Goal: Communication & Community: Answer question/provide support

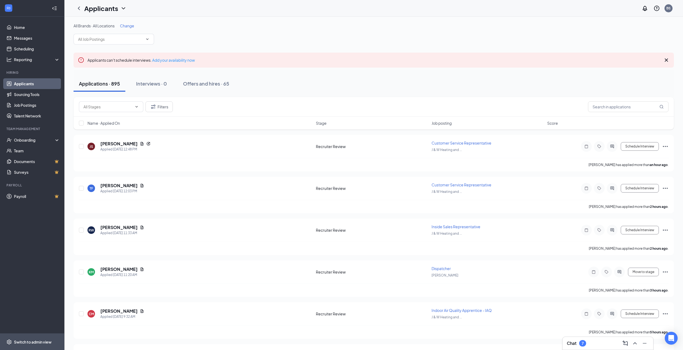
click at [38, 342] on div "Switch to admin view" at bounding box center [33, 341] width 38 height 5
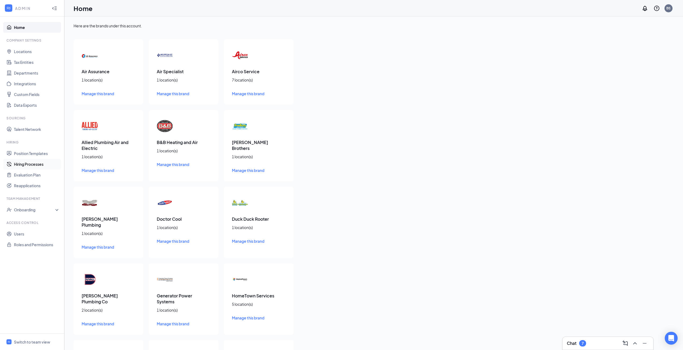
click at [31, 163] on link "Hiring Processes" at bounding box center [37, 164] width 46 height 11
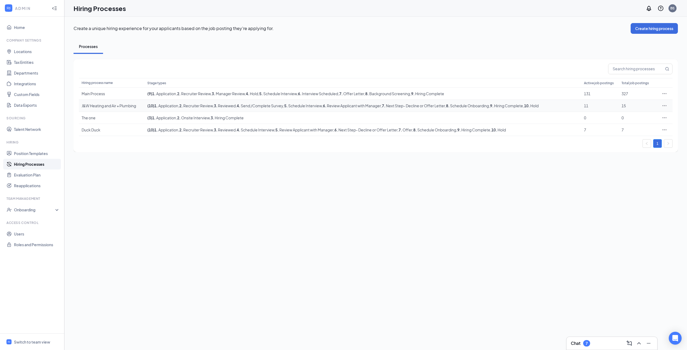
click at [665, 107] on icon "Ellipses" at bounding box center [663, 105] width 5 height 5
click at [645, 116] on span "Edit" at bounding box center [639, 117] width 46 height 6
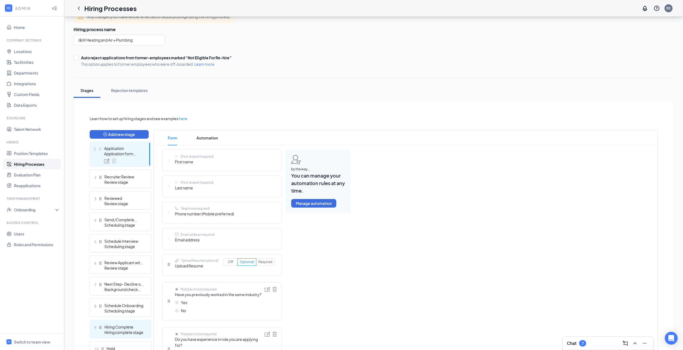
scroll to position [80, 0]
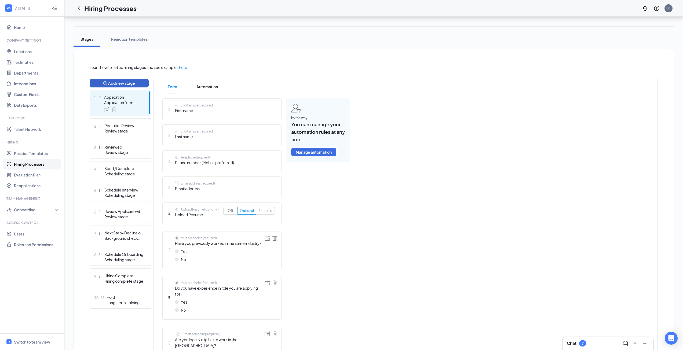
click at [110, 82] on button "Add new stage" at bounding box center [119, 83] width 59 height 9
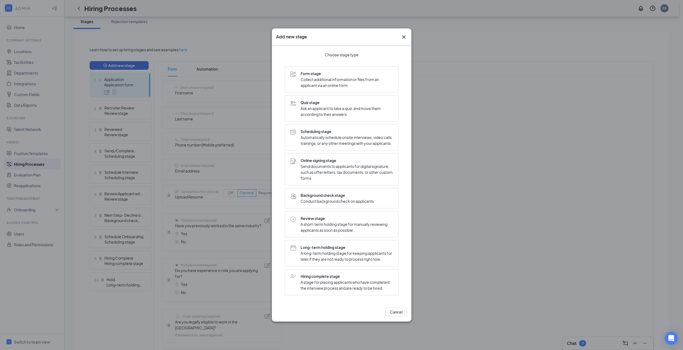
scroll to position [107, 0]
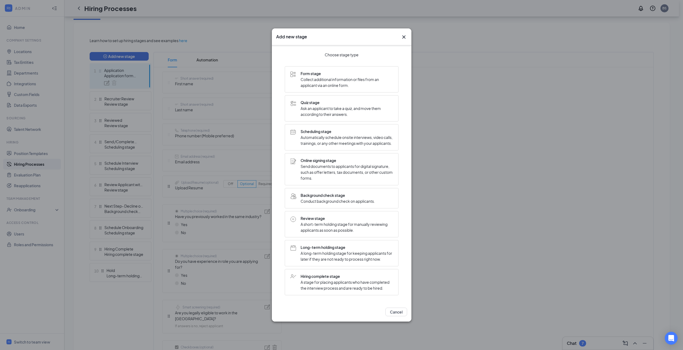
click at [332, 165] on span "Send documents to applicants for digital signature, such as offer letters, tax …" at bounding box center [346, 172] width 92 height 18
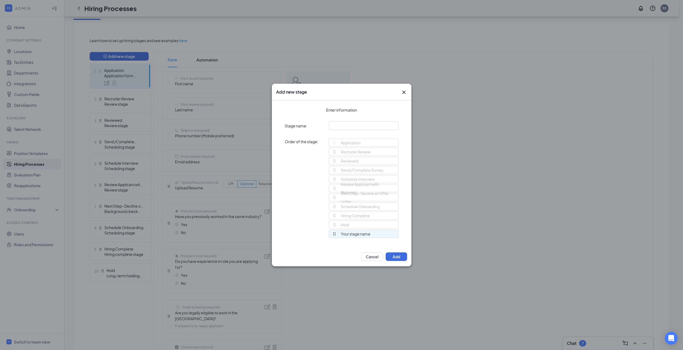
scroll to position [0, 0]
click at [354, 126] on input "text" at bounding box center [364, 126] width 70 height 9
type input "Offer"
drag, startPoint x: 333, startPoint y: 236, endPoint x: 331, endPoint y: 218, distance: 18.3
click at [331, 218] on div "Application Recruiter Review Reviewed Send /Complete Survey Schedule Interview …" at bounding box center [364, 191] width 70 height 104
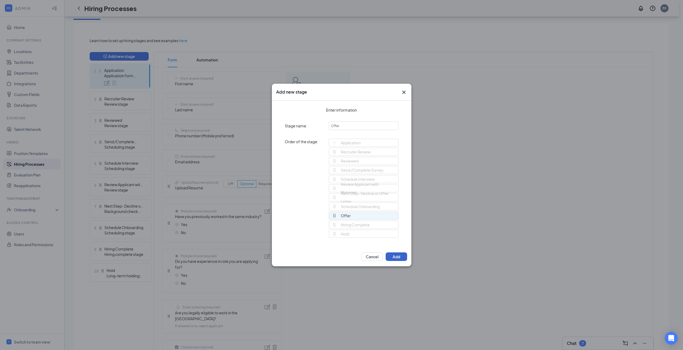
click at [397, 255] on button "Add" at bounding box center [395, 256] width 21 height 9
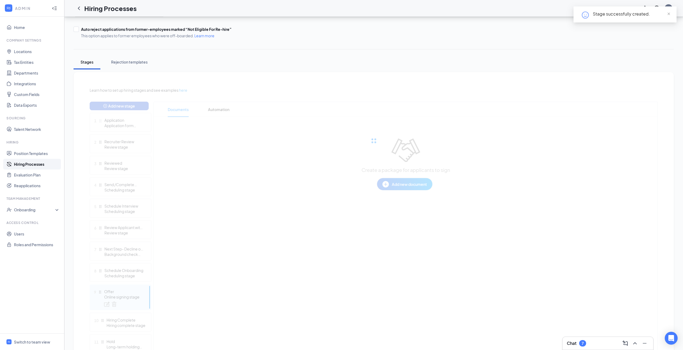
scroll to position [86, 0]
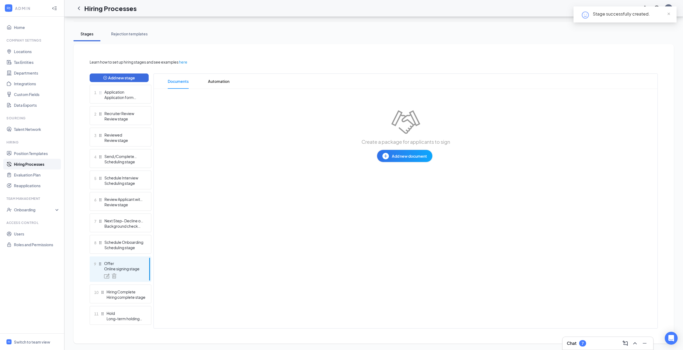
click at [408, 156] on span "Add new document" at bounding box center [409, 156] width 35 height 6
click at [389, 189] on div "Upload file" at bounding box center [385, 188] width 19 height 5
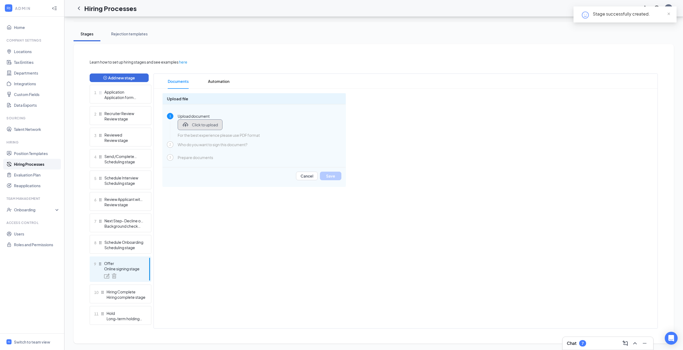
click at [210, 122] on span "Click to upload" at bounding box center [205, 124] width 26 height 5
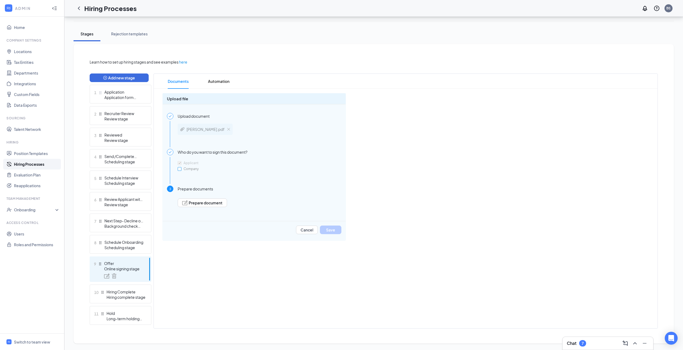
click at [183, 168] on span "Company" at bounding box center [190, 169] width 19 height 4
click at [181, 168] on input "Company" at bounding box center [180, 169] width 4 height 4
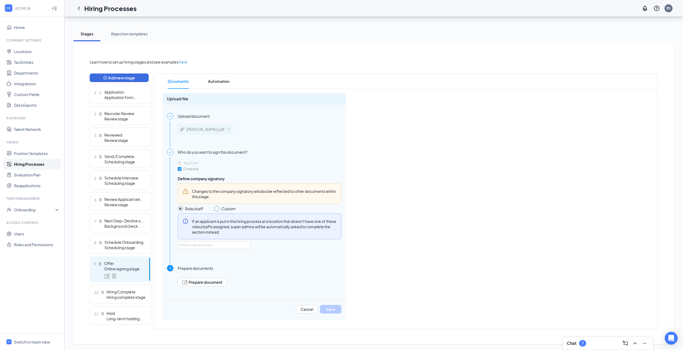
click at [183, 168] on span "Company" at bounding box center [190, 169] width 19 height 4
click at [181, 168] on input "Company" at bounding box center [180, 169] width 4 height 4
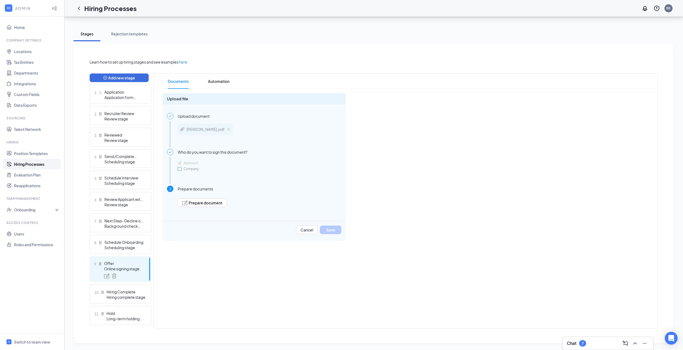
click at [183, 168] on span "Company" at bounding box center [190, 169] width 19 height 4
click at [181, 168] on input "Company" at bounding box center [180, 169] width 4 height 4
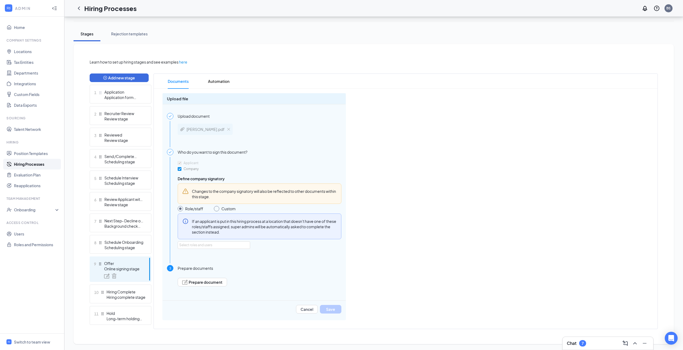
click at [183, 168] on span "Company" at bounding box center [190, 169] width 19 height 4
click at [181, 168] on input "Company" at bounding box center [180, 169] width 4 height 4
checkbox input "false"
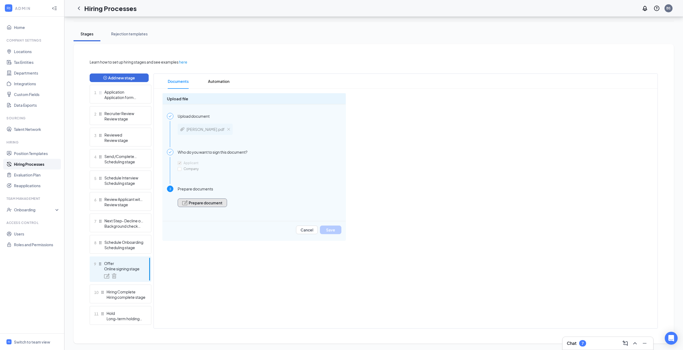
click at [205, 203] on span "Prepare document" at bounding box center [206, 203] width 34 height 4
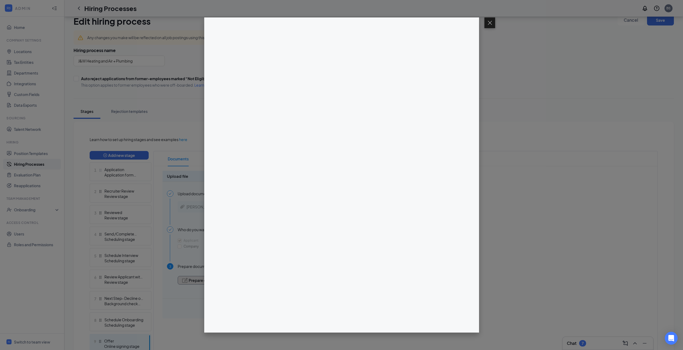
scroll to position [5, 0]
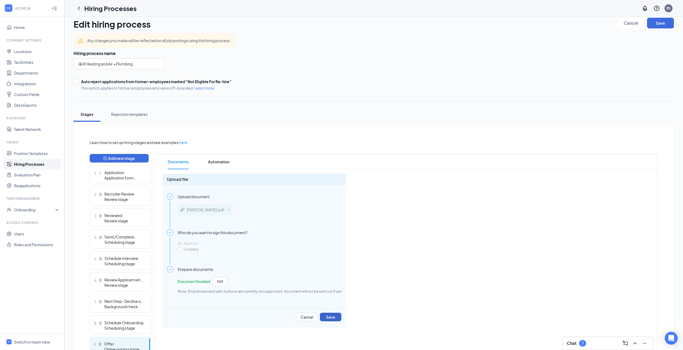
click at [334, 318] on div "Learn how to set up hiring stages and see examples here Add new stage 1 Applica…" at bounding box center [374, 274] width 568 height 270
click at [336, 317] on button "Save" at bounding box center [330, 317] width 21 height 9
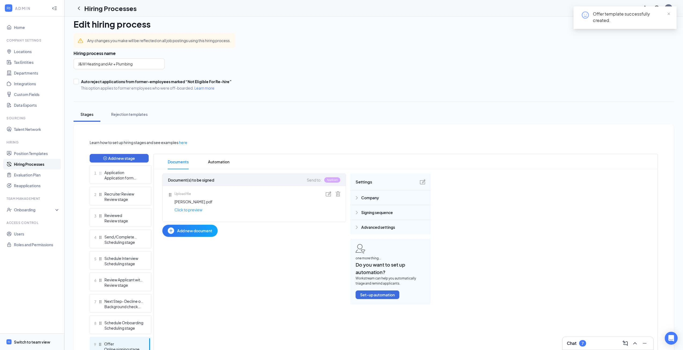
click at [36, 340] on div "Switch to team view" at bounding box center [32, 341] width 36 height 5
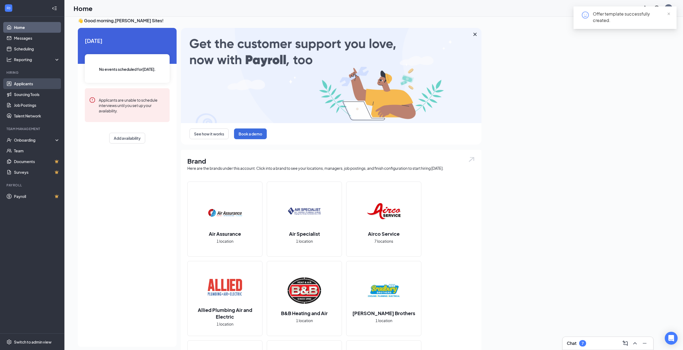
click at [35, 83] on link "Applicants" at bounding box center [37, 83] width 46 height 11
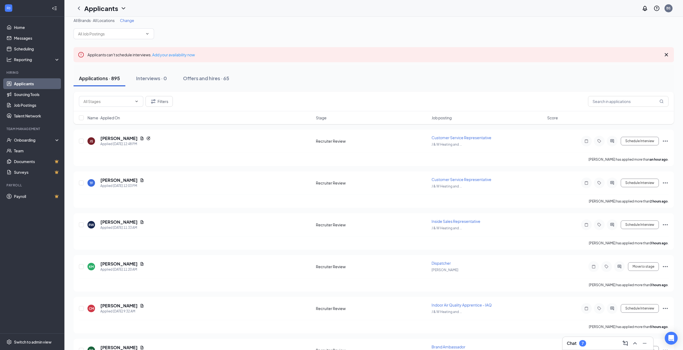
click at [620, 74] on div "Applications · 895 Interviews · 0 Offers and hires · 65" at bounding box center [373, 78] width 600 height 16
click at [610, 99] on input "text" at bounding box center [628, 101] width 80 height 11
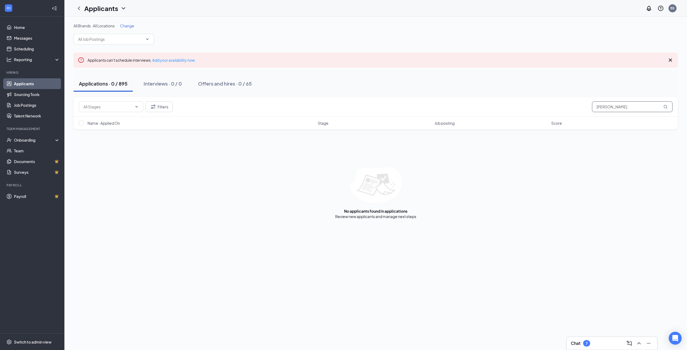
type input "[PERSON_NAME]"
click at [120, 9] on div "Applicants" at bounding box center [105, 8] width 42 height 9
click at [118, 32] on link "Archived applicants" at bounding box center [116, 34] width 58 height 5
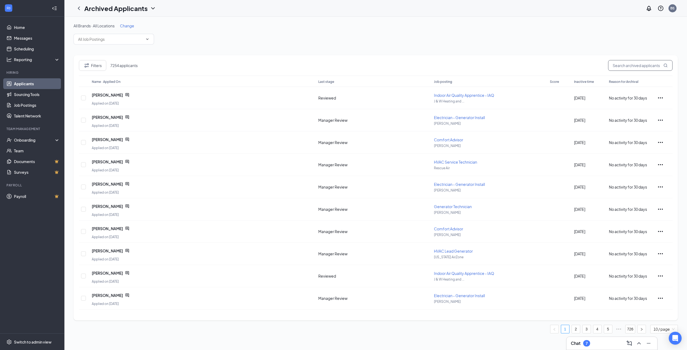
click at [619, 64] on input "text" at bounding box center [640, 65] width 64 height 11
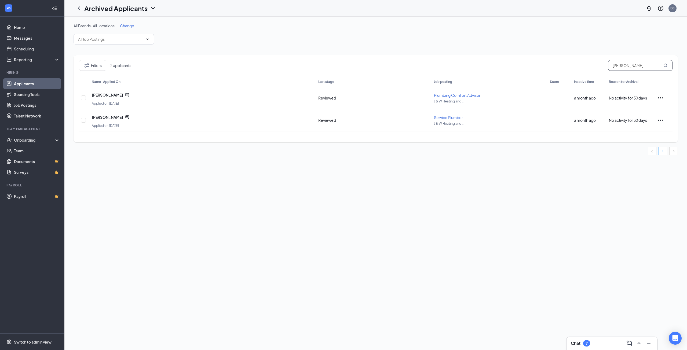
type input "[PERSON_NAME]"
click at [24, 86] on link "Applicants" at bounding box center [37, 83] width 46 height 11
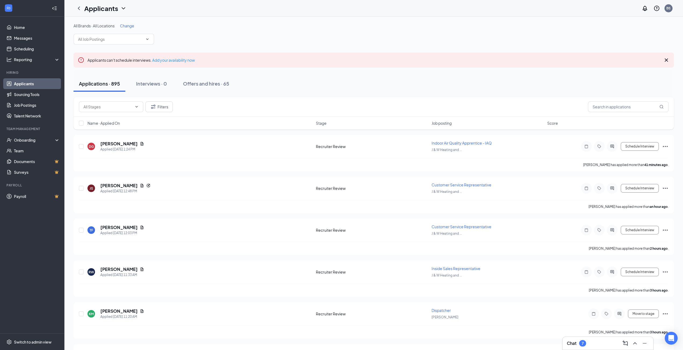
click at [128, 23] on div "Change" at bounding box center [127, 25] width 14 height 5
click at [128, 25] on span "Change" at bounding box center [127, 25] width 14 height 5
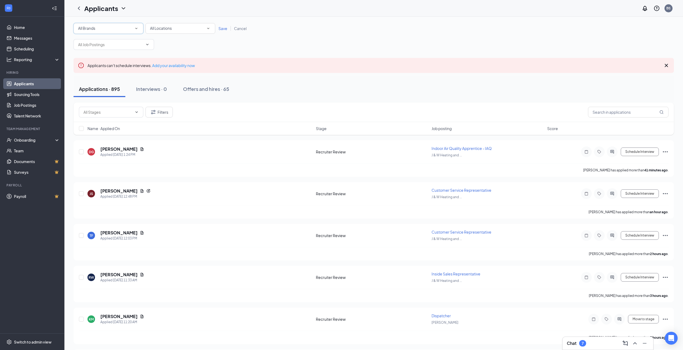
click at [104, 31] on div "All Brands" at bounding box center [108, 28] width 61 height 6
click at [95, 63] on span "J & W Heating and Air" at bounding box center [94, 60] width 36 height 5
click at [224, 29] on span "Save" at bounding box center [222, 28] width 9 height 5
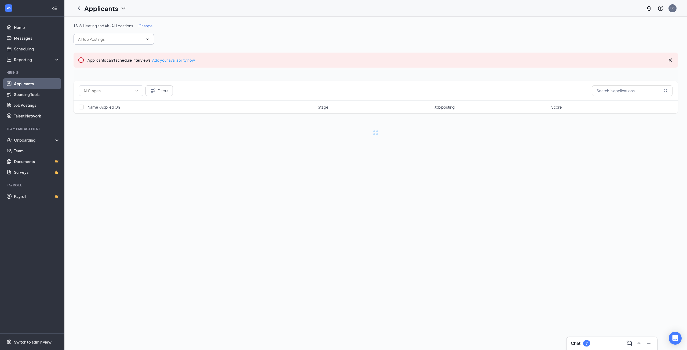
click at [142, 40] on input "text" at bounding box center [110, 39] width 65 height 6
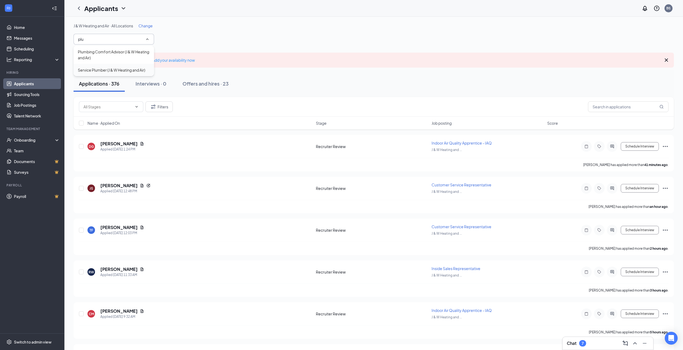
type input "plu"
click at [125, 69] on div "Service Plumber (J & W Heating and Air)" at bounding box center [111, 70] width 67 height 6
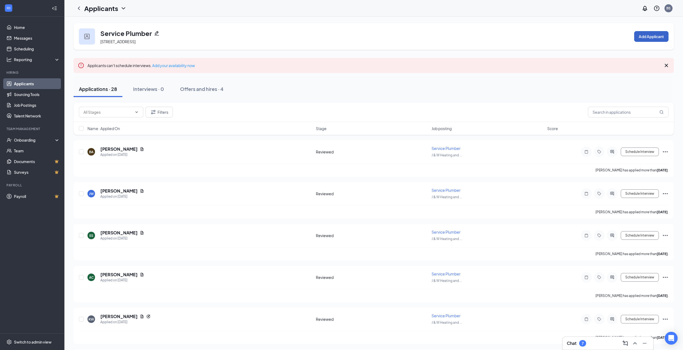
click at [648, 33] on button "Add Applicant" at bounding box center [651, 36] width 34 height 11
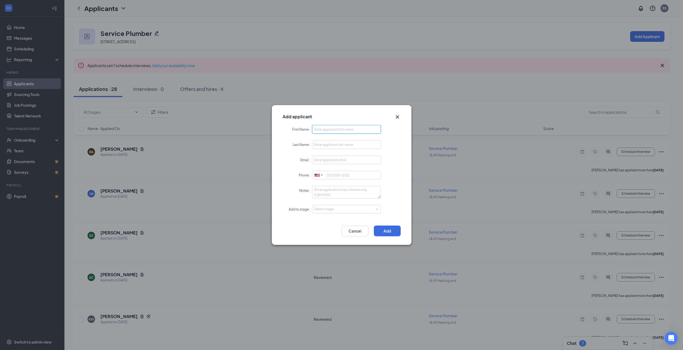
click at [329, 127] on input "First Name" at bounding box center [346, 129] width 69 height 9
type input "[PERSON_NAME]"
click at [331, 160] on input "Email" at bounding box center [346, 160] width 69 height 9
paste input "[EMAIL_ADDRESS][DOMAIN_NAME]"
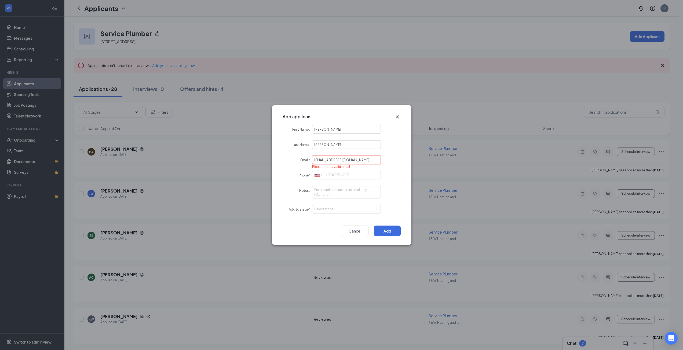
type input "[EMAIL_ADDRESS][DOMAIN_NAME]"
click at [337, 176] on input "Phone" at bounding box center [346, 175] width 69 height 9
paste input "[PHONE_NUMBER]"
click at [352, 211] on div "Select stage" at bounding box center [345, 209] width 62 height 5
type input "[PHONE_NUMBER]"
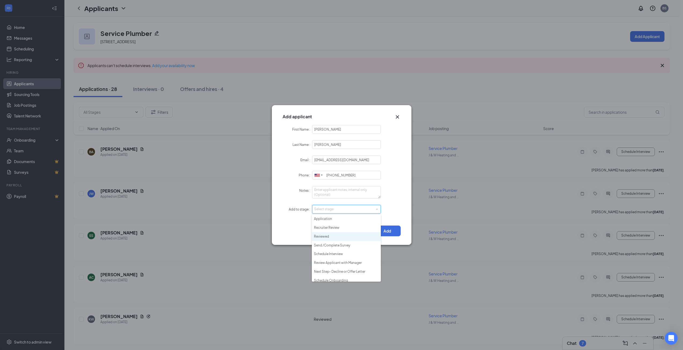
click at [337, 235] on li "Reviewed" at bounding box center [346, 236] width 69 height 9
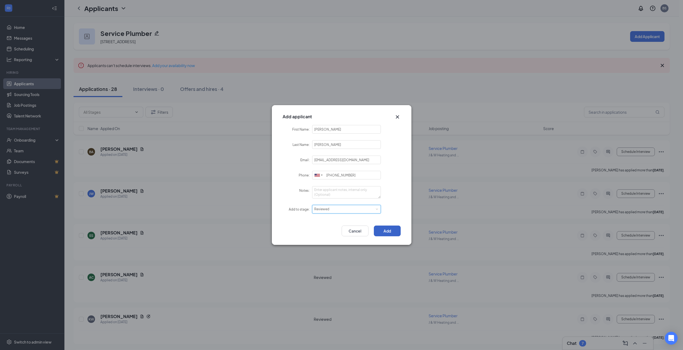
click at [397, 229] on button "Add" at bounding box center [387, 231] width 27 height 11
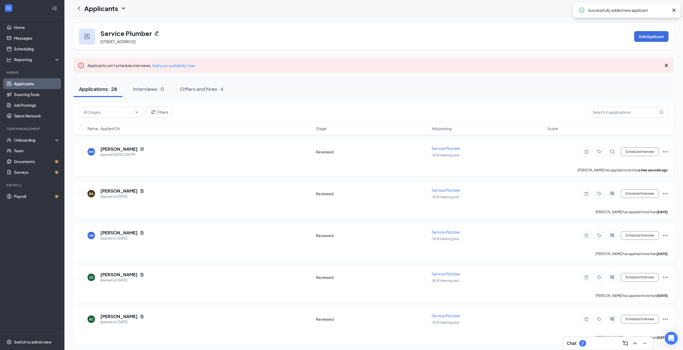
click at [662, 151] on icon "Ellipses" at bounding box center [665, 152] width 6 height 6
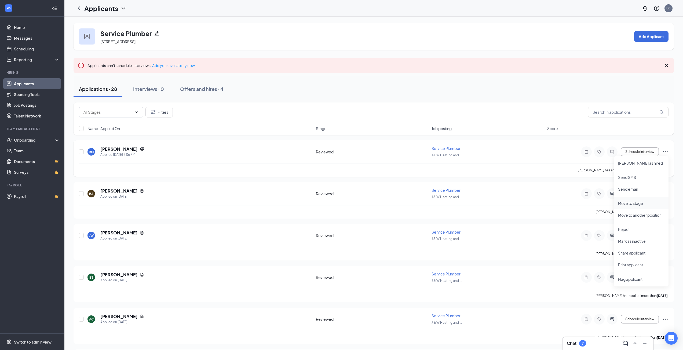
click at [637, 204] on p "Move to stage" at bounding box center [641, 203] width 46 height 5
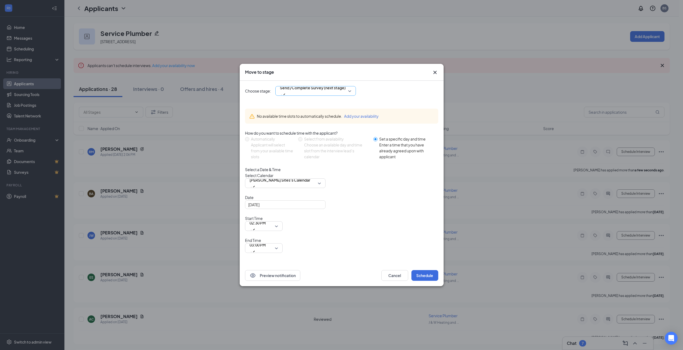
click at [322, 92] on span "Send /Complete Survey (next stage)" at bounding box center [313, 88] width 66 height 8
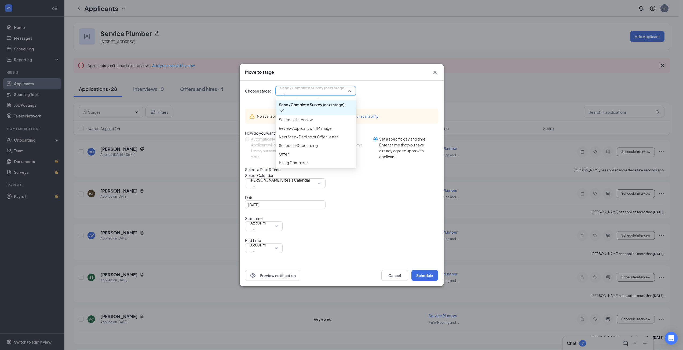
scroll to position [68, 0]
click at [294, 148] on span "Offer" at bounding box center [316, 145] width 74 height 6
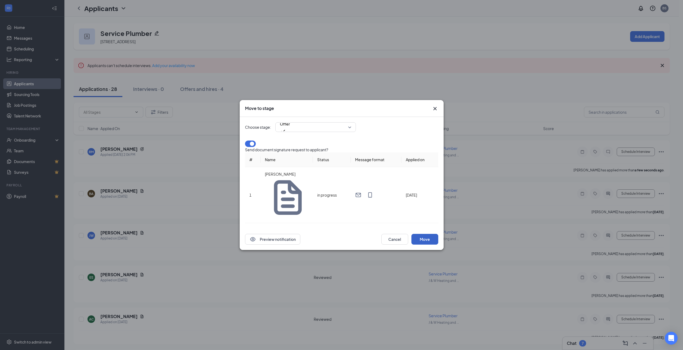
click at [427, 234] on button "Move" at bounding box center [424, 239] width 27 height 11
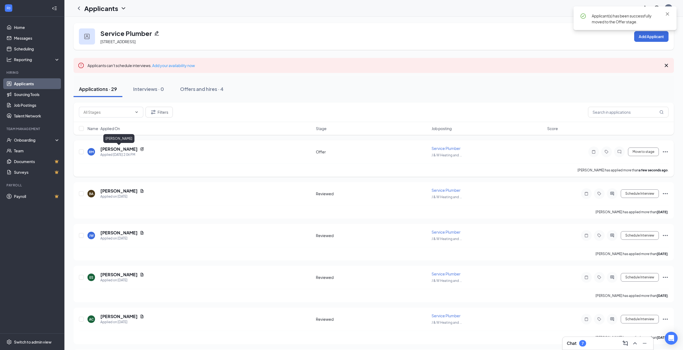
click at [122, 149] on h5 "[PERSON_NAME]" at bounding box center [118, 149] width 37 height 6
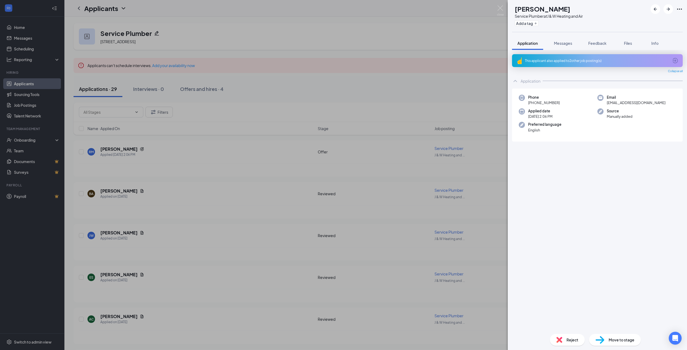
click at [161, 181] on div "RM [PERSON_NAME] Service Plumber at J & W Heating and Air Add a tag Application…" at bounding box center [343, 175] width 687 height 350
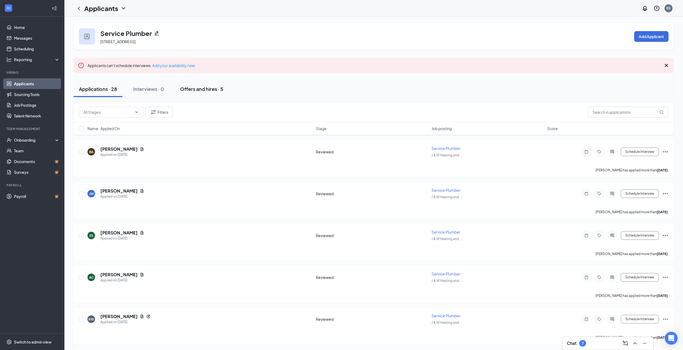
click at [192, 89] on div "Offers and hires · 5" at bounding box center [201, 89] width 43 height 7
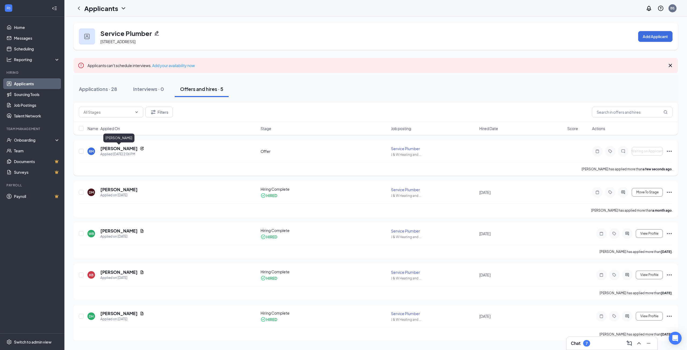
click at [119, 146] on h5 "[PERSON_NAME]" at bounding box center [118, 149] width 37 height 6
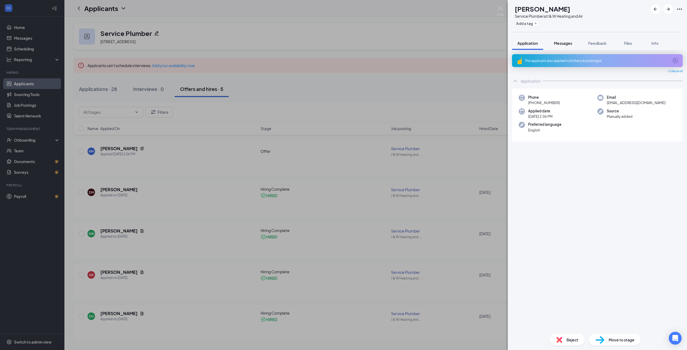
click at [568, 45] on span "Messages" at bounding box center [563, 43] width 18 height 5
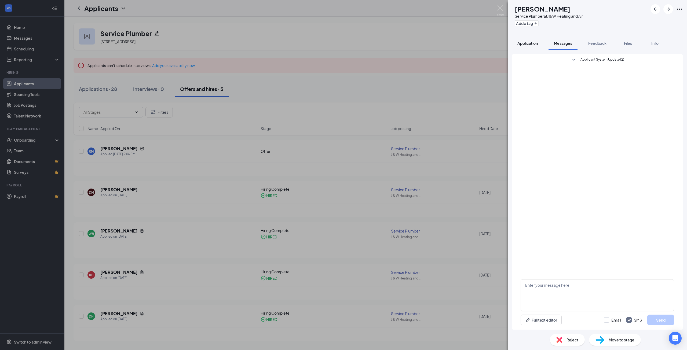
click at [531, 43] on span "Application" at bounding box center [527, 43] width 20 height 5
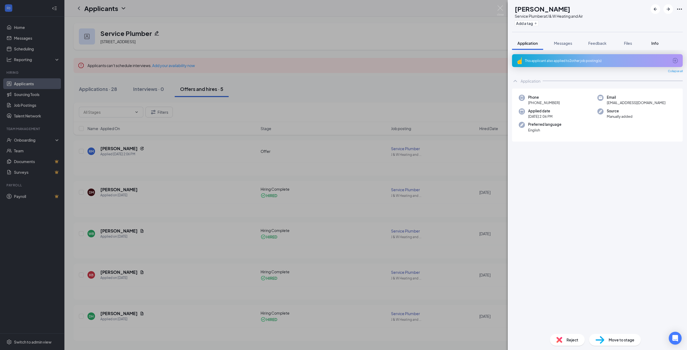
click at [653, 42] on span "Info" at bounding box center [654, 43] width 7 height 5
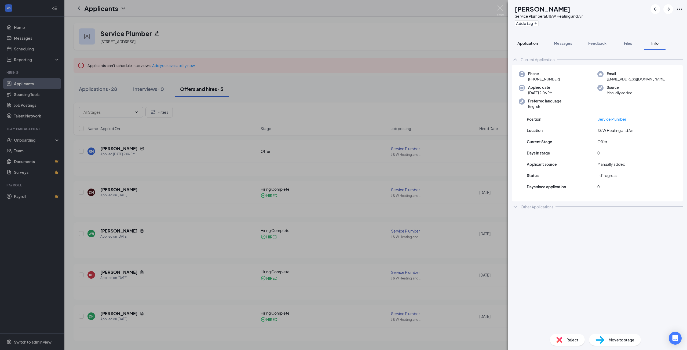
click at [529, 47] on button "Application" at bounding box center [527, 42] width 31 height 13
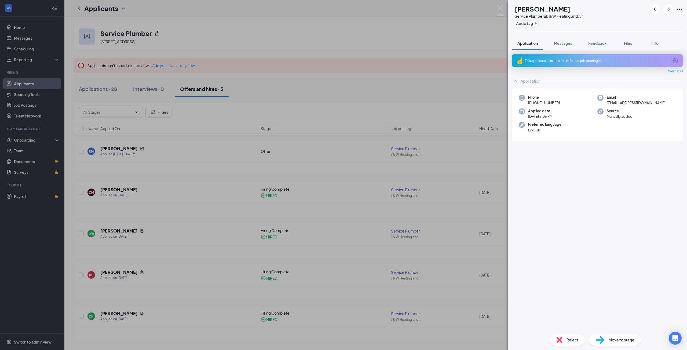
click at [555, 165] on div "This applicant also applied to 2 other job posting(s) Collapse all Application …" at bounding box center [597, 191] width 171 height 275
click at [406, 176] on div "RM [PERSON_NAME] Service Plumber at J & W Heating and Air Add a tag Application…" at bounding box center [343, 175] width 687 height 350
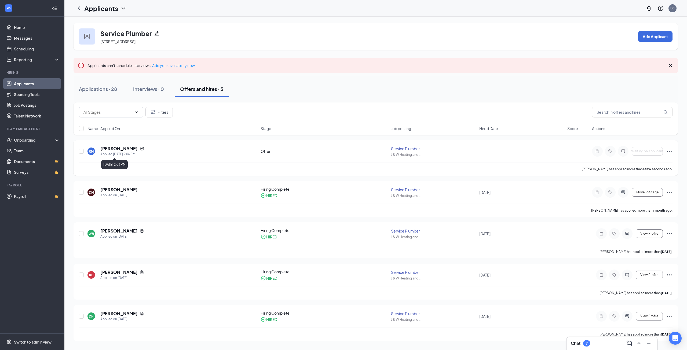
click at [123, 152] on div "Applied [DATE] 2:06 PM" at bounding box center [122, 154] width 44 height 5
click at [124, 148] on h5 "[PERSON_NAME]" at bounding box center [118, 149] width 37 height 6
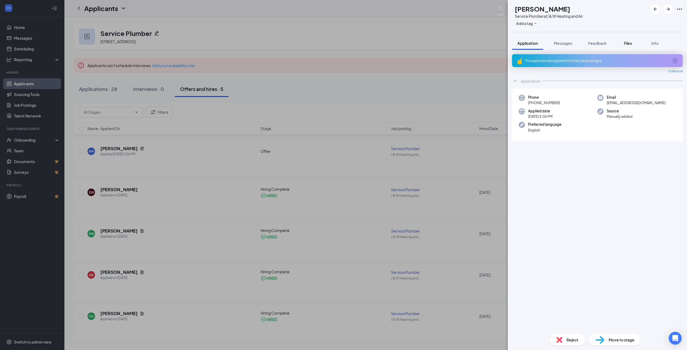
click at [627, 43] on span "Files" at bounding box center [628, 43] width 8 height 5
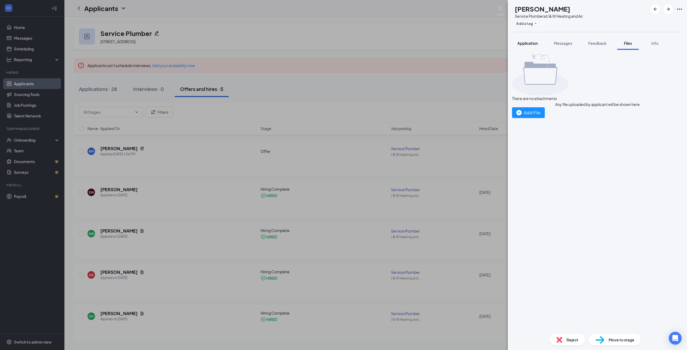
click at [531, 43] on span "Application" at bounding box center [527, 43] width 20 height 5
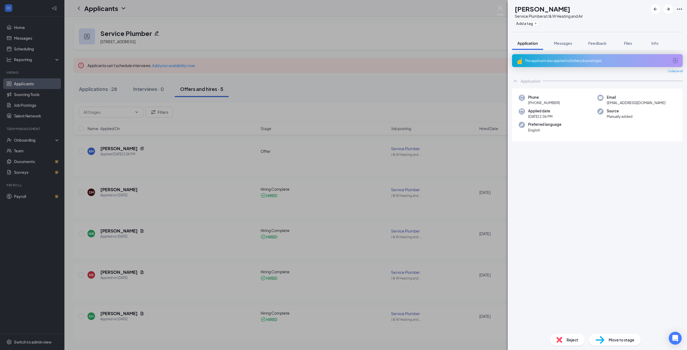
click at [16, 339] on div "RM [PERSON_NAME] Service Plumber at J & W Heating and Air Add a tag Application…" at bounding box center [343, 175] width 687 height 350
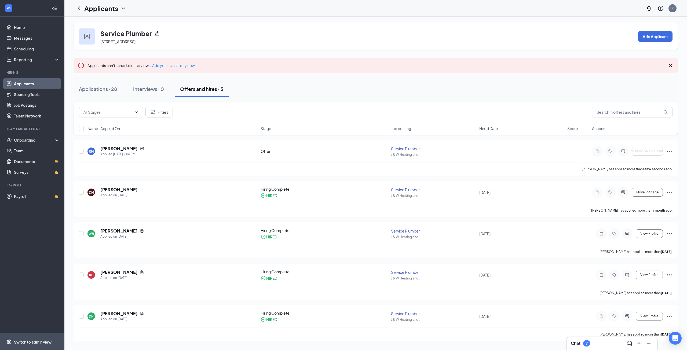
click at [21, 341] on div "Switch to admin view" at bounding box center [33, 341] width 38 height 5
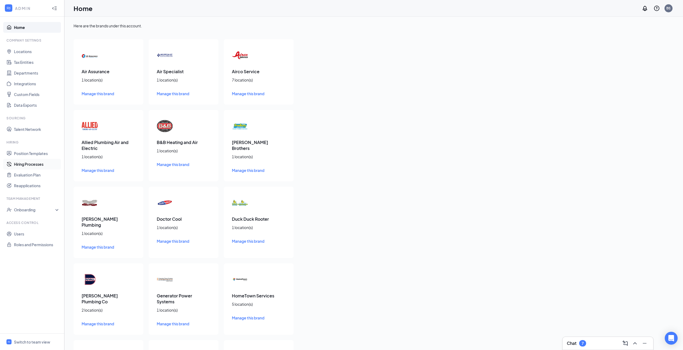
click at [32, 164] on link "Hiring Processes" at bounding box center [37, 164] width 46 height 11
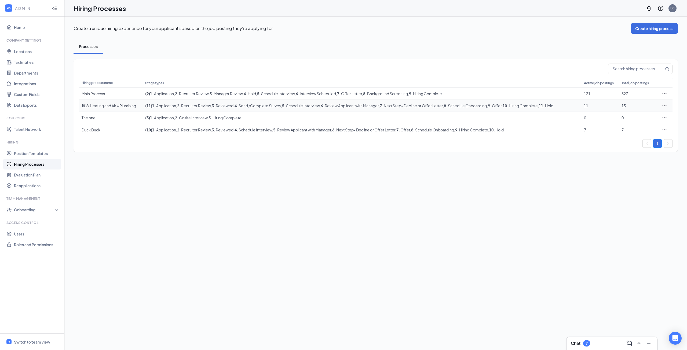
click at [665, 105] on icon "Ellipses" at bounding box center [664, 105] width 4 height 1
click at [642, 116] on span "Edit" at bounding box center [639, 117] width 46 height 6
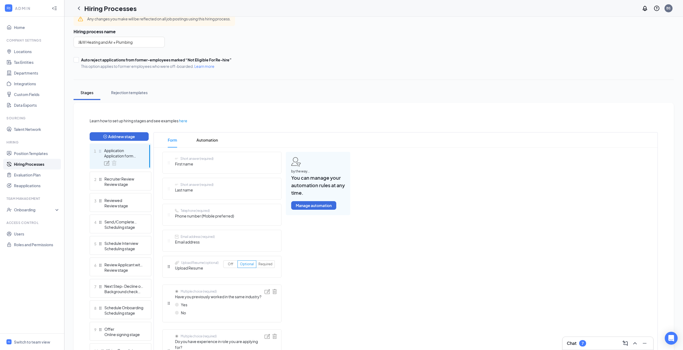
scroll to position [80, 0]
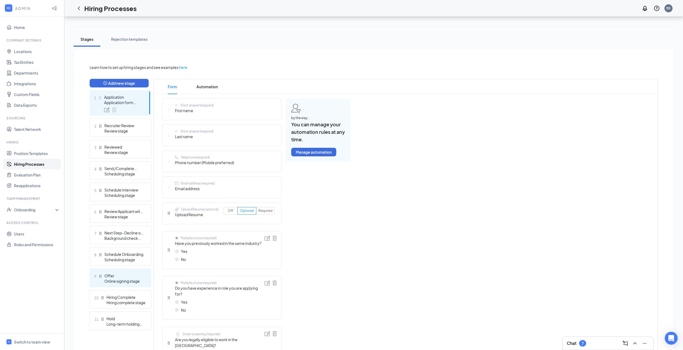
click at [107, 277] on div "Offer" at bounding box center [123, 275] width 39 height 5
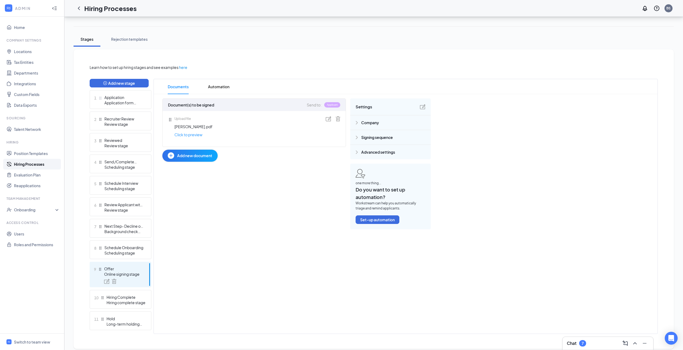
click at [338, 117] on img at bounding box center [337, 118] width 5 height 5
drag, startPoint x: 303, startPoint y: 135, endPoint x: 269, endPoint y: 125, distance: 36.1
click at [304, 135] on div "Click to preview" at bounding box center [247, 135] width 147 height 6
click at [194, 134] on link "Click to preview" at bounding box center [188, 135] width 28 height 6
click at [35, 344] on div "Switch to team view" at bounding box center [32, 341] width 36 height 5
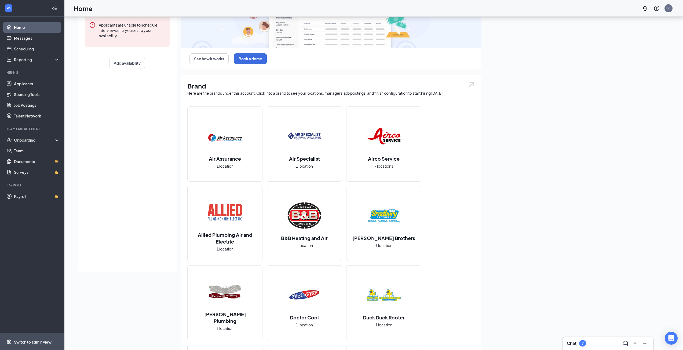
click at [26, 341] on div "Switch to admin view" at bounding box center [33, 341] width 38 height 5
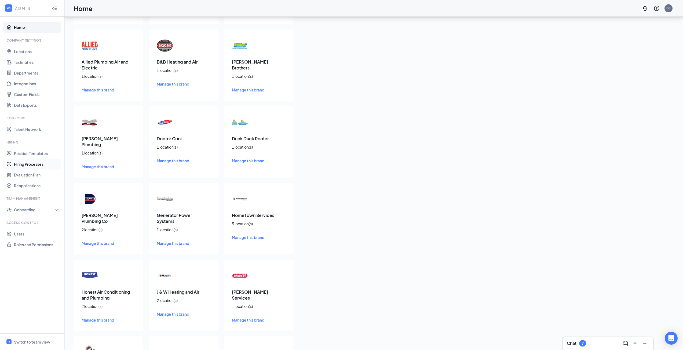
click at [37, 165] on link "Hiring Processes" at bounding box center [37, 164] width 46 height 11
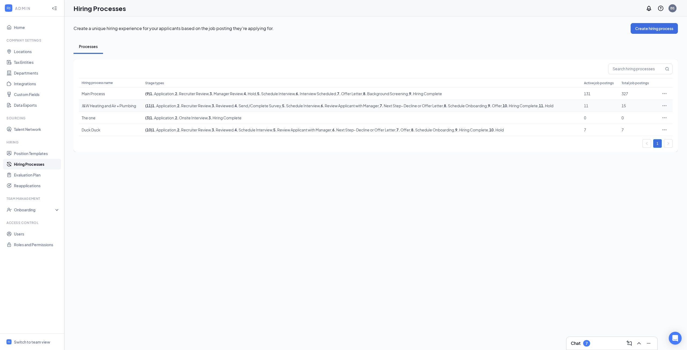
click at [665, 107] on icon "Ellipses" at bounding box center [663, 105] width 5 height 5
click at [636, 116] on span "Edit" at bounding box center [639, 117] width 46 height 6
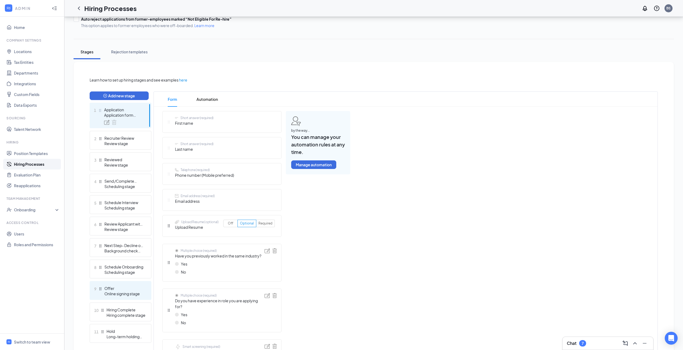
scroll to position [80, 0]
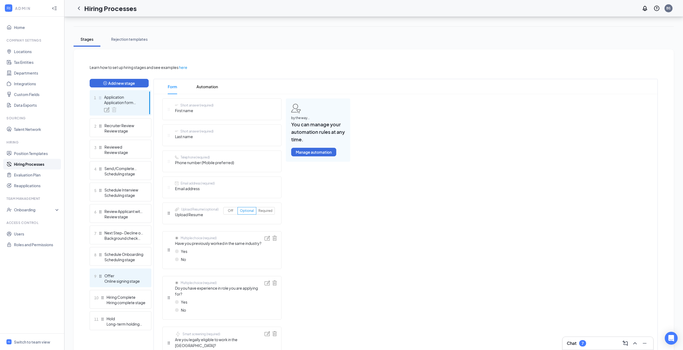
click at [103, 283] on div "9 Offer Online signing stage" at bounding box center [121, 277] width 62 height 19
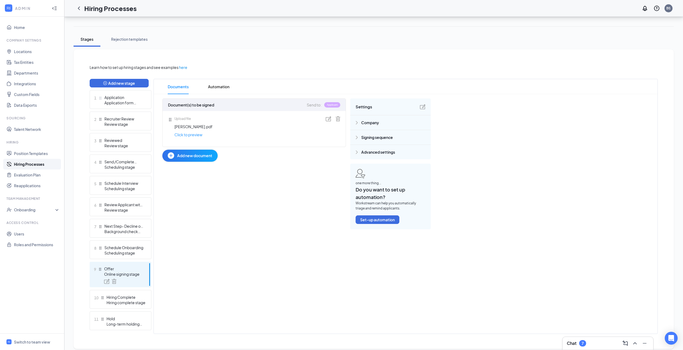
click at [337, 117] on img at bounding box center [337, 118] width 5 height 5
click at [348, 104] on span "Delete" at bounding box center [346, 104] width 12 height 6
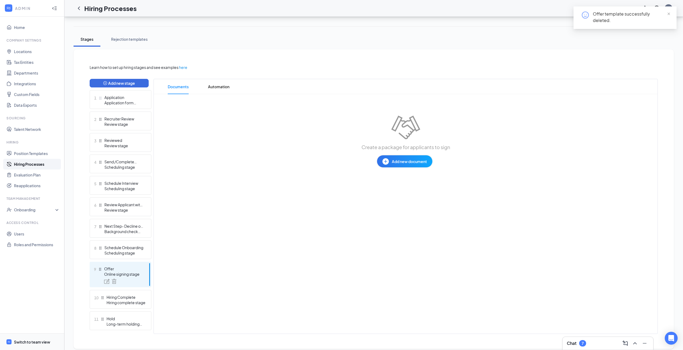
click at [17, 344] on div "Switch to team view" at bounding box center [32, 341] width 36 height 5
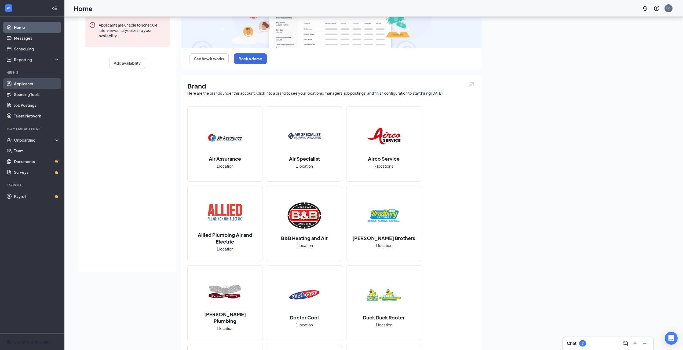
click at [25, 86] on link "Applicants" at bounding box center [37, 83] width 46 height 11
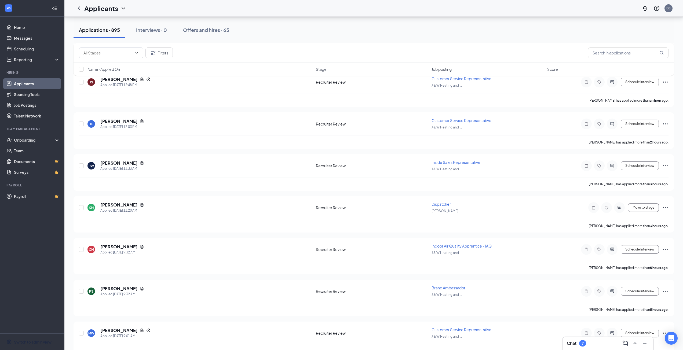
click at [584, 345] on div "7" at bounding box center [582, 343] width 7 height 6
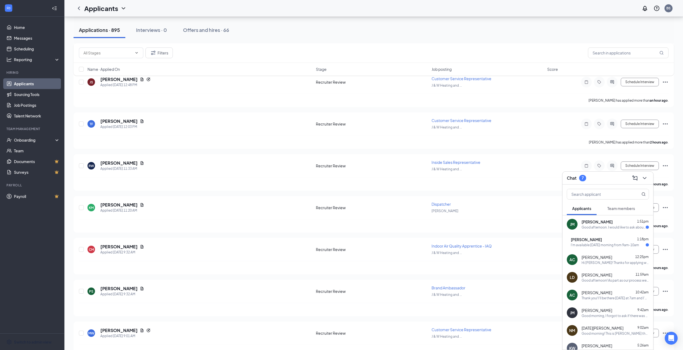
click at [594, 229] on div "Good afternoon. I would like to ask about your benefits as well as what the fir…" at bounding box center [613, 227] width 64 height 5
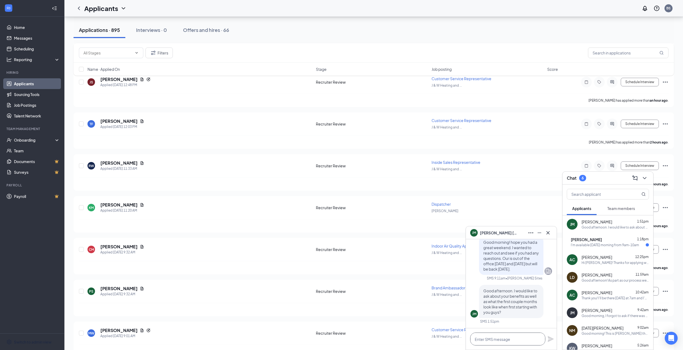
click at [502, 337] on textarea at bounding box center [507, 339] width 75 height 13
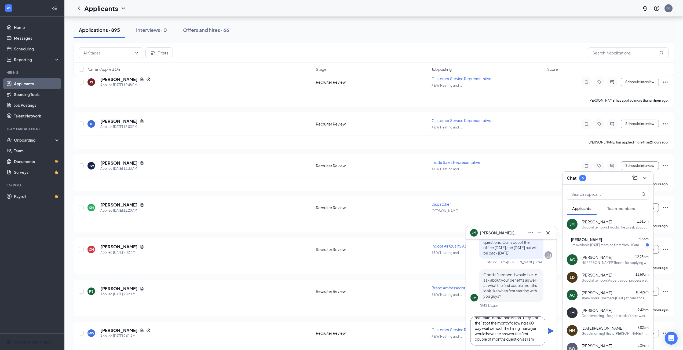
scroll to position [16, 0]
type textarea "We do offer company benefits such as health, dental and vision. They start the …"
click at [551, 331] on icon "Plane" at bounding box center [550, 331] width 6 height 6
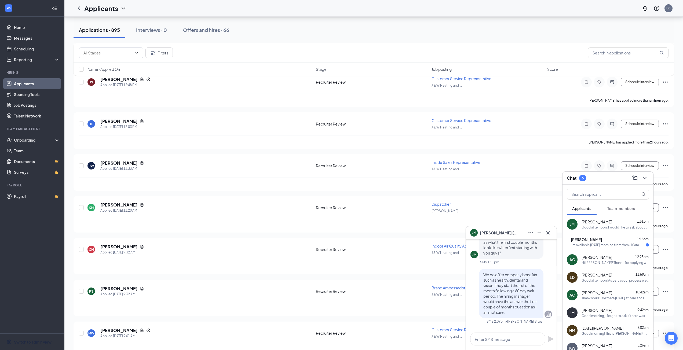
click at [602, 245] on div "I'm available [DATE] morning from 9am-10am" at bounding box center [604, 245] width 68 height 5
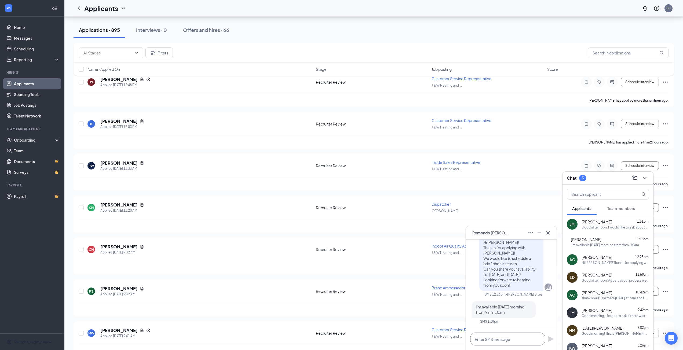
click at [517, 342] on textarea at bounding box center [507, 339] width 75 height 13
type textarea "My name is [PERSON_NAME] and I am the recruiter. I can give you a call at 9:30 …"
click at [552, 335] on icon "Plane" at bounding box center [550, 333] width 6 height 6
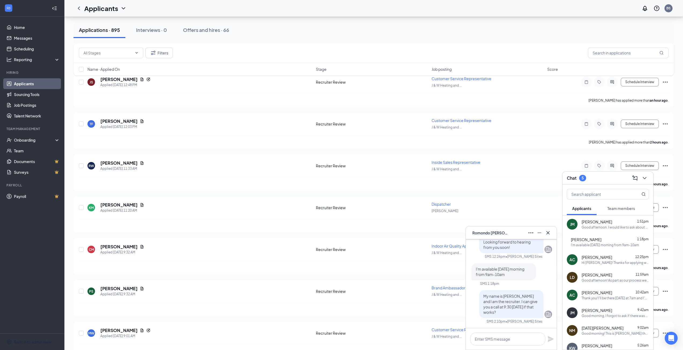
scroll to position [0, 0]
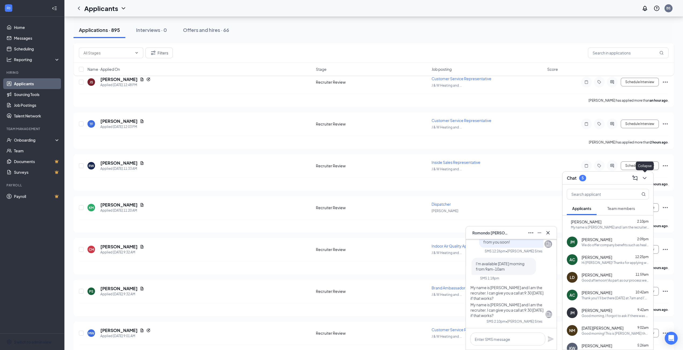
click at [648, 176] on button at bounding box center [644, 178] width 9 height 9
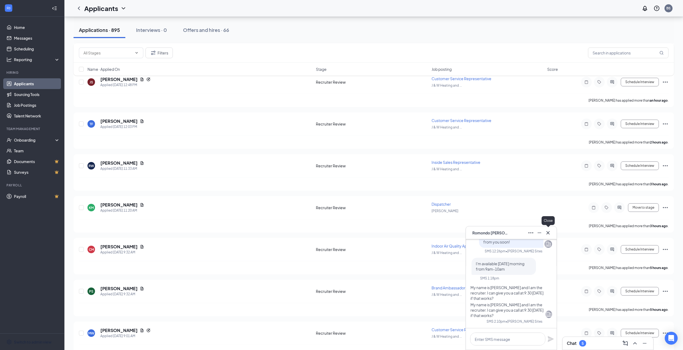
click at [546, 232] on icon "Cross" at bounding box center [547, 233] width 6 height 6
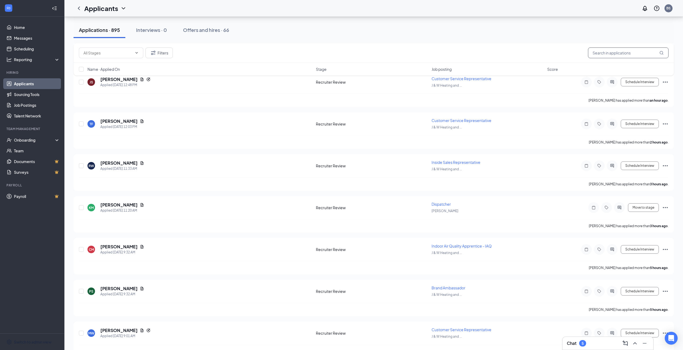
click at [617, 54] on input "text" at bounding box center [628, 52] width 80 height 11
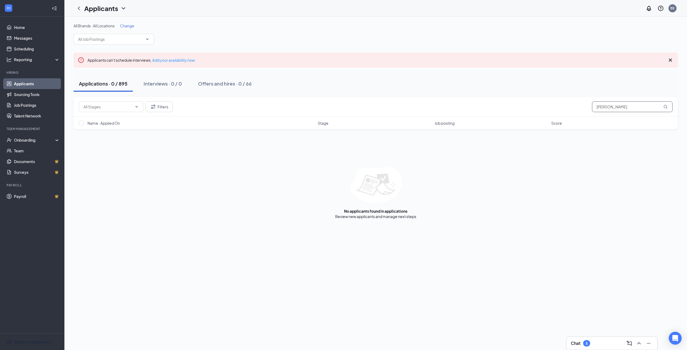
drag, startPoint x: 617, startPoint y: 105, endPoint x: 555, endPoint y: 112, distance: 62.9
click at [558, 108] on div "Filters [PERSON_NAME]" at bounding box center [375, 106] width 593 height 11
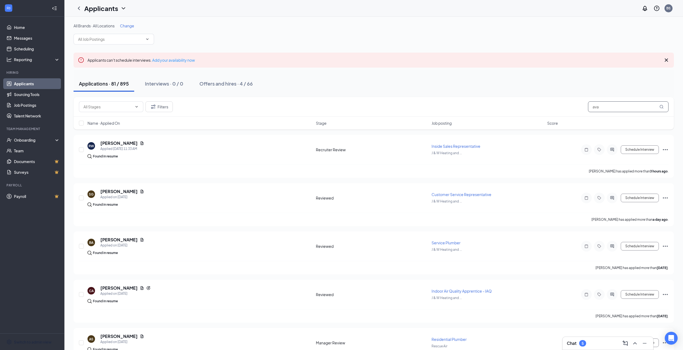
drag, startPoint x: 614, startPoint y: 108, endPoint x: 521, endPoint y: 98, distance: 94.3
click at [526, 102] on div "Filters ava" at bounding box center [373, 106] width 589 height 11
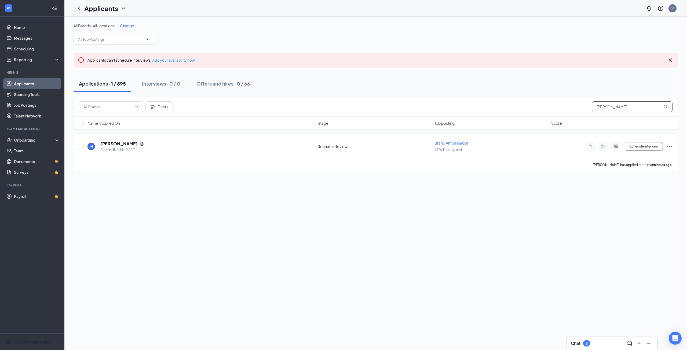
type input "[PERSON_NAME]"
click at [570, 342] on div "Chat 5" at bounding box center [611, 343] width 91 height 13
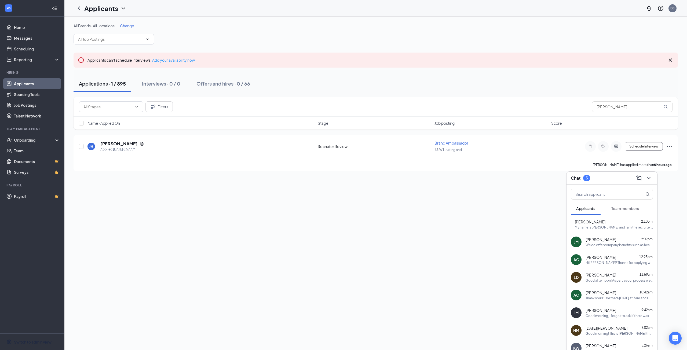
click at [595, 228] on div "My name is [PERSON_NAME] and I am the recruiter. I can give you a call at 9:30 …" at bounding box center [614, 227] width 78 height 5
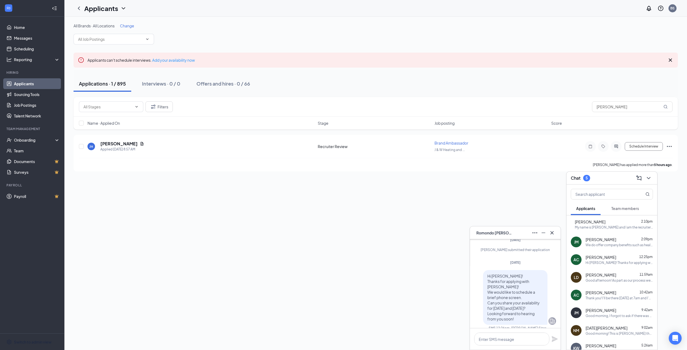
scroll to position [-101, 0]
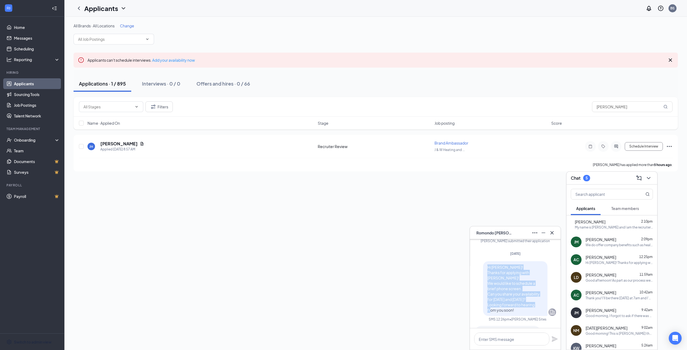
drag, startPoint x: 489, startPoint y: 290, endPoint x: 477, endPoint y: 264, distance: 28.7
click at [477, 264] on div "Hi [PERSON_NAME]! Thanks for applying with [PERSON_NAME]! We would like to sche…" at bounding box center [515, 288] width 82 height 55
copy span "Hi [PERSON_NAME]! Thanks for applying with [PERSON_NAME]! We would like to sche…"
click at [550, 231] on icon "Cross" at bounding box center [551, 233] width 6 height 6
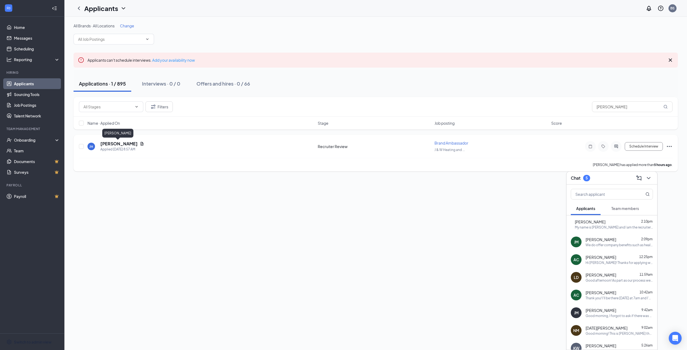
click at [120, 145] on h5 "[PERSON_NAME]" at bounding box center [118, 144] width 37 height 6
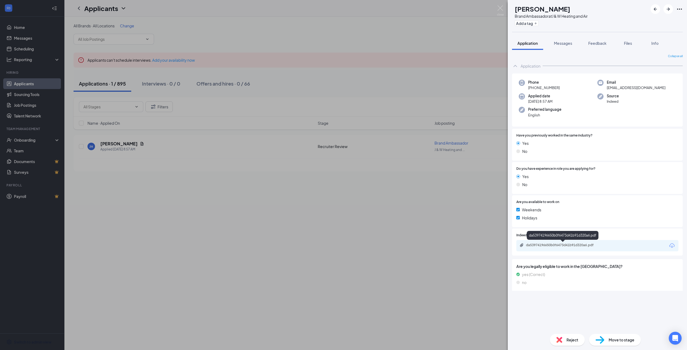
click at [550, 243] on div "da53974196650b0f6473d41b91d320a6.pdf" at bounding box center [563, 245] width 75 height 4
click at [331, 275] on div "[PERSON_NAME] Brand Ambassador at J & W Heating and Air Add a tag Application M…" at bounding box center [343, 175] width 687 height 350
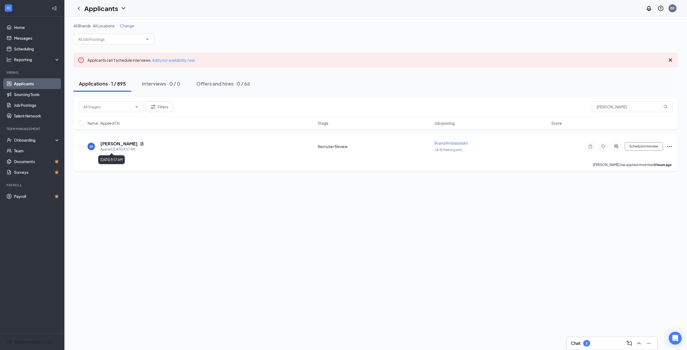
click at [101, 147] on div "Applied [DATE] 8:57 AM" at bounding box center [122, 149] width 44 height 5
click at [107, 144] on h5 "[PERSON_NAME]" at bounding box center [118, 144] width 37 height 6
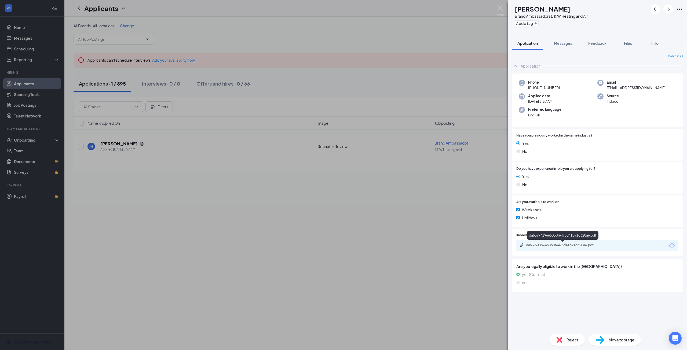
click at [595, 245] on div "da53974196650b0f6473d41b91d320a6.pdf" at bounding box center [563, 245] width 75 height 4
click at [560, 42] on span "Messages" at bounding box center [563, 43] width 18 height 5
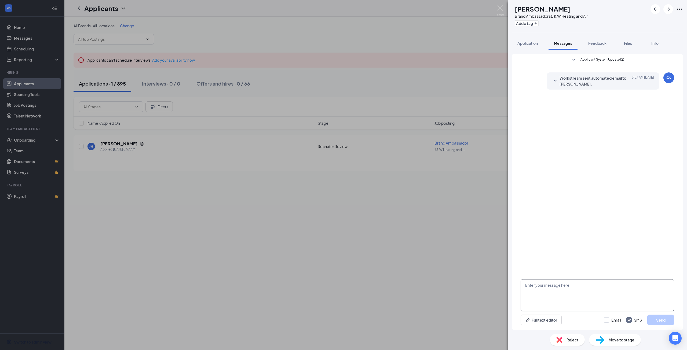
click at [557, 285] on textarea at bounding box center [596, 295] width 153 height 32
paste textarea "Hi [PERSON_NAME]! Thanks for applying with [PERSON_NAME]! We would like to sche…"
drag, startPoint x: 555, startPoint y: 282, endPoint x: 531, endPoint y: 282, distance: 23.9
click at [531, 282] on textarea "Hi [PERSON_NAME]! Thanks for applying with [PERSON_NAME]! We would like to sche…" at bounding box center [596, 295] width 153 height 32
click at [586, 291] on textarea "Hi [PERSON_NAME]! Thanks for applying with [PERSON_NAME]! We would like to sche…" at bounding box center [596, 295] width 153 height 32
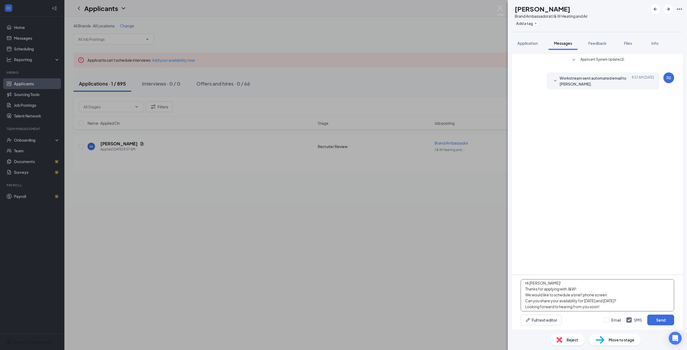
scroll to position [3, 0]
type textarea "Hi [PERSON_NAME]! Thanks for applying with J&W! We would like to schedule a bri…"
click at [655, 320] on button "Send" at bounding box center [660, 320] width 27 height 11
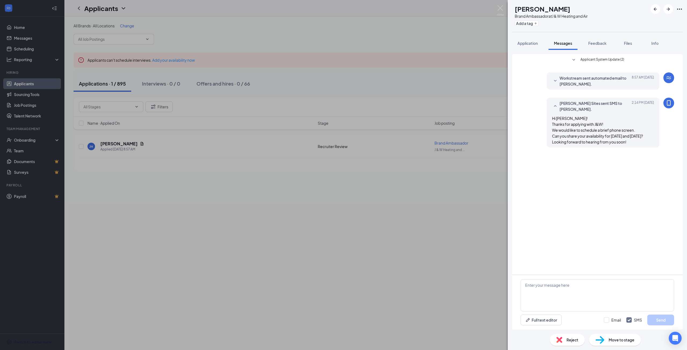
click at [355, 266] on div "[PERSON_NAME] Brand Ambassador at J & W Heating and Air Add a tag Application M…" at bounding box center [343, 175] width 687 height 350
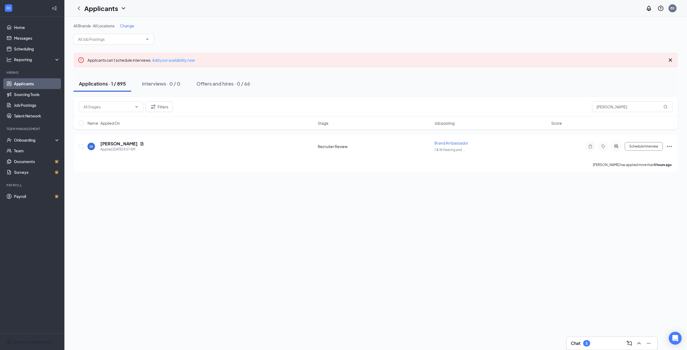
click at [590, 345] on div "Chat 5" at bounding box center [579, 343] width 19 height 6
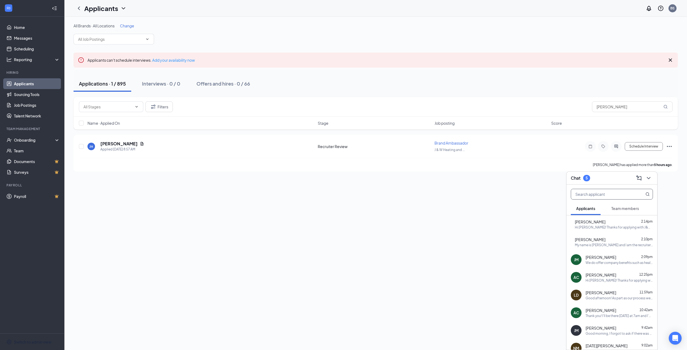
click at [590, 193] on input "text" at bounding box center [603, 194] width 64 height 10
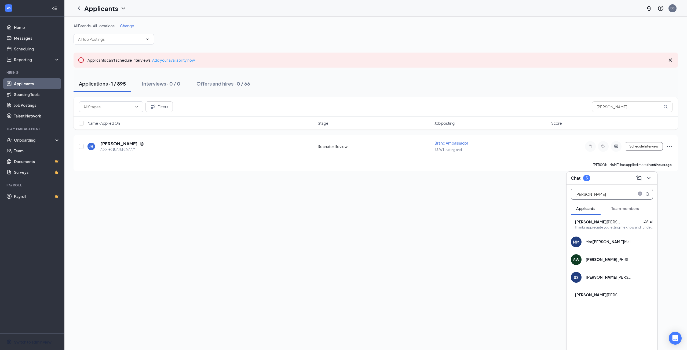
type input "[PERSON_NAME]"
click at [610, 229] on div "Thanks appreciate you letting me know and I understand" at bounding box center [614, 227] width 78 height 5
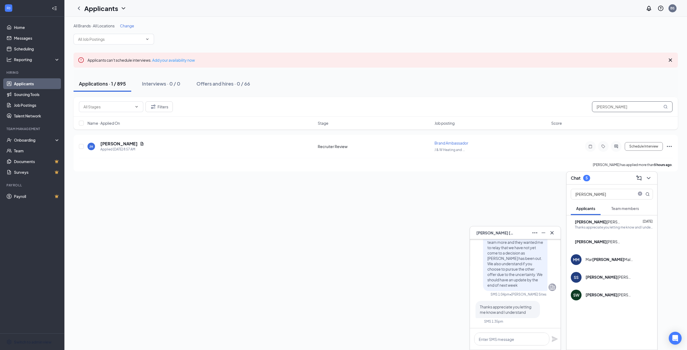
drag, startPoint x: 618, startPoint y: 105, endPoint x: 566, endPoint y: 107, distance: 52.4
click at [566, 107] on div "Filters [PERSON_NAME]" at bounding box center [375, 106] width 593 height 11
type input "[PERSON_NAME]"
click at [558, 230] on div "SM [PERSON_NAME]" at bounding box center [515, 232] width 91 height 13
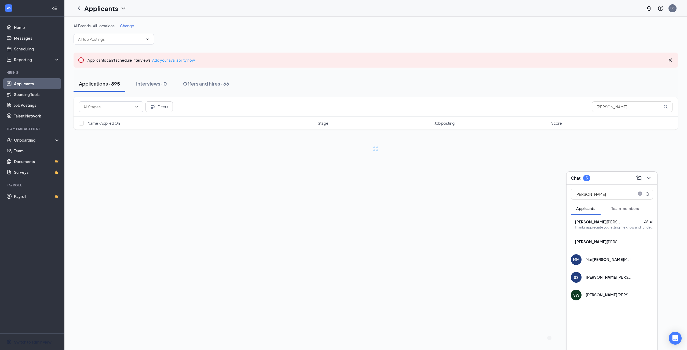
click at [554, 228] on div "Close" at bounding box center [551, 222] width 13 height 11
click at [651, 179] on icon "ChevronDown" at bounding box center [648, 178] width 6 height 6
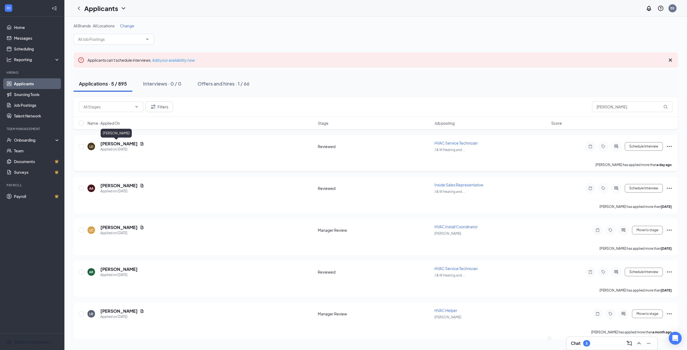
click at [108, 141] on h5 "[PERSON_NAME]" at bounding box center [118, 144] width 37 height 6
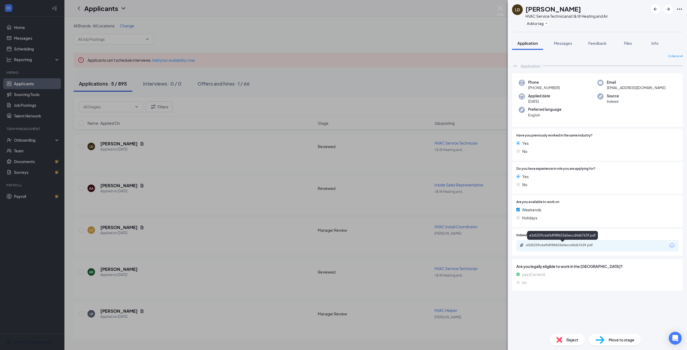
click at [600, 245] on div "e3d5259c6afb8f88653e5eccd4d67639.pdf" at bounding box center [563, 245] width 75 height 4
drag, startPoint x: 446, startPoint y: 308, endPoint x: 452, endPoint y: 308, distance: 5.9
click at [447, 308] on div "[PERSON_NAME] HVAC Service Technician at J & W Heating and Air Add a tag Applic…" at bounding box center [343, 175] width 687 height 350
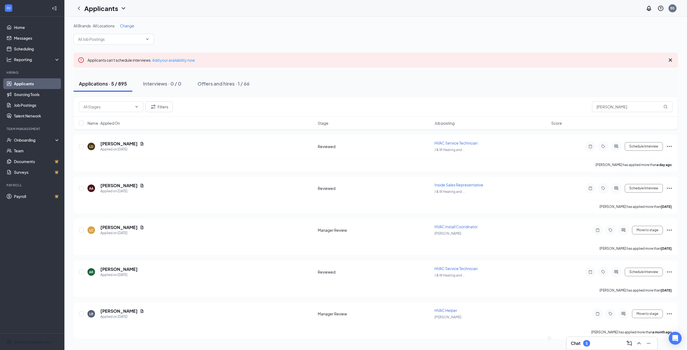
click at [570, 341] on div "Chat 5" at bounding box center [611, 343] width 91 height 13
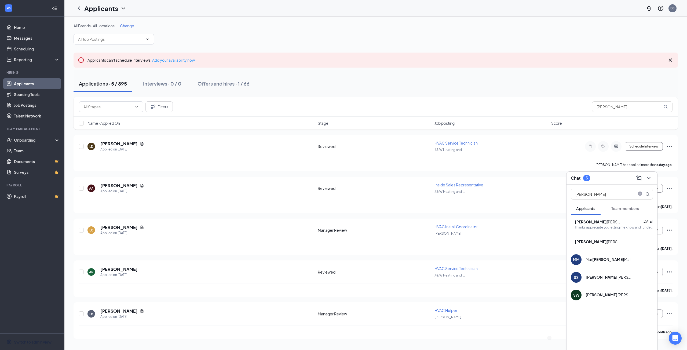
click at [603, 224] on div "[PERSON_NAME]" at bounding box center [599, 221] width 48 height 5
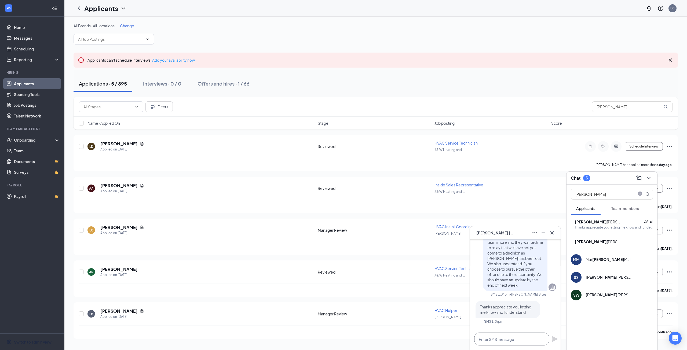
click at [502, 340] on textarea at bounding box center [511, 339] width 75 height 13
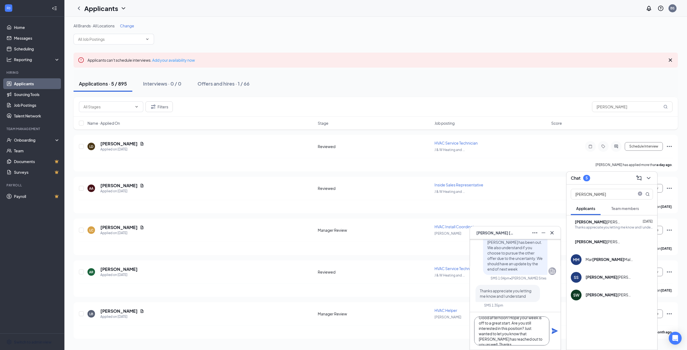
scroll to position [11, 0]
type textarea "Good afternoon! Hope your week is off to a great start. Are you still intereste…"
click at [551, 329] on icon "Plane" at bounding box center [554, 331] width 6 height 6
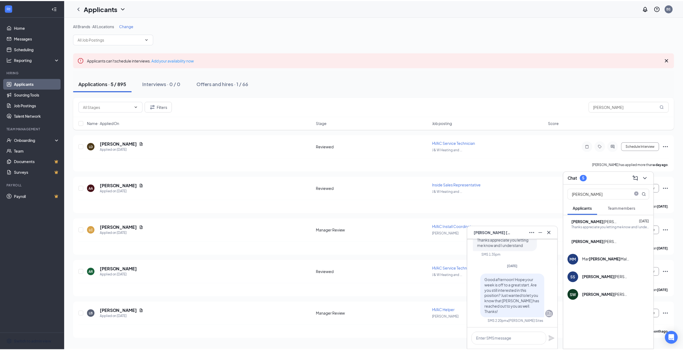
scroll to position [0, 0]
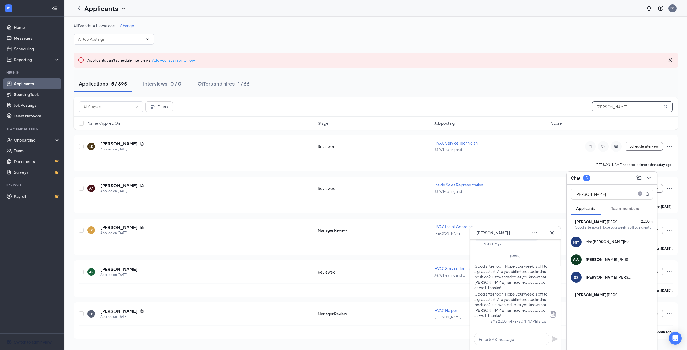
click at [602, 107] on input "[PERSON_NAME]" at bounding box center [632, 106] width 80 height 11
type input "[PERSON_NAME]"
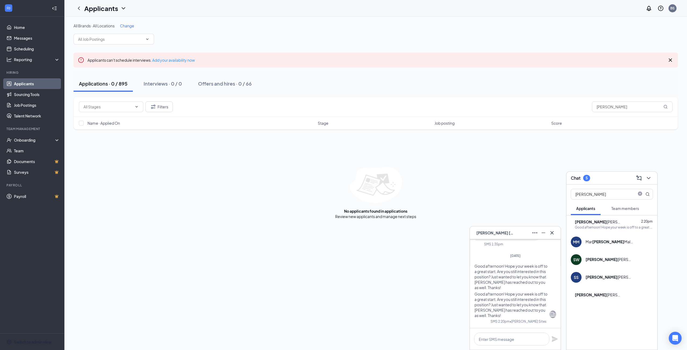
click at [30, 82] on link "Applicants" at bounding box center [37, 83] width 46 height 11
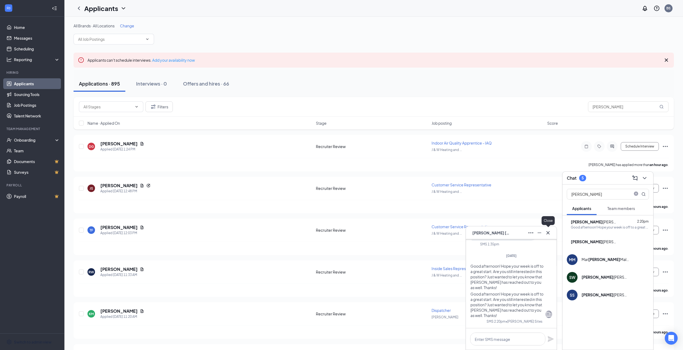
click at [553, 231] on div "SM [PERSON_NAME]" at bounding box center [511, 232] width 91 height 13
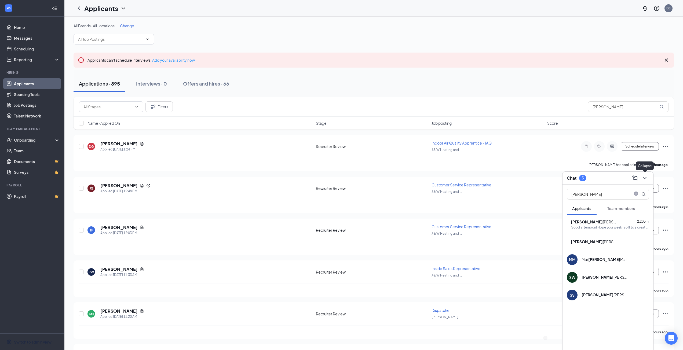
click at [643, 178] on icon "ChevronDown" at bounding box center [643, 178] width 3 height 2
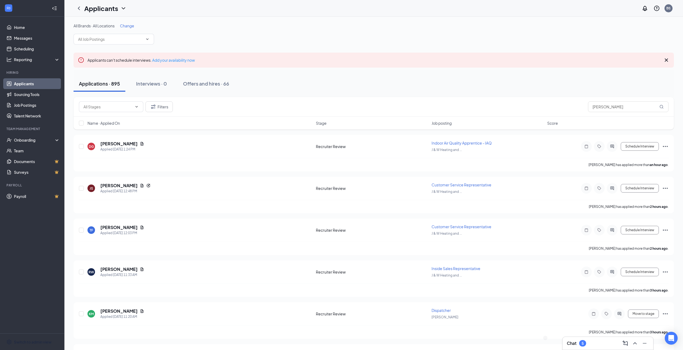
click at [29, 87] on link "Applicants" at bounding box center [37, 83] width 46 height 11
click at [26, 98] on link "Sourcing Tools" at bounding box center [37, 94] width 46 height 11
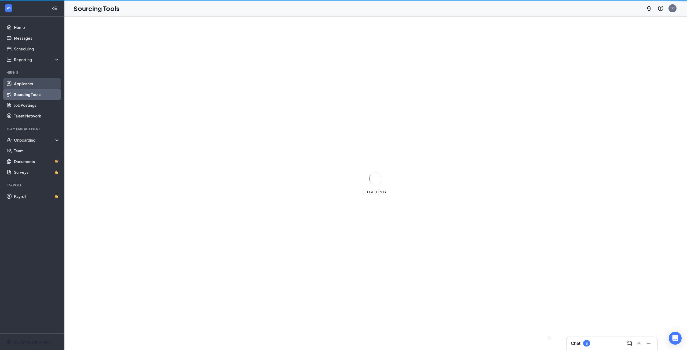
click at [26, 81] on link "Applicants" at bounding box center [37, 83] width 46 height 11
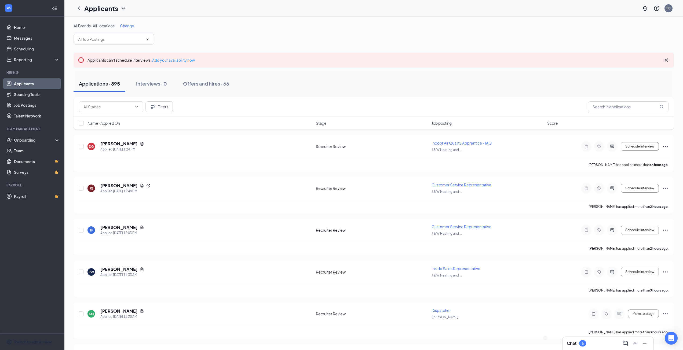
click at [596, 342] on div "Chat 6" at bounding box center [607, 343] width 82 height 9
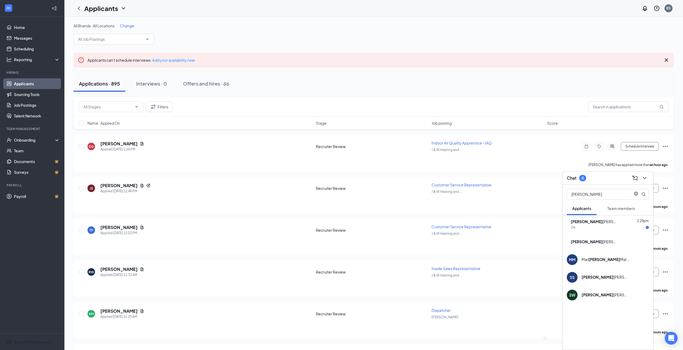
click at [601, 227] on div "Ok" at bounding box center [609, 227] width 78 height 5
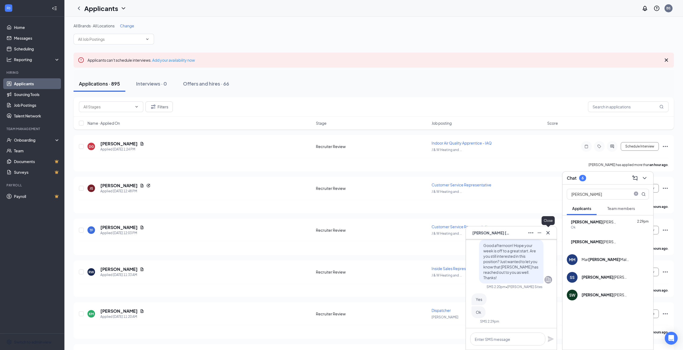
click at [548, 232] on icon "Cross" at bounding box center [547, 233] width 6 height 6
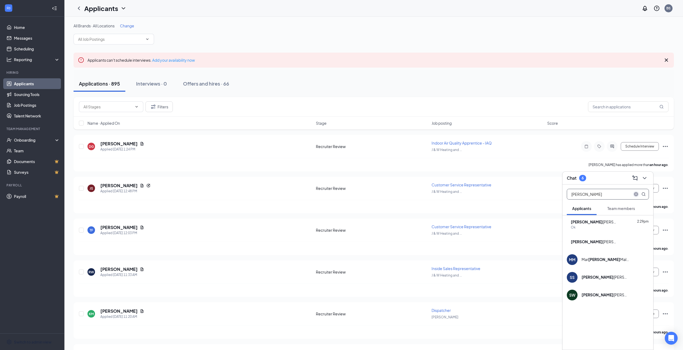
click at [634, 194] on icon "close-circle" at bounding box center [636, 194] width 4 height 4
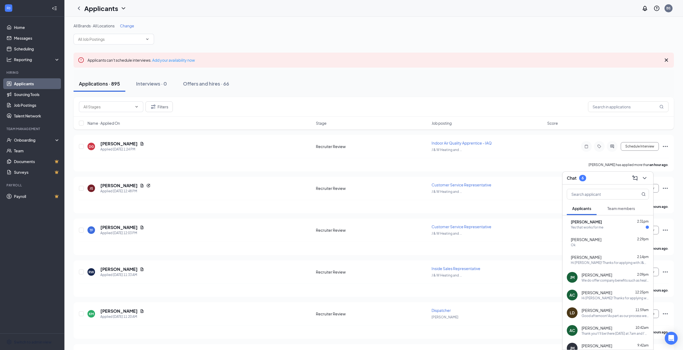
click at [603, 226] on div "Yes that works for me" at bounding box center [586, 227] width 32 height 5
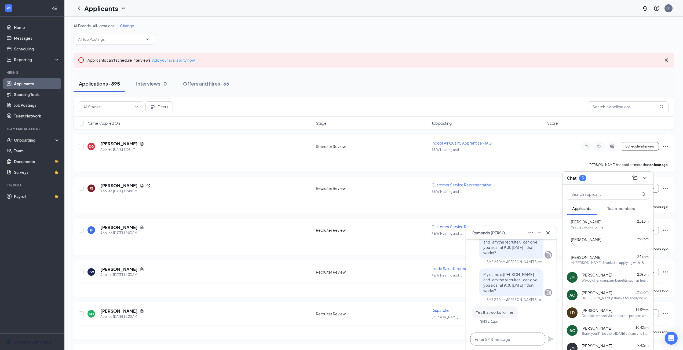
click at [518, 337] on textarea at bounding box center [507, 339] width 75 height 13
type textarea "g"
type textarea "Great! I will be calling from my cell [PHONE_NUMBER]. Looking forward to it!"
click at [553, 335] on icon "Plane" at bounding box center [550, 336] width 6 height 6
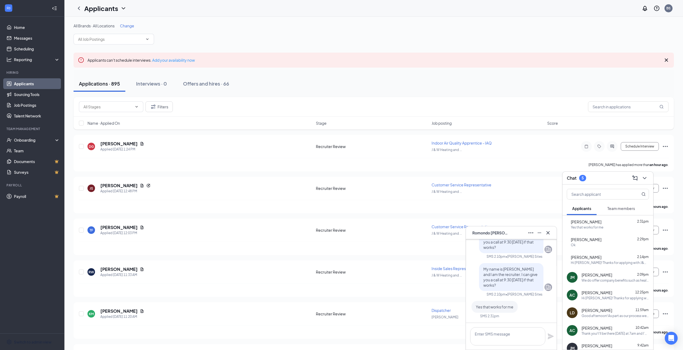
scroll to position [0, 0]
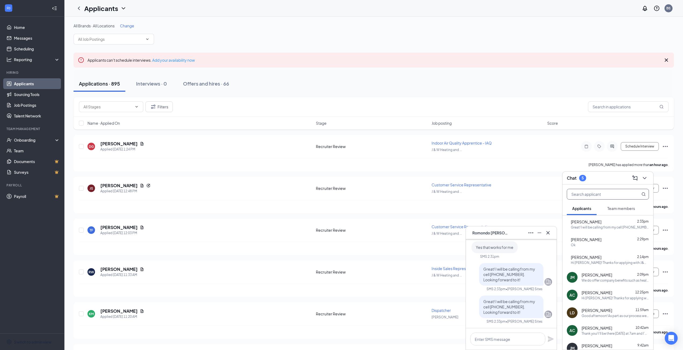
click at [597, 190] on input "text" at bounding box center [599, 194] width 64 height 10
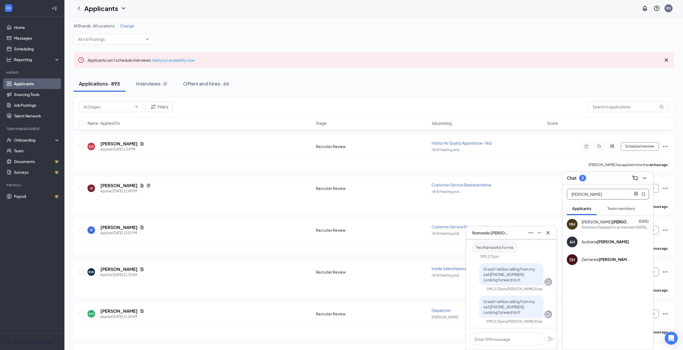
type input "[PERSON_NAME]"
click at [595, 225] on div "We have scheduled for an interview [DATE][DATE] 9:00am. The address is [STREET_…" at bounding box center [614, 227] width 67 height 5
click at [511, 340] on textarea at bounding box center [507, 339] width 75 height 13
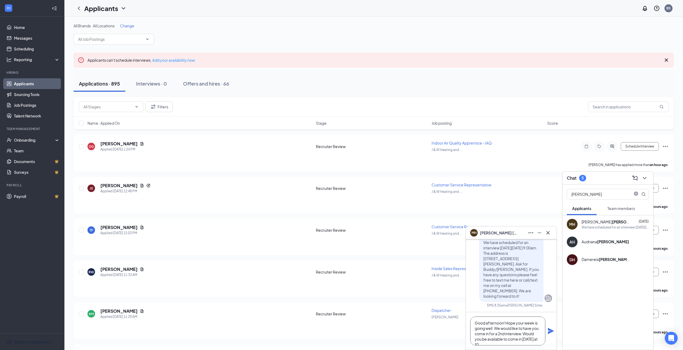
scroll to position [6, 0]
type textarea "Good afternoon! Hope your week is going well. We would like to have you come in…"
click at [549, 332] on icon "Plane" at bounding box center [550, 331] width 6 height 6
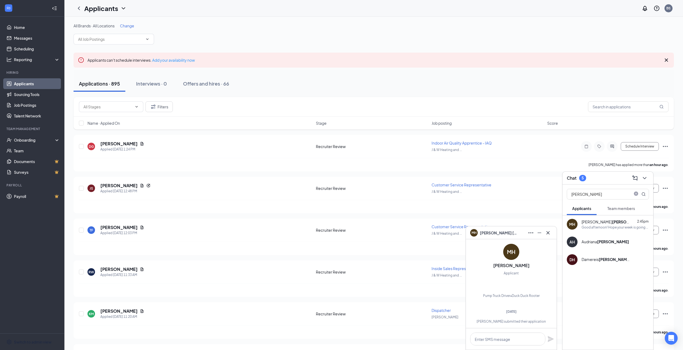
scroll to position [-450, 0]
click at [546, 232] on icon "Cross" at bounding box center [547, 233] width 6 height 6
click at [636, 193] on icon "close-circle" at bounding box center [636, 194] width 4 height 4
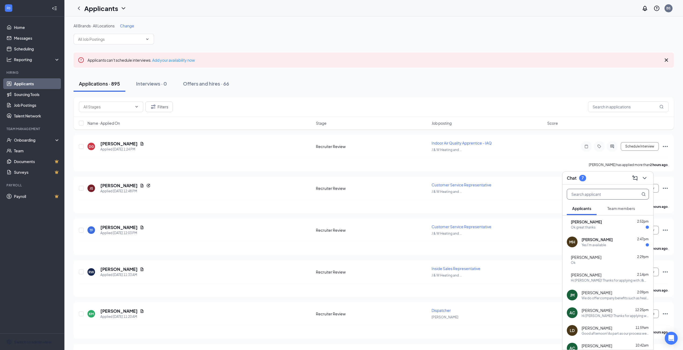
click at [597, 238] on span "[PERSON_NAME]" at bounding box center [596, 239] width 31 height 5
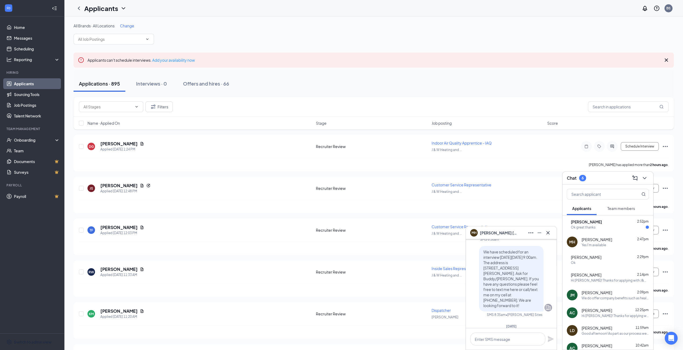
scroll to position [-134, 0]
drag, startPoint x: 504, startPoint y: 315, endPoint x: 478, endPoint y: 268, distance: 53.8
click at [479, 268] on div "We have scheduled for an interview [DATE][DATE] 9:00am. The address is [STREET_…" at bounding box center [511, 287] width 64 height 65
copy span "We have scheduled for an interview [DATE][DATE] 9:00am. The address is [STREET_…"
click at [504, 340] on textarea at bounding box center [507, 339] width 75 height 13
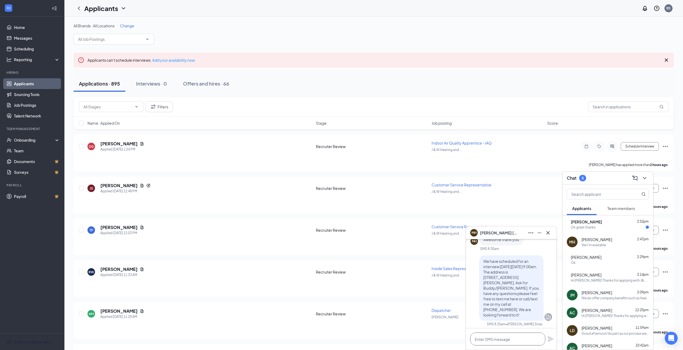
paste textarea "We have scheduled for an interview [DATE][DATE] 9:00am. The address is [STREET_…"
click at [503, 329] on textarea "We have scheduled for an interview [DATE][DATE] 9:00am. The address is [STREET_…" at bounding box center [507, 330] width 75 height 29
click at [501, 328] on textarea "We have scheduled for an interview [DATE][DATE] 9:00am. The address is [STREET_…" at bounding box center [507, 330] width 75 height 29
click at [502, 329] on textarea "We have scheduled for an interview [DATE][DATE] 9:00am. The address is [STREET_…" at bounding box center [507, 330] width 75 height 29
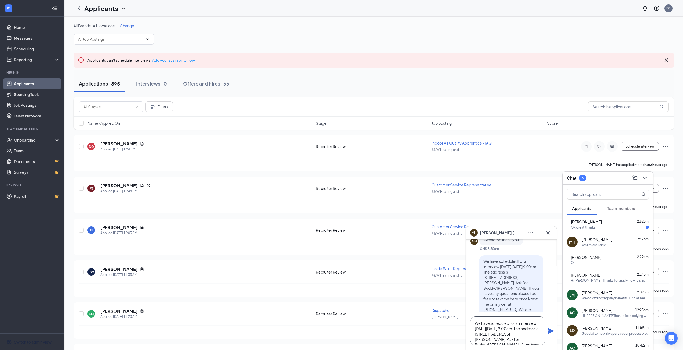
click at [509, 327] on textarea "We have scheduled for an interview [DATE][DATE] 9:00am. The address is [STREET_…" at bounding box center [507, 330] width 75 height 29
type textarea "We have scheduled for an interview [DATE][DATE] 10:00am. The address is [STREET…"
click at [550, 332] on icon "Plane" at bounding box center [550, 331] width 6 height 6
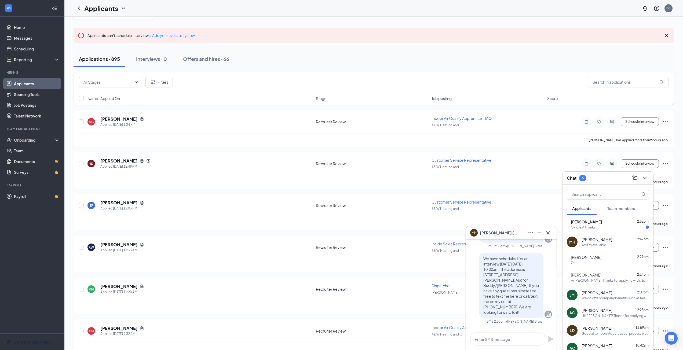
scroll to position [54, 0]
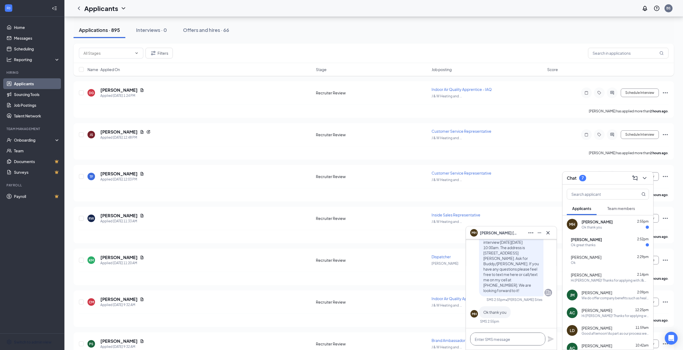
click at [503, 337] on textarea at bounding box center [507, 339] width 75 height 13
type textarea "Welcome!"
click at [551, 339] on icon "Plane" at bounding box center [550, 339] width 6 height 6
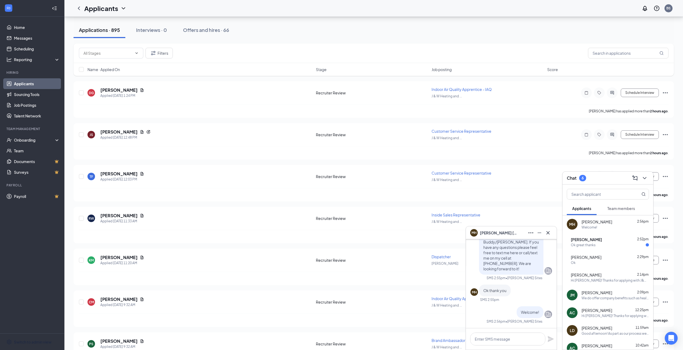
click at [477, 39] on div "Applications · 895 Interviews · 0 Offers and hires · 66" at bounding box center [373, 30] width 600 height 27
click at [608, 245] on div "Ok great thanks" at bounding box center [609, 245] width 78 height 5
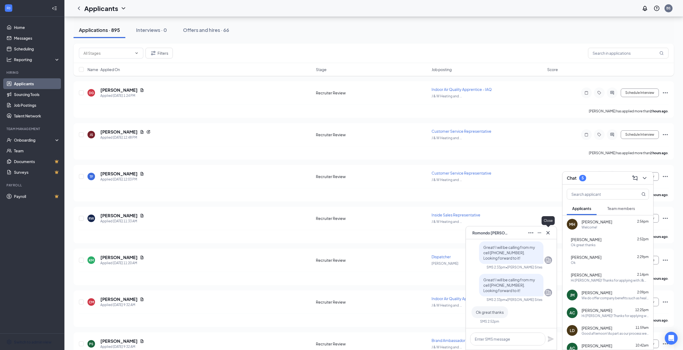
click at [552, 234] on button at bounding box center [547, 233] width 9 height 9
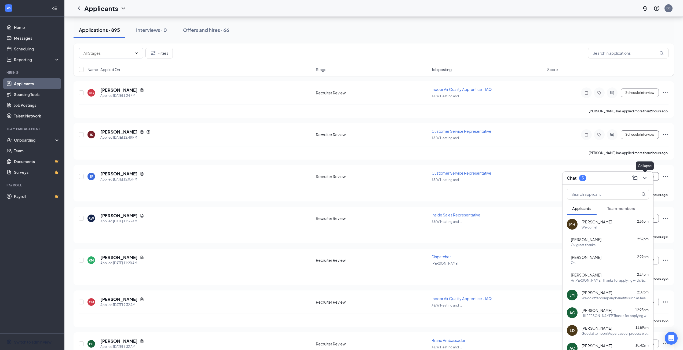
click at [645, 179] on icon "ChevronDown" at bounding box center [644, 178] width 6 height 6
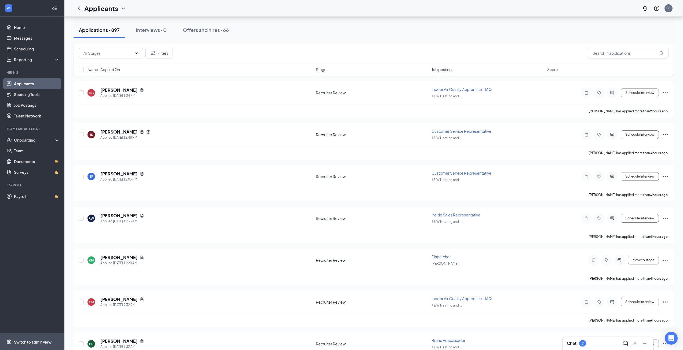
click at [33, 341] on div "Switch to admin view" at bounding box center [33, 341] width 38 height 5
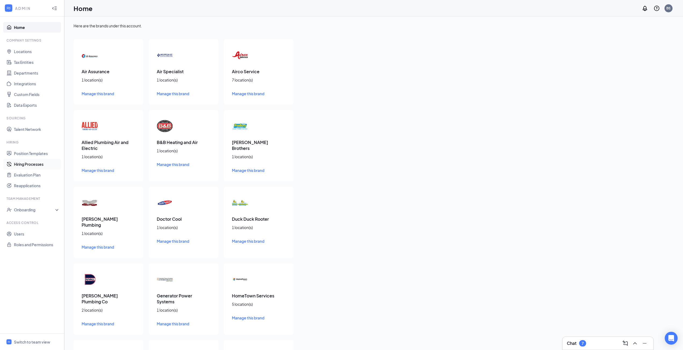
click at [17, 165] on link "Hiring Processes" at bounding box center [37, 164] width 46 height 11
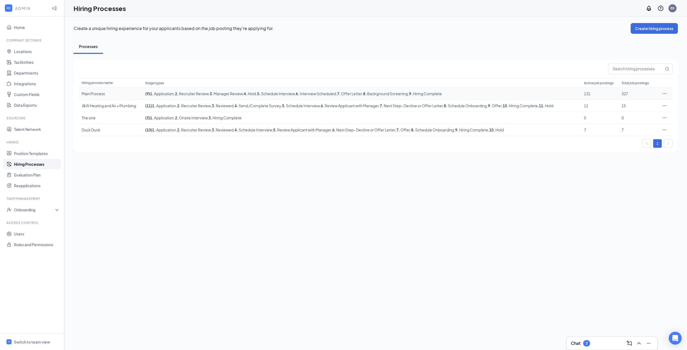
click at [667, 95] on div at bounding box center [664, 93] width 11 height 5
click at [665, 93] on icon "Ellipses" at bounding box center [664, 93] width 4 height 1
click at [631, 107] on span "Edit" at bounding box center [639, 105] width 46 height 6
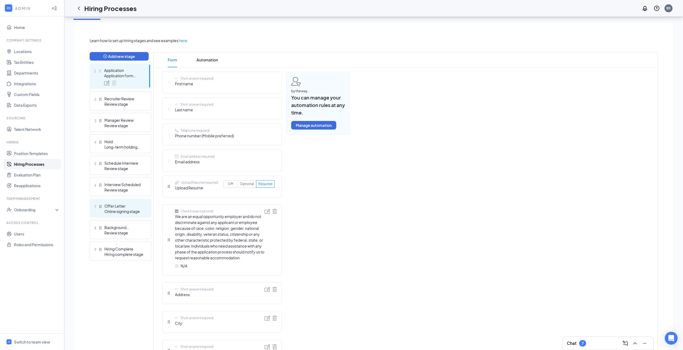
click at [116, 214] on div "Online signing stage" at bounding box center [123, 211] width 39 height 5
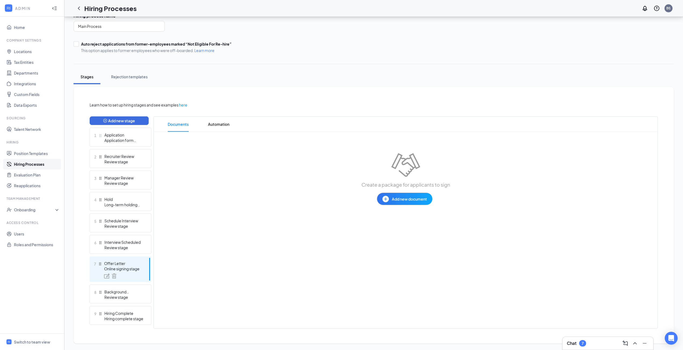
click at [401, 196] on button "Add new document" at bounding box center [404, 199] width 55 height 12
click at [396, 230] on span "Upload file" at bounding box center [404, 232] width 56 height 12
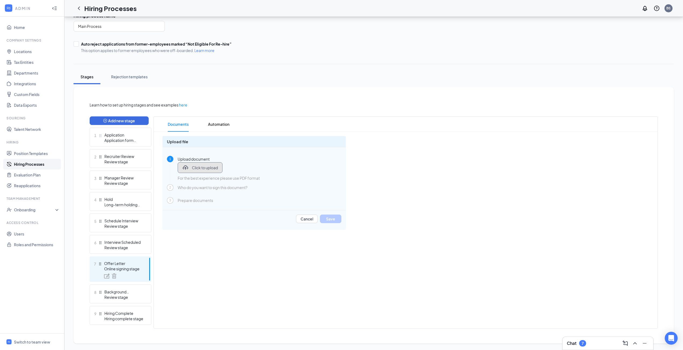
click at [205, 168] on span "Click to upload" at bounding box center [205, 167] width 26 height 5
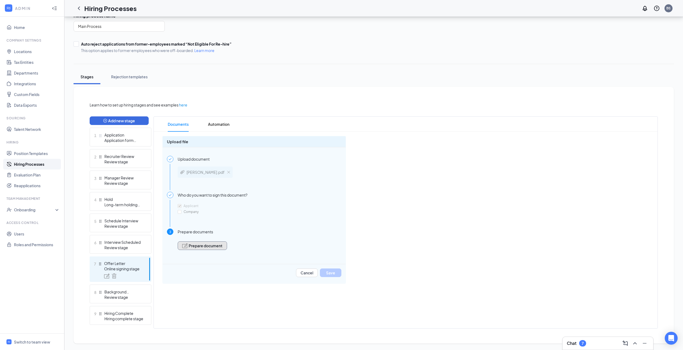
click at [202, 244] on span "Prepare document" at bounding box center [206, 246] width 34 height 4
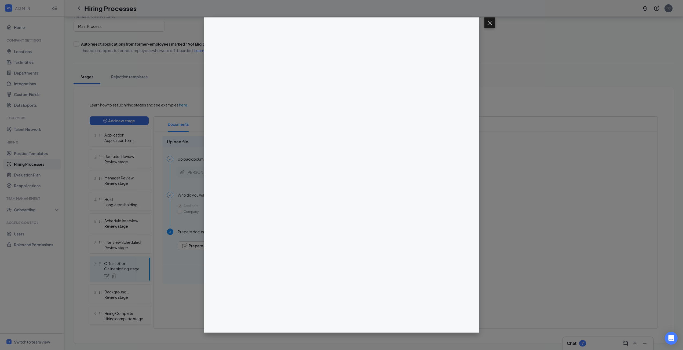
scroll to position [0, 0]
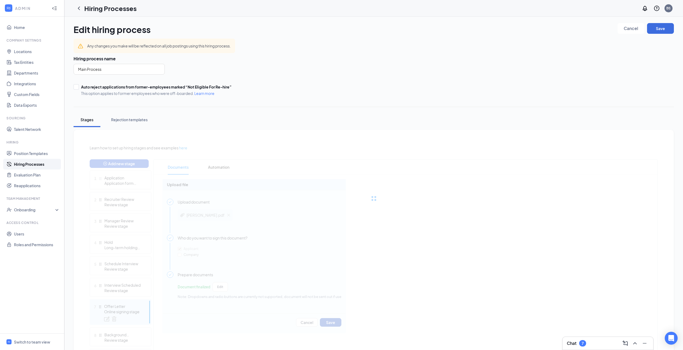
click at [333, 322] on div "Learn how to set up hiring stages and see examples here Add new stage 1 Applica…" at bounding box center [374, 258] width 568 height 227
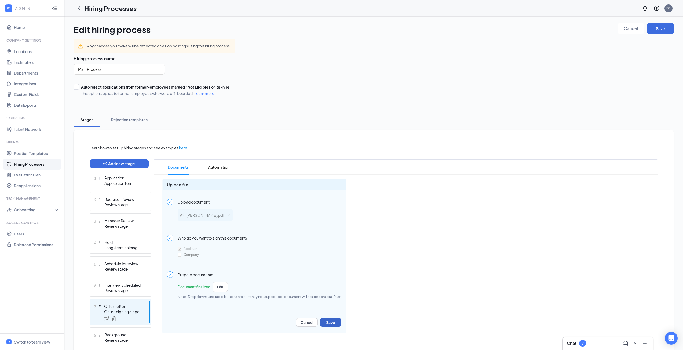
click at [333, 323] on button "Save" at bounding box center [330, 322] width 21 height 9
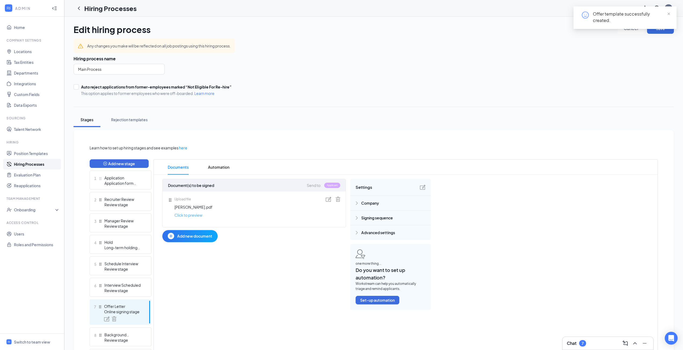
click at [187, 216] on link "Click to preview" at bounding box center [188, 215] width 28 height 6
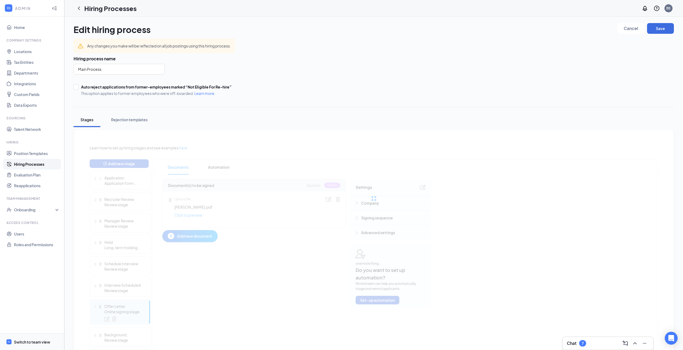
click at [17, 340] on div "Switch to team view" at bounding box center [32, 341] width 36 height 5
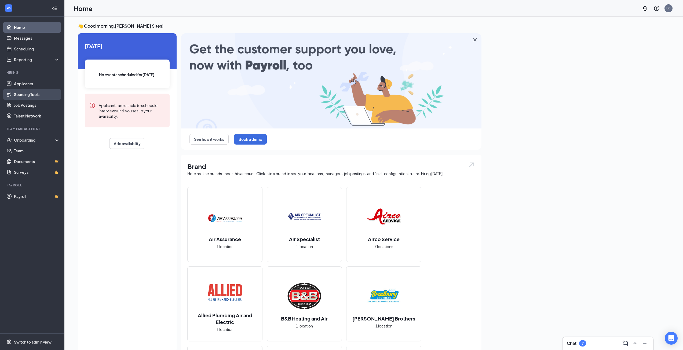
click at [32, 92] on link "Sourcing Tools" at bounding box center [37, 94] width 46 height 11
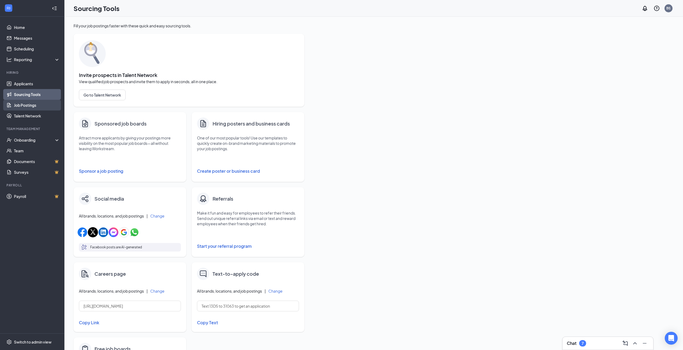
click at [25, 107] on link "Job Postings" at bounding box center [37, 105] width 46 height 11
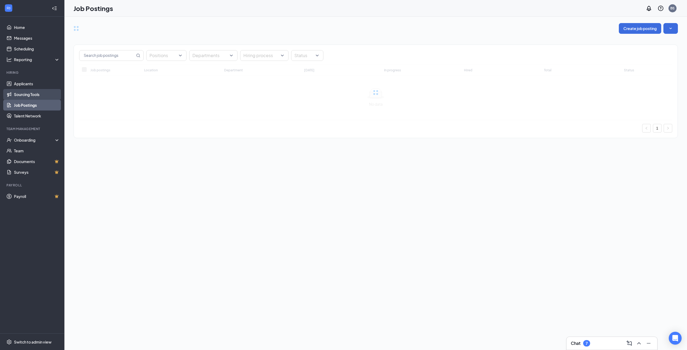
click at [28, 94] on link "Sourcing Tools" at bounding box center [37, 94] width 46 height 11
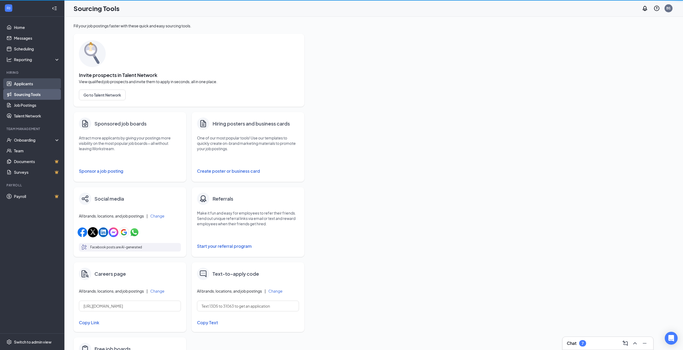
click at [28, 82] on link "Applicants" at bounding box center [37, 83] width 46 height 11
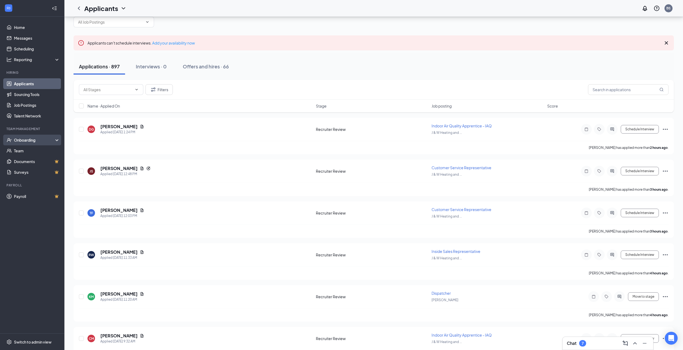
scroll to position [27, 0]
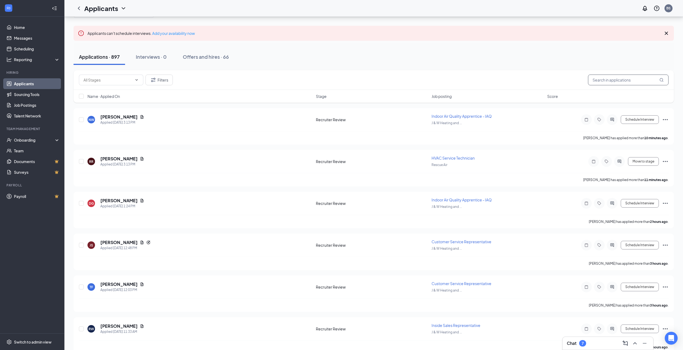
click at [611, 79] on input "text" at bounding box center [628, 80] width 80 height 11
type input "[PERSON_NAME]"
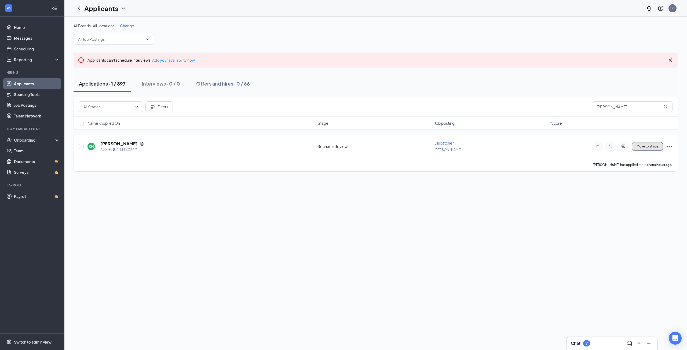
click at [643, 146] on button "Move to stage" at bounding box center [647, 146] width 31 height 9
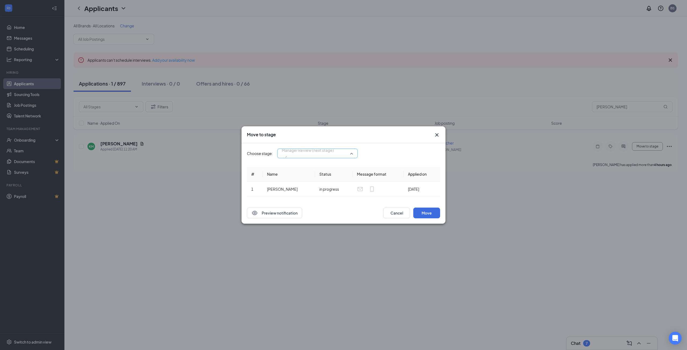
click at [313, 154] on span "Manager Review (next stage)" at bounding box center [308, 150] width 52 height 8
click at [307, 172] on span "Offer Letter" at bounding box center [317, 175] width 74 height 6
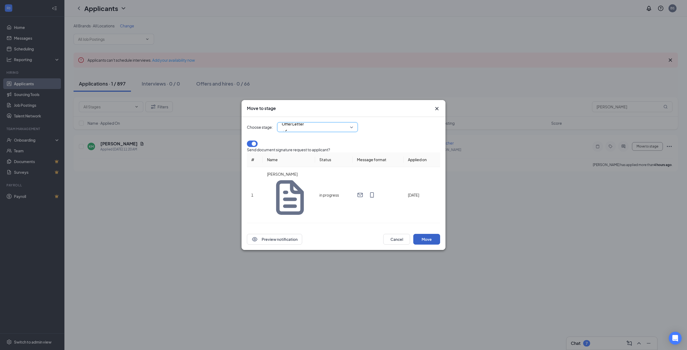
click at [429, 234] on button "Move" at bounding box center [426, 239] width 27 height 11
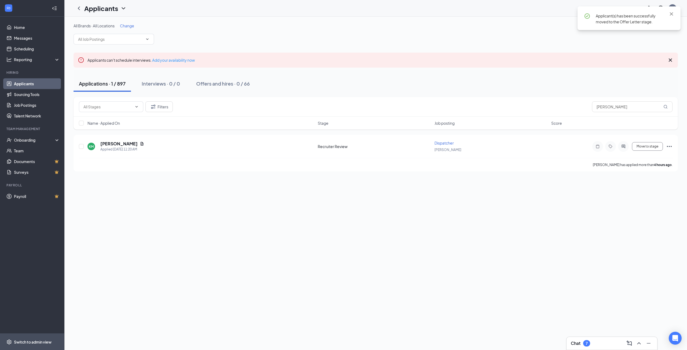
click at [30, 340] on div "Switch to admin view" at bounding box center [33, 341] width 38 height 5
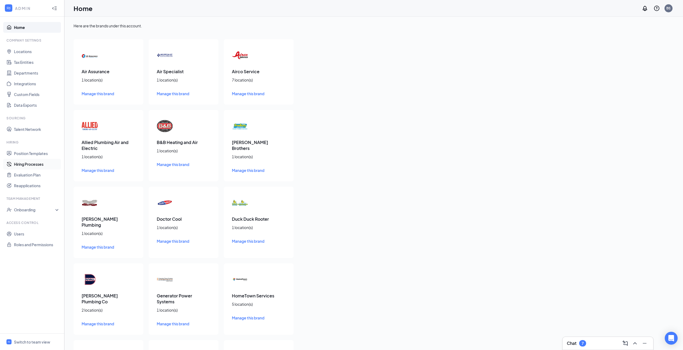
click at [28, 165] on link "Hiring Processes" at bounding box center [37, 164] width 46 height 11
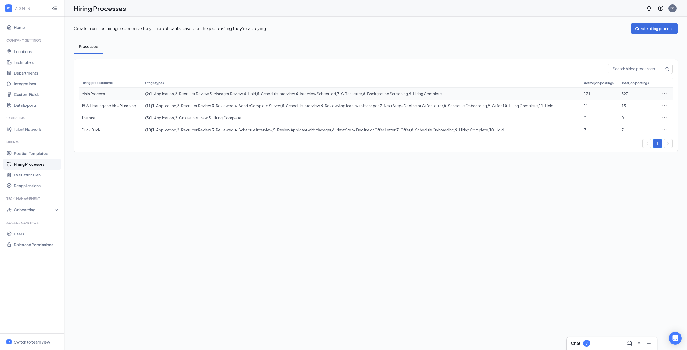
click at [664, 93] on icon "Ellipses" at bounding box center [663, 93] width 5 height 5
click at [643, 104] on span "Edit" at bounding box center [639, 105] width 46 height 6
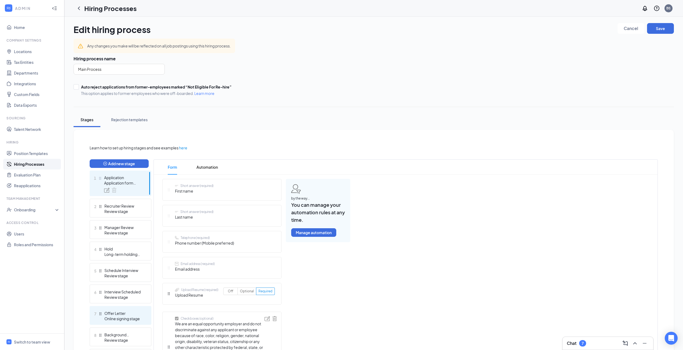
click at [119, 312] on div "Offer Letter" at bounding box center [123, 313] width 39 height 5
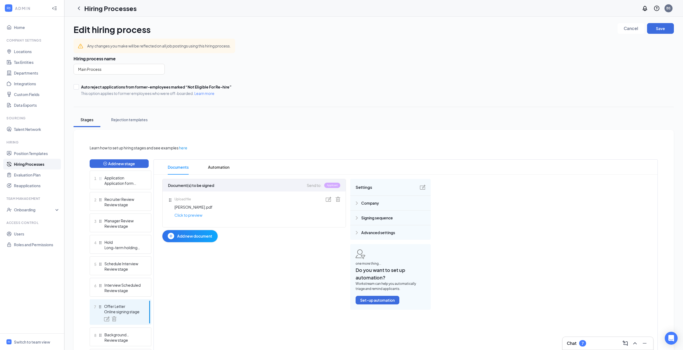
click at [339, 198] on img at bounding box center [337, 199] width 5 height 5
click at [349, 186] on span "Delete" at bounding box center [346, 184] width 12 height 6
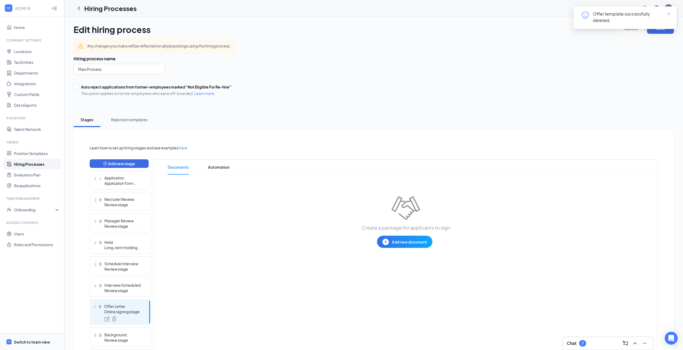
click at [33, 336] on span "Switch to team view" at bounding box center [37, 342] width 46 height 16
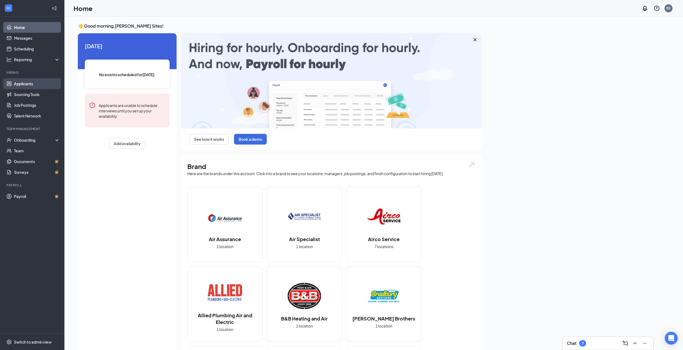
drag, startPoint x: 25, startPoint y: 87, endPoint x: 38, endPoint y: 86, distance: 12.6
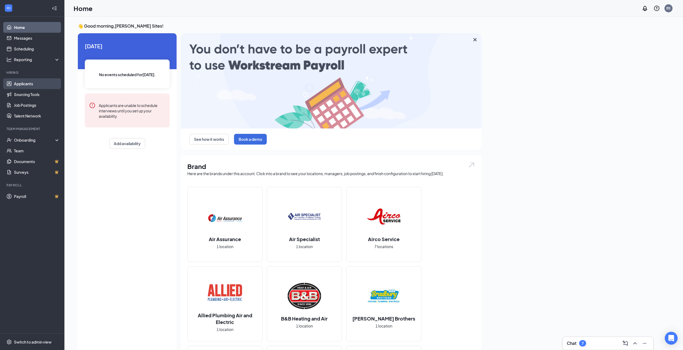
click at [25, 87] on link "Applicants" at bounding box center [37, 83] width 46 height 11
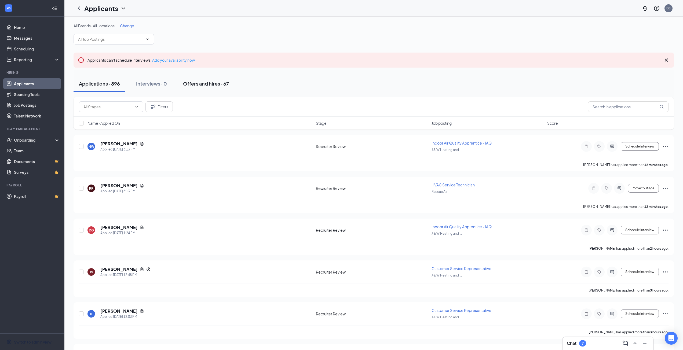
click at [203, 86] on div "Offers and hires · 67" at bounding box center [206, 83] width 46 height 7
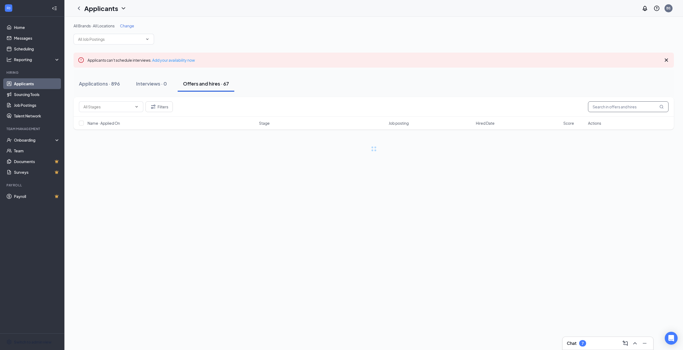
click at [621, 109] on input "text" at bounding box center [628, 106] width 80 height 11
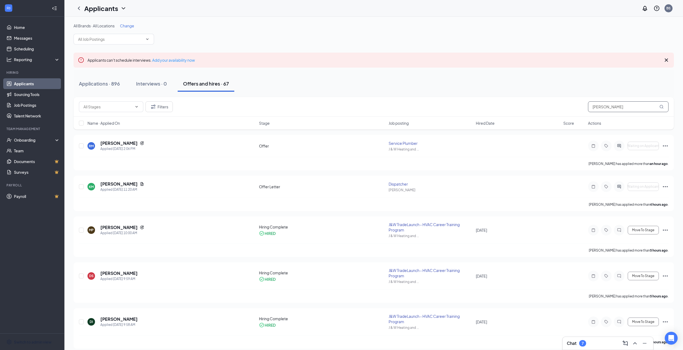
type input "[PERSON_NAME]"
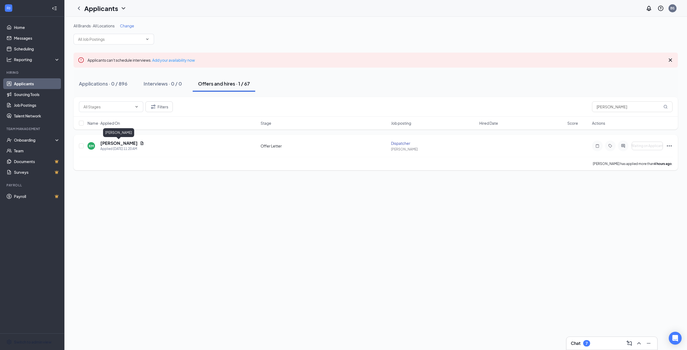
click at [117, 142] on h5 "[PERSON_NAME]" at bounding box center [118, 143] width 37 height 6
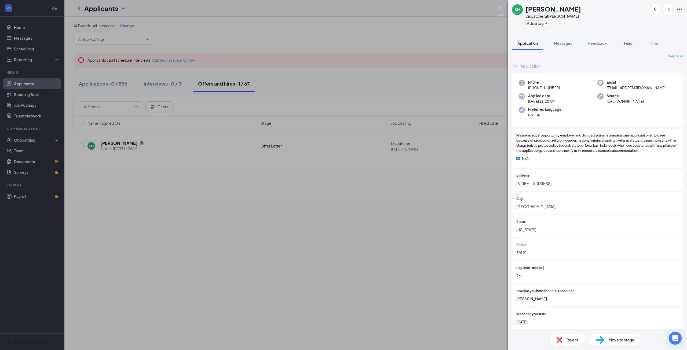
click at [430, 233] on div "KM [PERSON_NAME] Dispatcher at [PERSON_NAME] Add a tag Application Messages Fee…" at bounding box center [343, 175] width 687 height 350
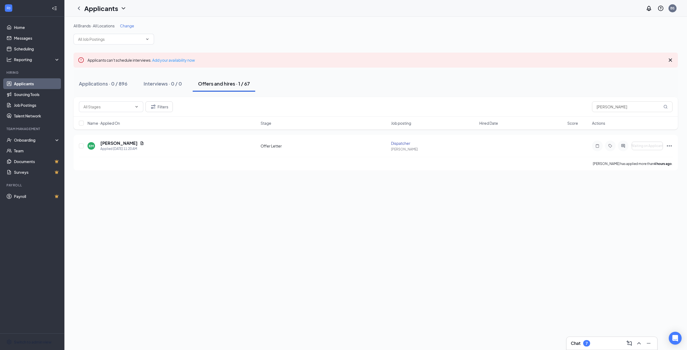
click at [583, 344] on div "Chat 7" at bounding box center [579, 343] width 19 height 6
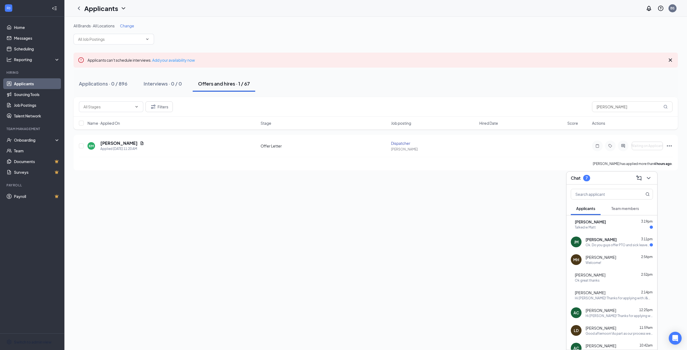
click at [595, 226] on div "Talked w Matt" at bounding box center [585, 227] width 21 height 5
click at [525, 338] on textarea at bounding box center [511, 339] width 75 height 13
type textarea "Thanks for the update. I will follow up with him."
click at [556, 338] on icon "Plane" at bounding box center [554, 336] width 6 height 6
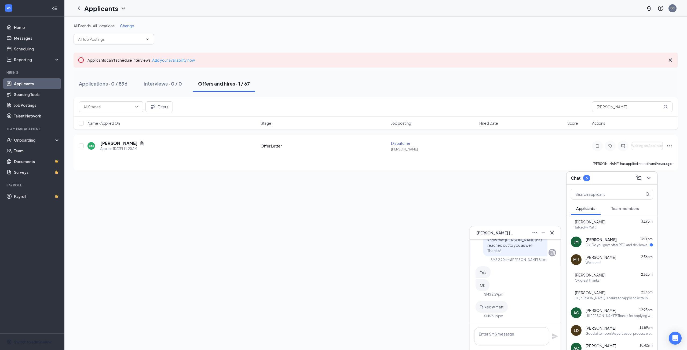
scroll to position [0, 0]
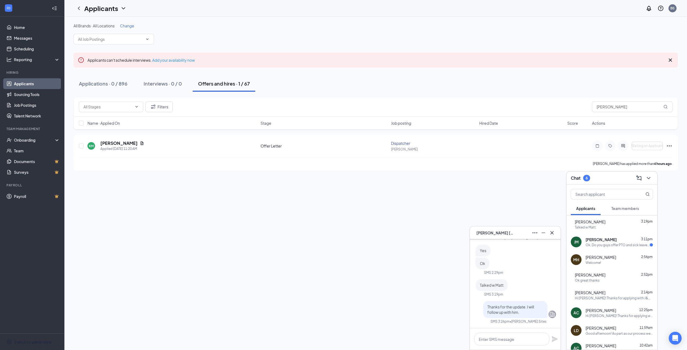
click at [613, 248] on div "[PERSON_NAME] [PERSON_NAME] 3:11pm Ok. Do you guys offer PTO and sick leave? An…" at bounding box center [611, 242] width 91 height 18
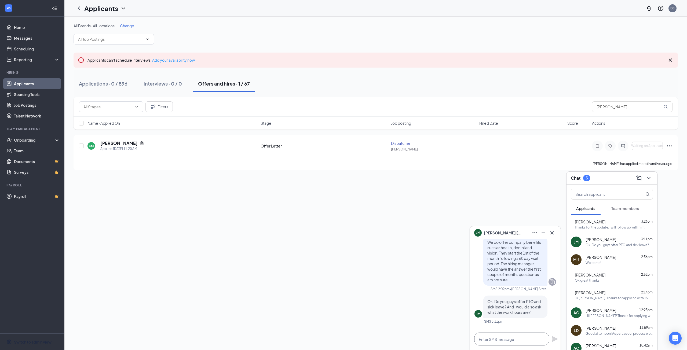
click at [530, 342] on textarea at bounding box center [511, 339] width 75 height 13
type textarea "T"
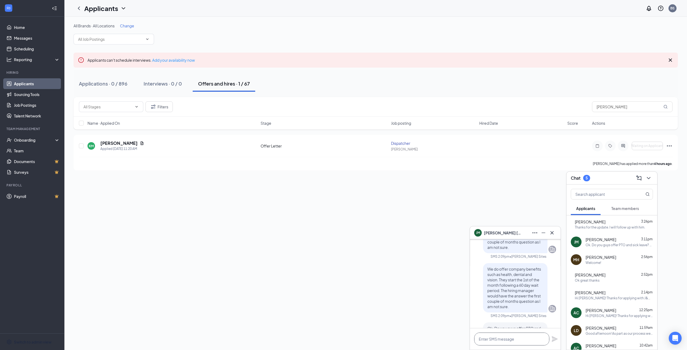
scroll to position [0, 0]
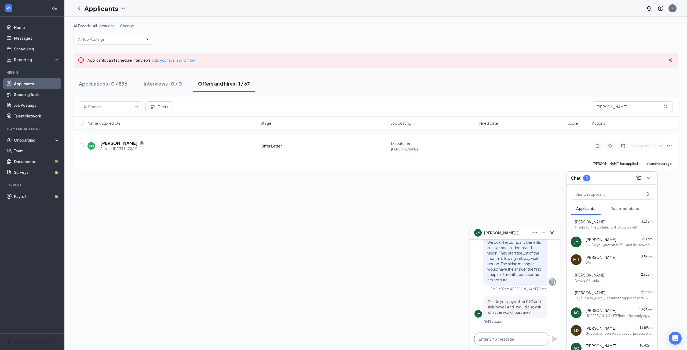
click at [506, 337] on textarea at bounding box center [511, 339] width 75 height 13
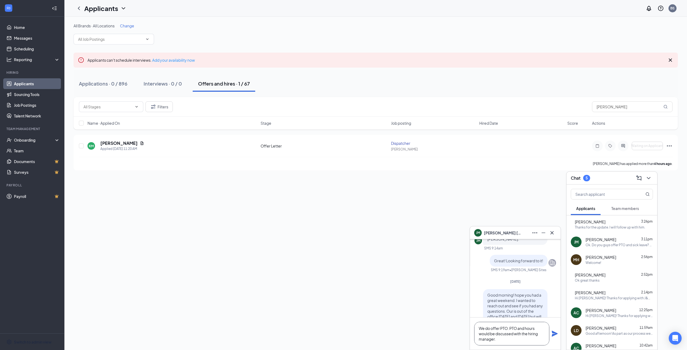
scroll to position [-161, 0]
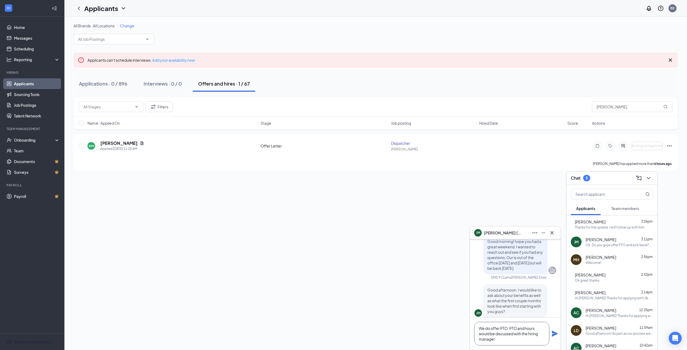
type textarea "We do offer PTO. PTO and hours would be discussed with the hiring manager."
click at [557, 335] on icon "Plane" at bounding box center [554, 333] width 6 height 6
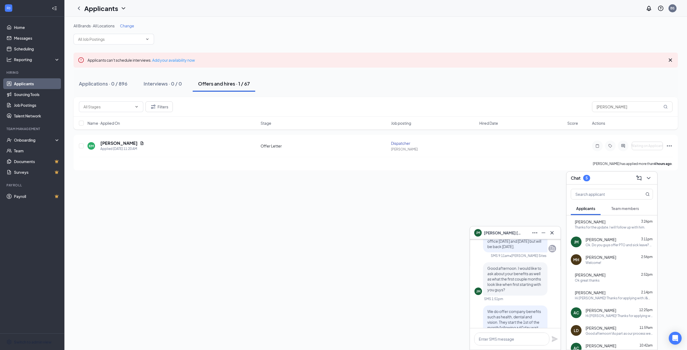
scroll to position [0, 0]
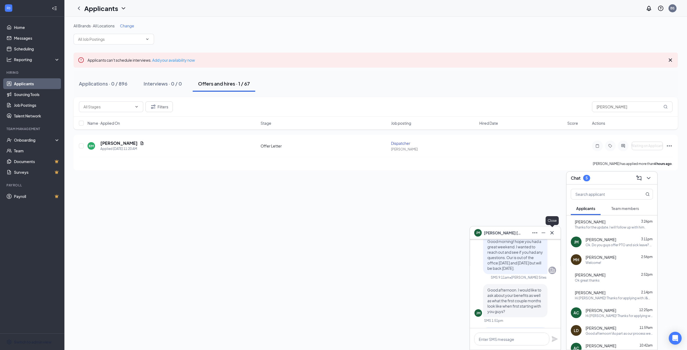
click at [552, 233] on icon "Cross" at bounding box center [551, 232] width 3 height 3
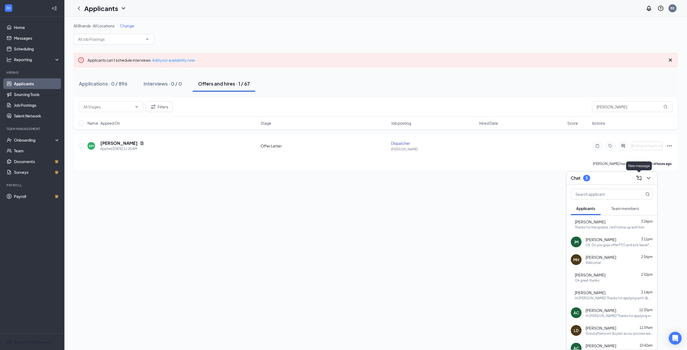
click at [642, 180] on button at bounding box center [638, 178] width 9 height 9
click at [652, 177] on button at bounding box center [648, 178] width 9 height 9
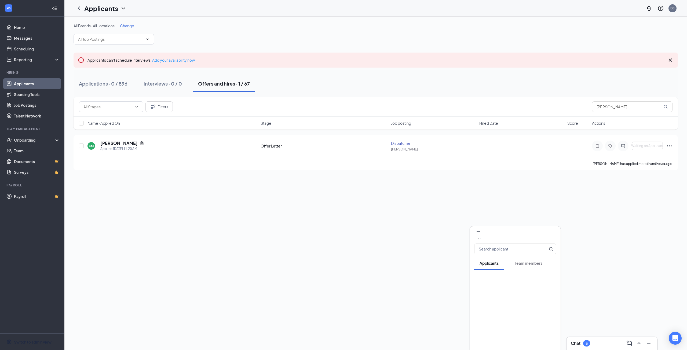
click at [484, 236] on button at bounding box center [479, 240] width 9 height 9
click at [586, 345] on div "5" at bounding box center [586, 343] width 2 height 5
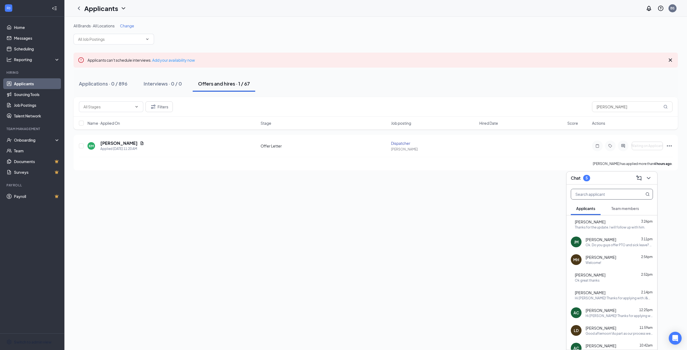
click at [617, 191] on input "text" at bounding box center [603, 194] width 64 height 10
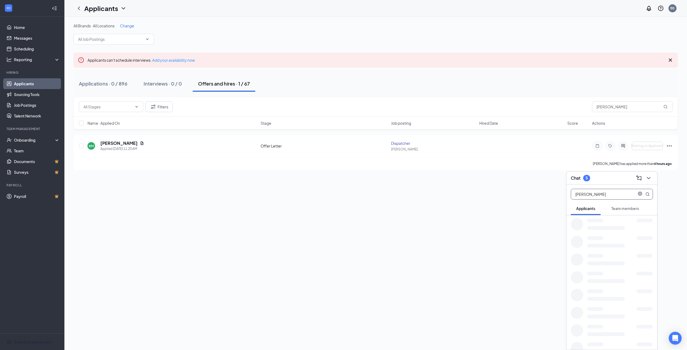
type input "[PERSON_NAME]"
click at [606, 228] on div "Talk soon!" at bounding box center [618, 227] width 67 height 5
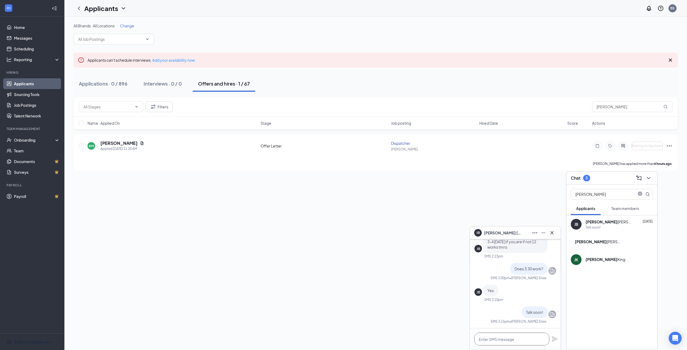
click at [496, 341] on textarea at bounding box center [511, 339] width 75 height 13
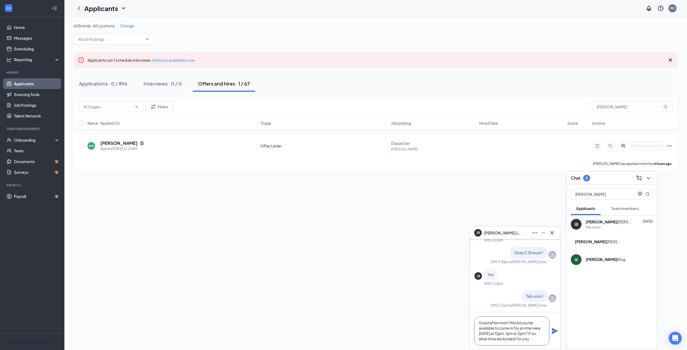
scroll to position [1, 0]
type textarea "Good afternoon! Would you be available to come in for an interview [DATE] at 12…"
click at [556, 333] on icon "Plane" at bounding box center [554, 331] width 6 height 6
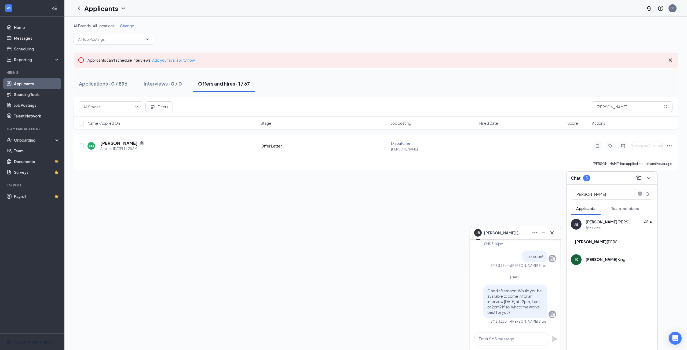
scroll to position [0, 0]
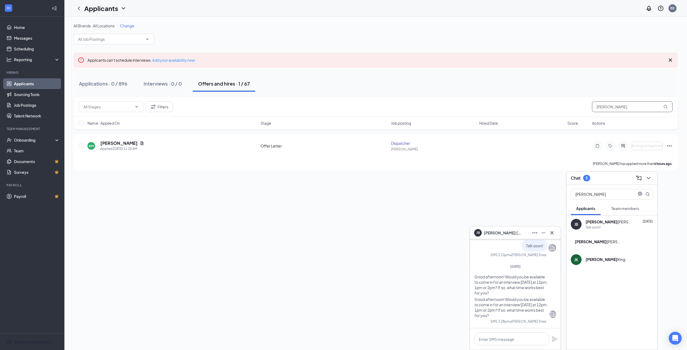
drag, startPoint x: 589, startPoint y: 109, endPoint x: 556, endPoint y: 104, distance: 33.3
click at [557, 107] on div "Filters [PERSON_NAME]" at bounding box center [375, 106] width 593 height 11
type input "[PERSON_NAME]"
click at [553, 234] on icon "Cross" at bounding box center [551, 233] width 6 height 6
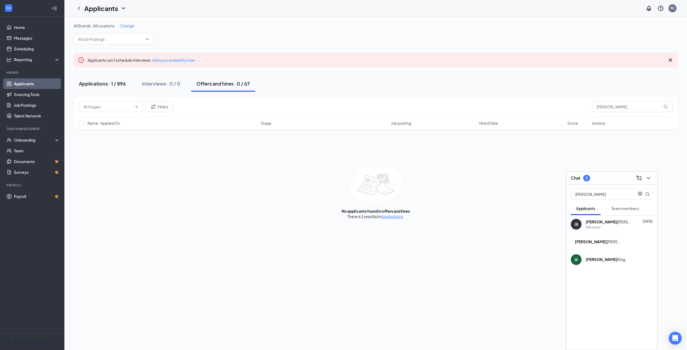
click at [110, 80] on div "Applications · 1 / 896" at bounding box center [102, 83] width 47 height 7
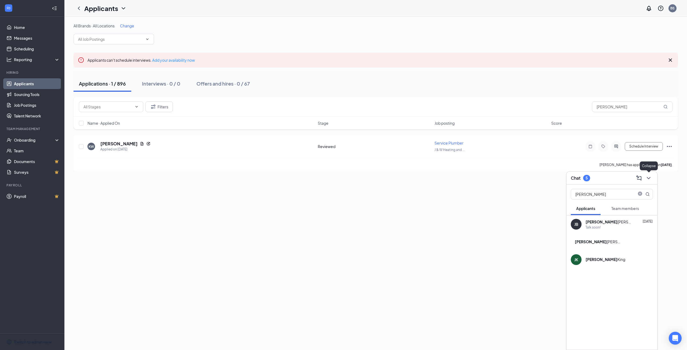
click at [648, 176] on icon "ChevronDown" at bounding box center [648, 178] width 6 height 6
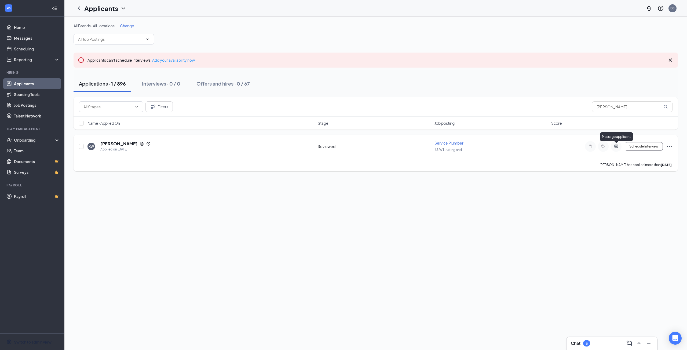
click at [618, 146] on icon "ActiveChat" at bounding box center [616, 146] width 6 height 4
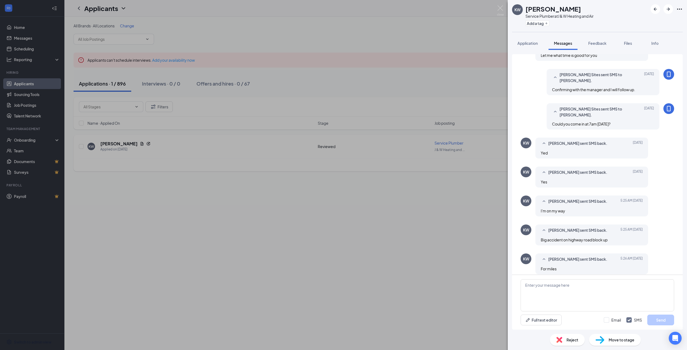
scroll to position [114, 0]
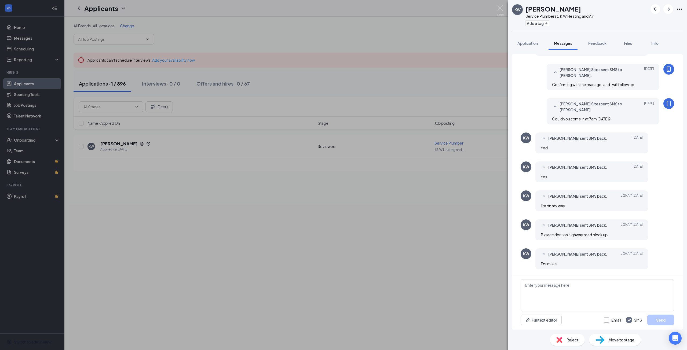
click at [606, 321] on input "Email" at bounding box center [611, 319] width 17 height 5
checkbox input "true"
click at [628, 320] on input "SMS" at bounding box center [634, 319] width 16 height 5
checkbox input "false"
click at [615, 307] on textarea at bounding box center [596, 295] width 153 height 32
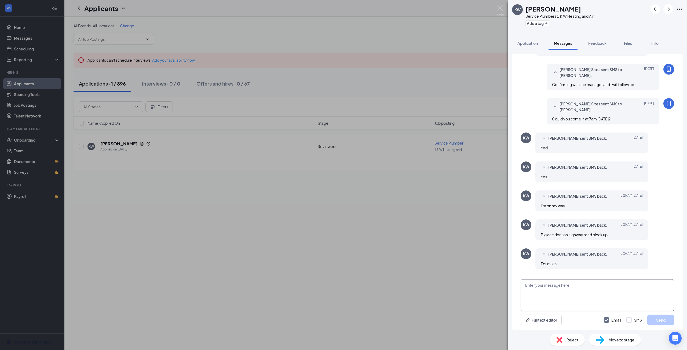
paste textarea "Name, Thanks for your interest in Company Name. After careful consideration, we…"
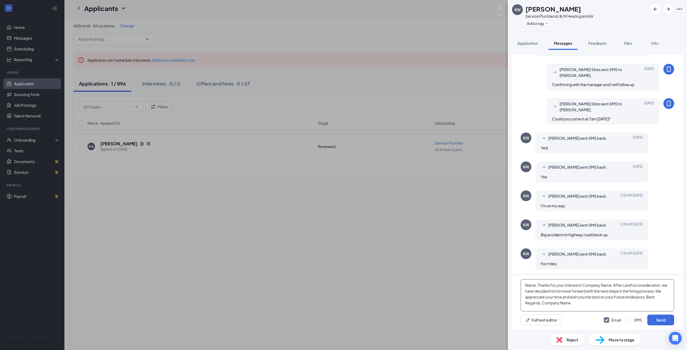
drag, startPoint x: 535, startPoint y: 284, endPoint x: 515, endPoint y: 284, distance: 19.8
click at [515, 284] on div "Name, Thanks for your interest in Company Name. After careful consideration, we…" at bounding box center [597, 302] width 171 height 55
click at [539, 286] on textarea "[PERSON_NAME], Thanks for your interest in Company Name. After careful consider…" at bounding box center [596, 295] width 153 height 32
drag, startPoint x: 586, startPoint y: 297, endPoint x: 570, endPoint y: 297, distance: 16.1
click at [570, 297] on textarea "[PERSON_NAME], Thanks for your interest in Company Name. After careful consider…" at bounding box center [596, 295] width 153 height 32
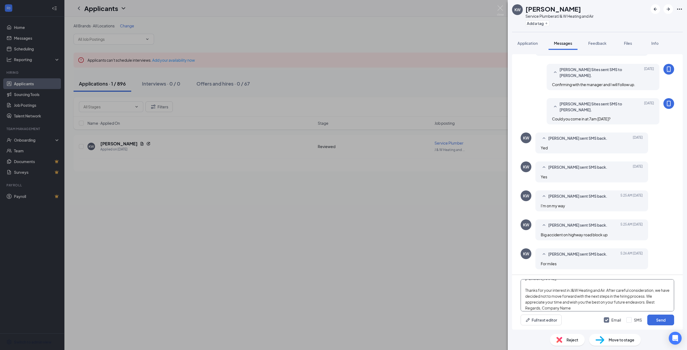
scroll to position [9, 0]
click at [648, 299] on textarea "[PERSON_NAME], Thanks for your interest in J&W Heating and Air. After careful c…" at bounding box center [596, 295] width 153 height 32
click at [551, 304] on textarea "[PERSON_NAME], Thanks for your interest in J&W Heating and Air. After careful c…" at bounding box center [596, 295] width 153 height 32
drag, startPoint x: 532, startPoint y: 306, endPoint x: 507, endPoint y: 308, distance: 24.8
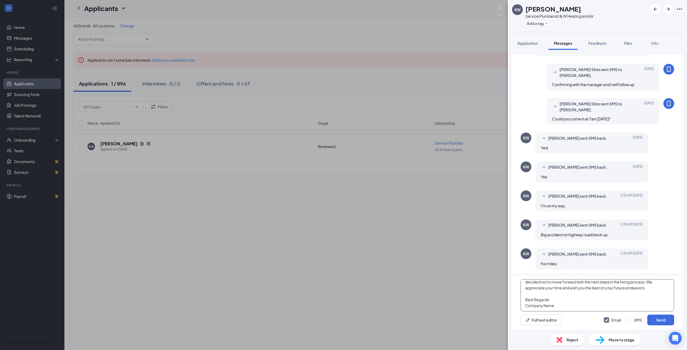
click at [507, 308] on div "KW [PERSON_NAME] Service Plumber at J & W Heating and Air Add a tag Application…" at bounding box center [343, 175] width 687 height 350
type textarea "[PERSON_NAME], Thanks for your interest in J&W Heating and Air. After careful c…"
click at [651, 318] on button "Send" at bounding box center [660, 320] width 27 height 11
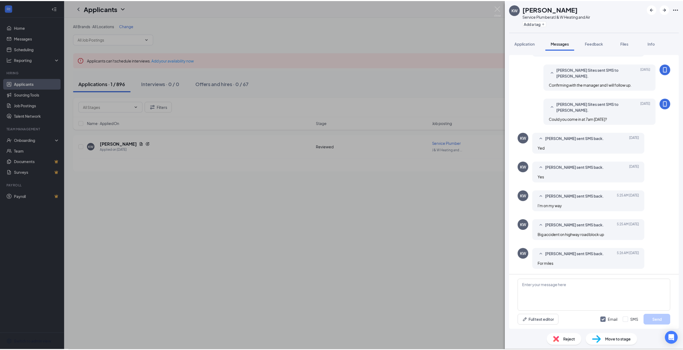
scroll to position [0, 0]
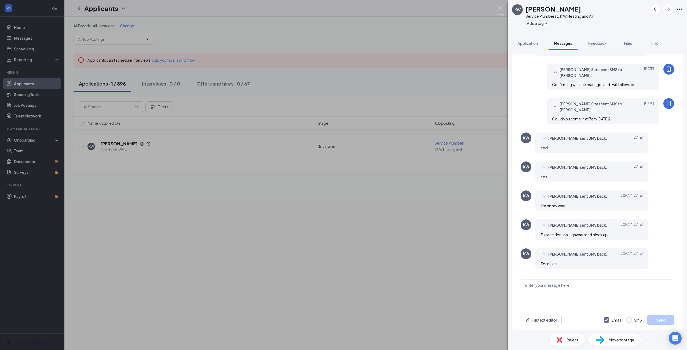
click at [468, 264] on div "KW [PERSON_NAME] Service Plumber at J & W Heating and Air Add a tag Application…" at bounding box center [343, 175] width 687 height 350
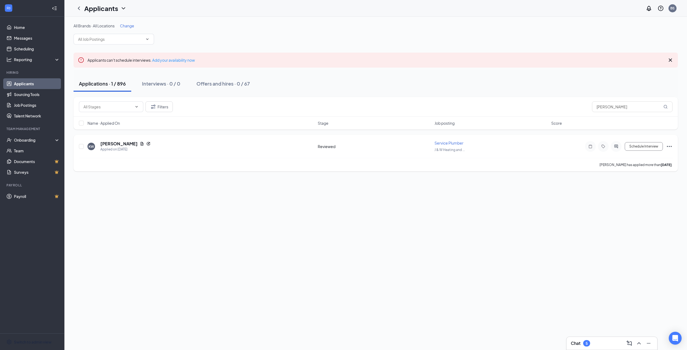
click at [670, 146] on icon "Ellipses" at bounding box center [669, 146] width 6 height 6
click at [628, 226] on p "Reject" at bounding box center [645, 223] width 46 height 5
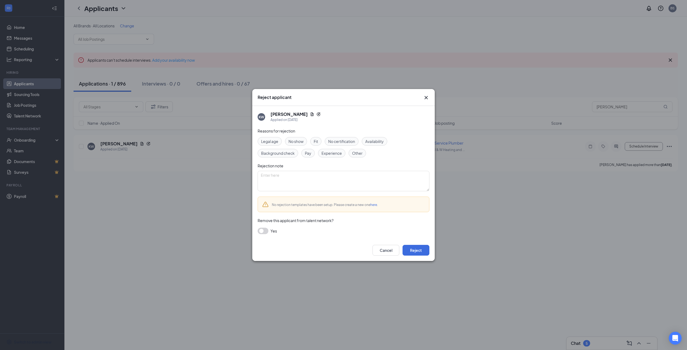
click at [316, 139] on span "Fit" at bounding box center [316, 141] width 4 height 6
click at [422, 251] on button "Reject" at bounding box center [415, 250] width 27 height 11
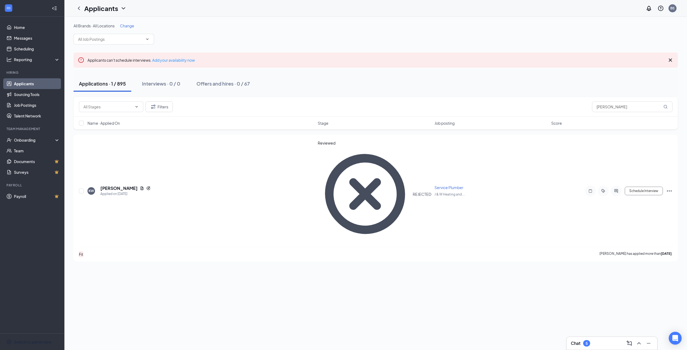
click at [34, 85] on link "Applicants" at bounding box center [37, 83] width 46 height 11
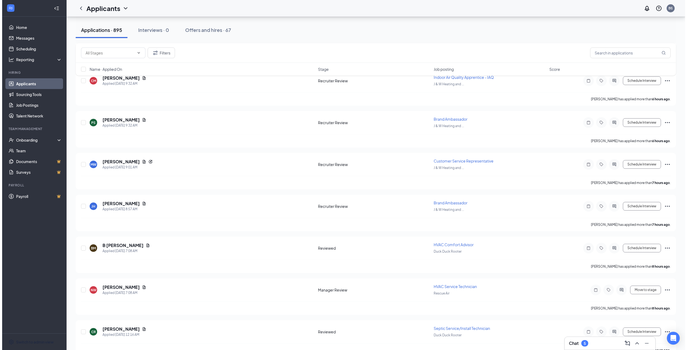
scroll to position [312, 0]
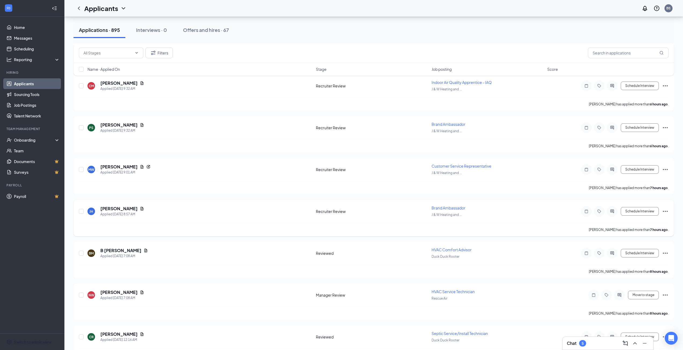
click at [664, 210] on icon "Ellipses" at bounding box center [665, 211] width 6 height 6
click at [641, 265] on p "Move to stage" at bounding box center [641, 262] width 46 height 5
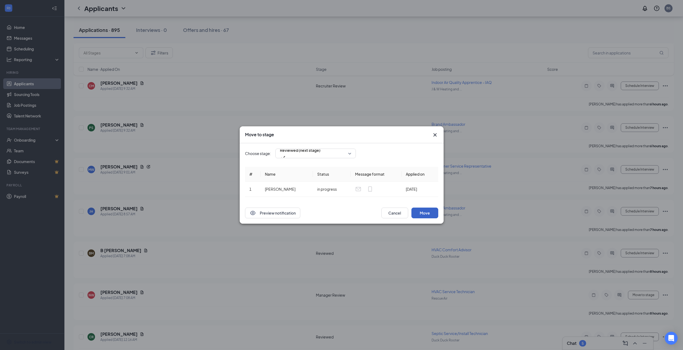
click at [429, 212] on button "Move" at bounding box center [424, 213] width 27 height 11
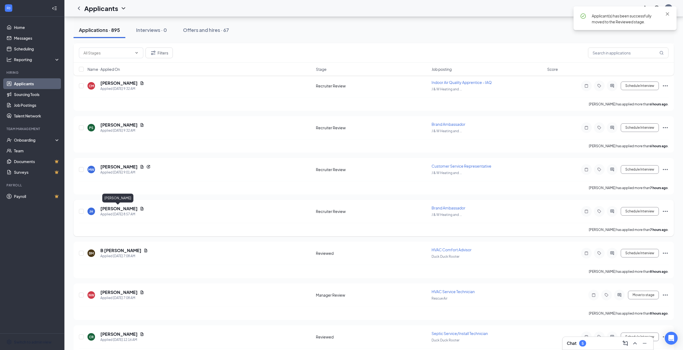
click at [120, 208] on h5 "[PERSON_NAME]" at bounding box center [118, 209] width 37 height 6
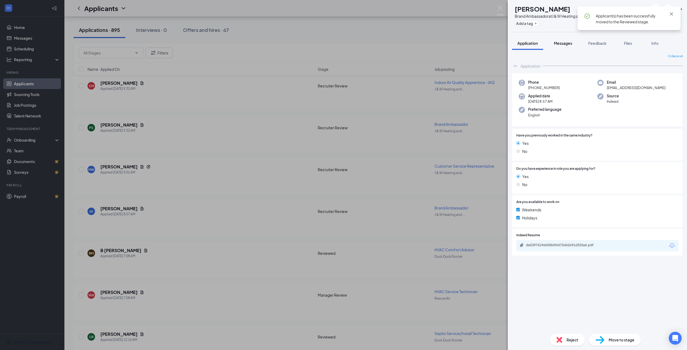
click at [564, 44] on span "Messages" at bounding box center [563, 43] width 18 height 5
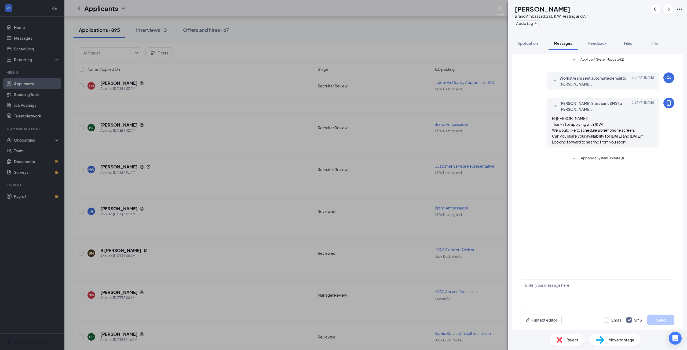
click at [381, 211] on div "[PERSON_NAME] Brand Ambassador at J & W Heating and Air Add a tag Application M…" at bounding box center [343, 175] width 687 height 350
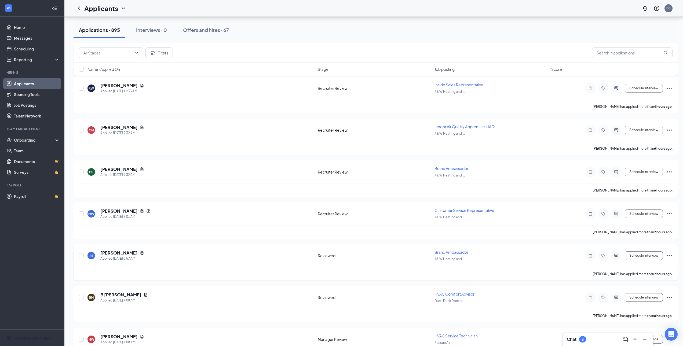
scroll to position [258, 0]
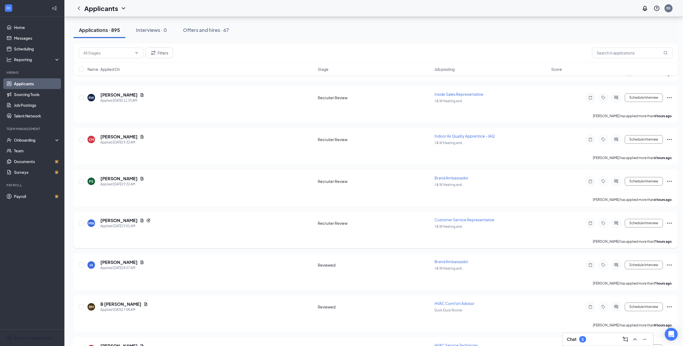
click at [668, 223] on icon "Ellipses" at bounding box center [669, 223] width 6 height 6
click at [642, 276] on p "Move to stage" at bounding box center [645, 274] width 46 height 5
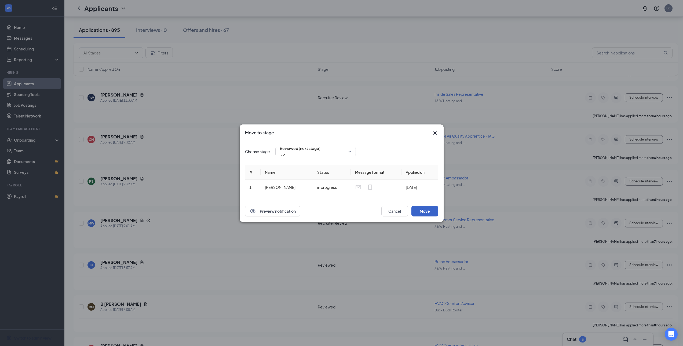
click at [421, 206] on button "Move" at bounding box center [424, 211] width 27 height 11
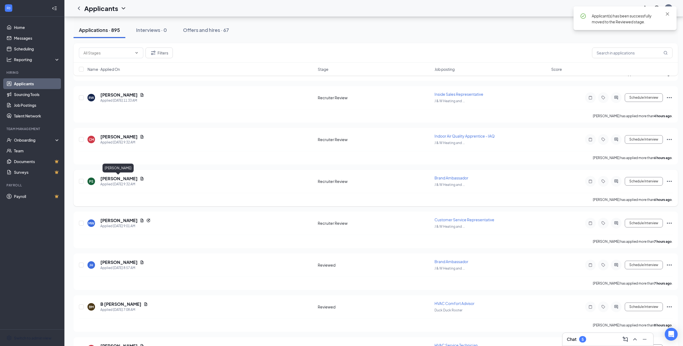
click at [108, 178] on h5 "[PERSON_NAME]" at bounding box center [118, 179] width 37 height 6
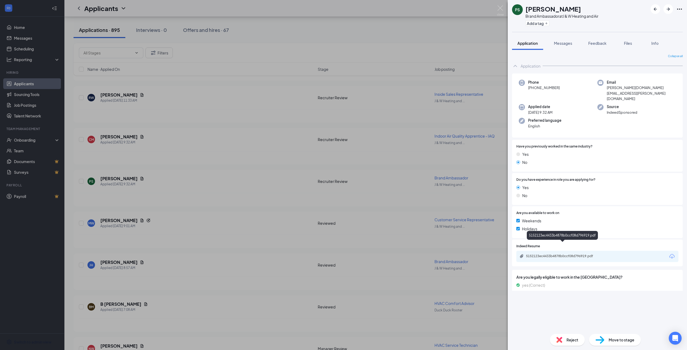
click at [574, 254] on div "5152123ec4433b4878b0ccf08d796919.pdf" at bounding box center [563, 256] width 75 height 4
click at [296, 188] on div "PS [PERSON_NAME] Brand Ambassador at J & W Heating and Air Add a tag Applicatio…" at bounding box center [343, 175] width 687 height 350
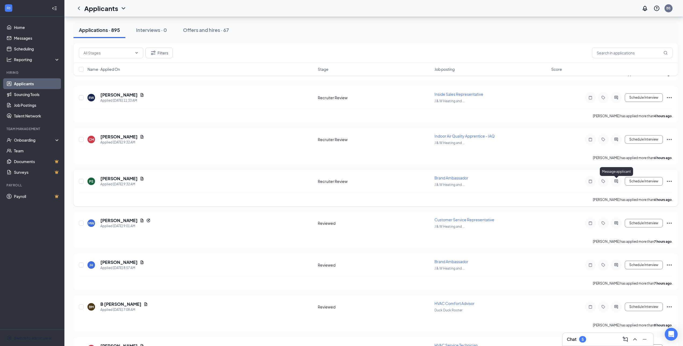
click at [616, 182] on icon "ActiveChat" at bounding box center [616, 181] width 6 height 4
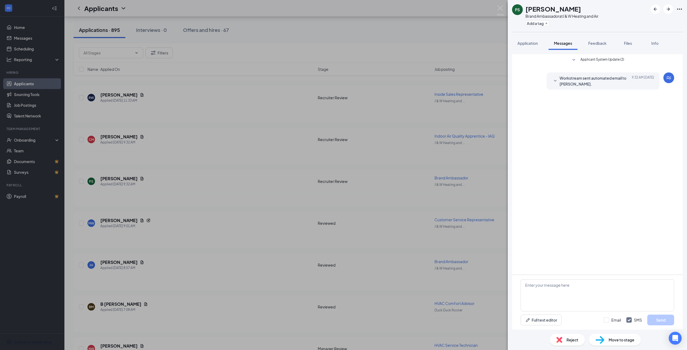
click at [451, 199] on div "PS [PERSON_NAME] Brand Ambassador at J & W Heating and Air Add a tag Applicatio…" at bounding box center [343, 175] width 687 height 350
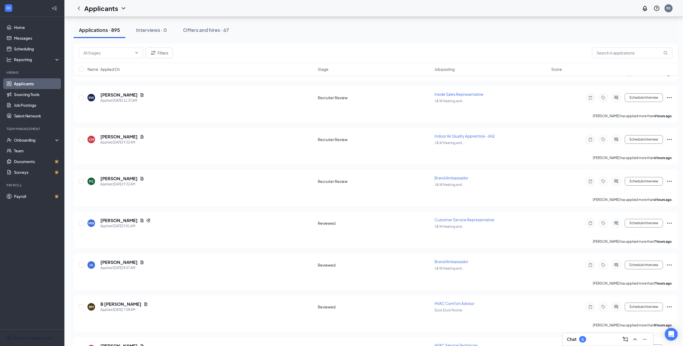
click at [595, 333] on div "Chat 6" at bounding box center [607, 339] width 91 height 13
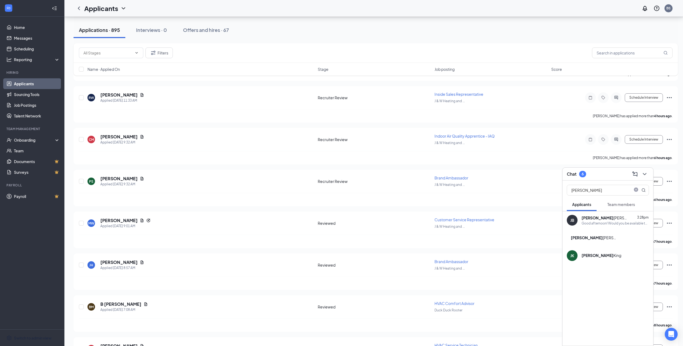
click at [599, 220] on div "[PERSON_NAME]" at bounding box center [605, 217] width 48 height 5
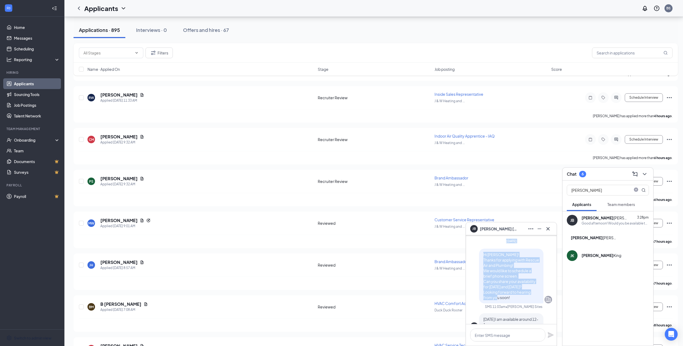
scroll to position [-283, 0]
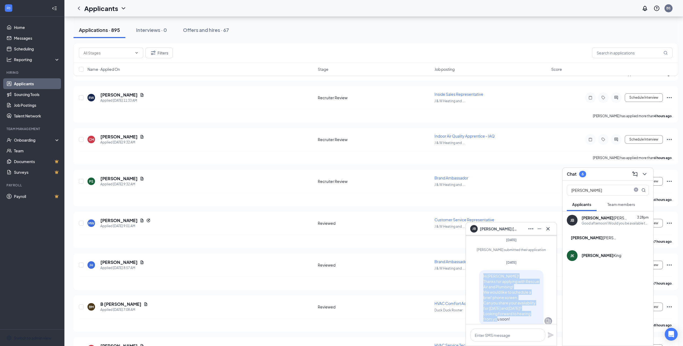
drag, startPoint x: 510, startPoint y: 281, endPoint x: 478, endPoint y: 276, distance: 32.6
click at [479, 276] on div "Hi [PERSON_NAME]! Thanks for applying with Rescue Air and Plumbing! We would li…" at bounding box center [511, 297] width 64 height 55
copy span "Hi [PERSON_NAME]! Thanks for applying with Rescue Air and Plumbing! We would li…"
click at [491, 187] on div "PS [PERSON_NAME] Applied [DATE] 9:32 AM Recruiter Review Brand Ambassador J & W…" at bounding box center [375, 184] width 593 height 18
click at [644, 175] on icon "ChevronDown" at bounding box center [644, 174] width 6 height 6
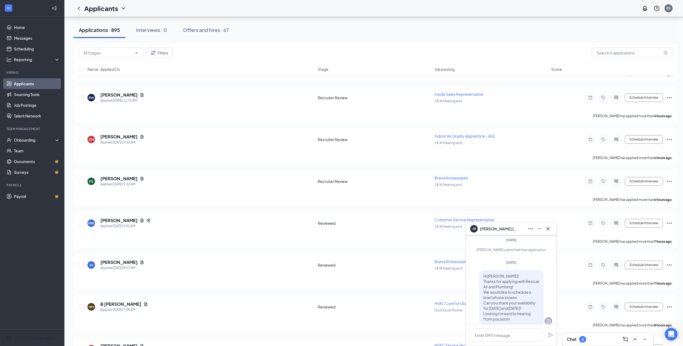
click at [552, 229] on div "[PERSON_NAME]" at bounding box center [511, 228] width 91 height 13
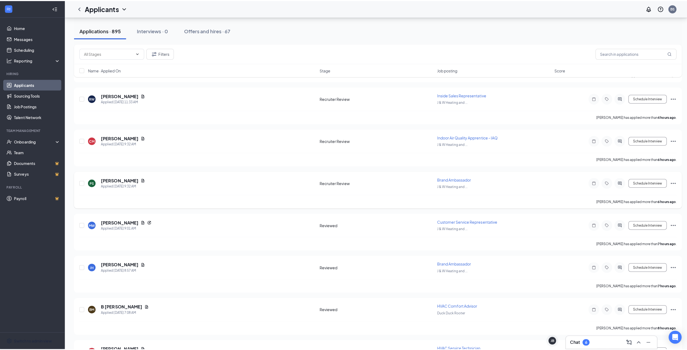
scroll to position [0, 0]
click at [616, 183] on icon "ActiveChat" at bounding box center [616, 181] width 6 height 4
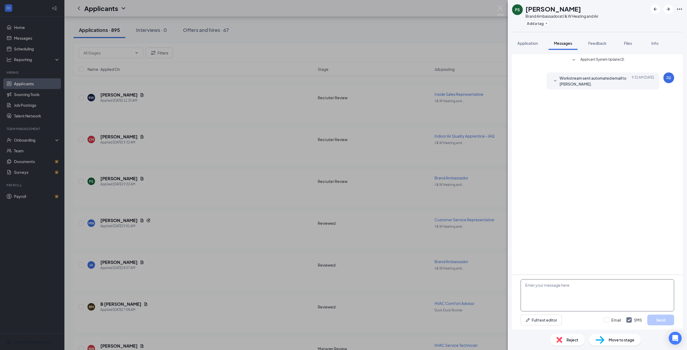
click at [575, 281] on textarea at bounding box center [596, 295] width 153 height 32
paste textarea "Hi [PERSON_NAME]! Thanks for applying with Rescue Air and Plumbing! We would li…"
drag, startPoint x: 543, startPoint y: 287, endPoint x: 530, endPoint y: 284, distance: 13.7
click at [530, 284] on textarea "Hi [PERSON_NAME]! Thanks for applying with Rescue Air and Plumbing! We would li…" at bounding box center [596, 295] width 153 height 32
drag, startPoint x: 598, startPoint y: 293, endPoint x: 569, endPoint y: 293, distance: 29.2
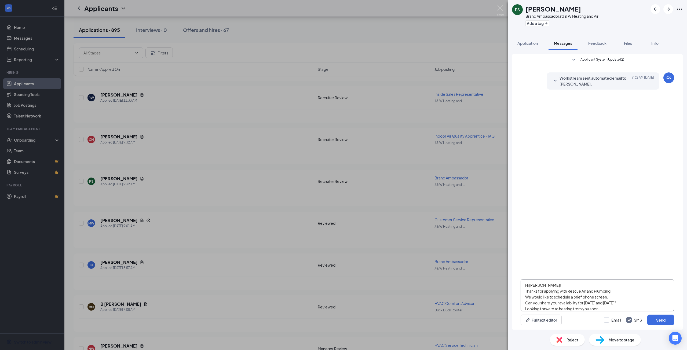
click at [569, 293] on textarea "Hi [PERSON_NAME]! Thanks for applying with Rescue Air and Plumbing! We would li…" at bounding box center [596, 295] width 153 height 32
click at [625, 301] on textarea "Hi [PERSON_NAME]! Thanks for applying with J&W Heating and Air! We would like t…" at bounding box center [596, 295] width 153 height 32
drag, startPoint x: 602, startPoint y: 300, endPoint x: 584, endPoint y: 301, distance: 18.0
click at [584, 301] on textarea "Hi [PERSON_NAME]! Thanks for applying with J&W Heating and Air! We would like t…" at bounding box center [596, 295] width 153 height 32
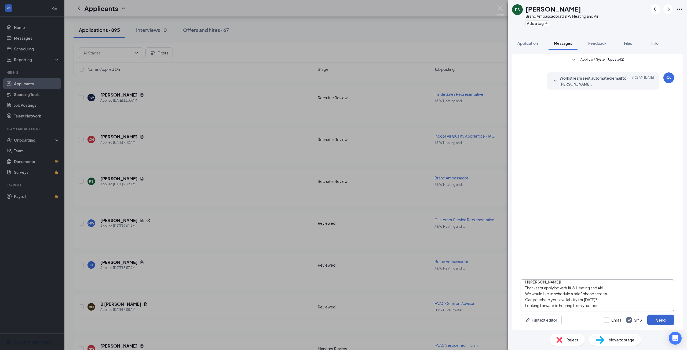
type textarea "Hi [PERSON_NAME]! Thanks for applying with J&W Heating and Air! We would like t…"
click at [655, 318] on button "Send" at bounding box center [660, 320] width 27 height 11
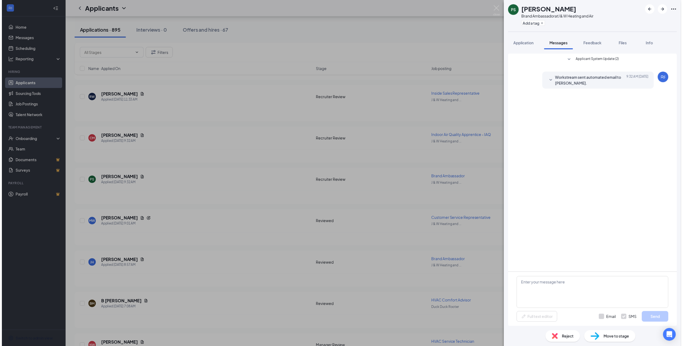
scroll to position [0, 0]
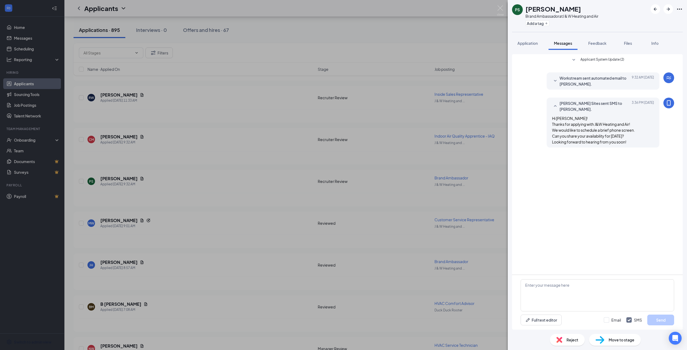
click at [273, 200] on div "PS [PERSON_NAME] Brand Ambassador at J & W Heating and Air Add a tag Applicatio…" at bounding box center [343, 175] width 687 height 350
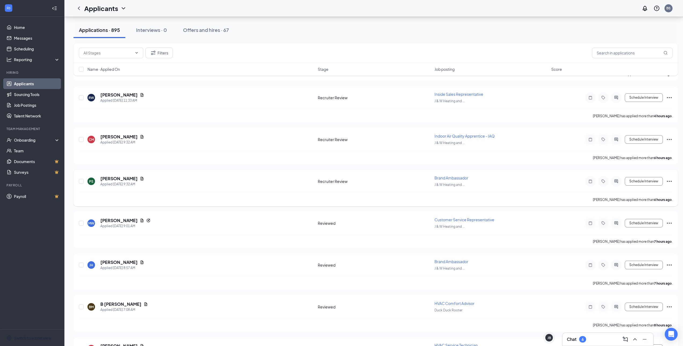
click at [669, 181] on icon "Ellipses" at bounding box center [669, 181] width 6 height 6
click at [648, 233] on p "Move to stage" at bounding box center [645, 232] width 46 height 5
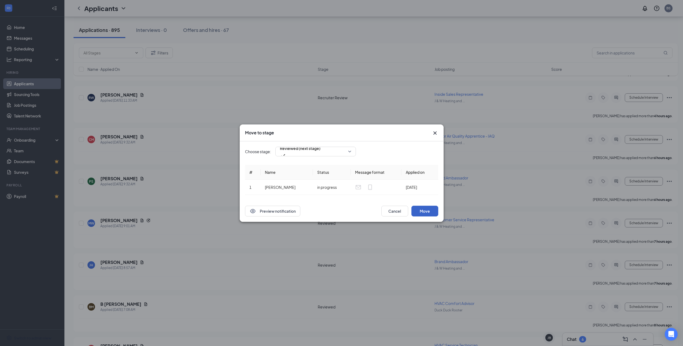
click at [426, 213] on button "Move" at bounding box center [424, 211] width 27 height 11
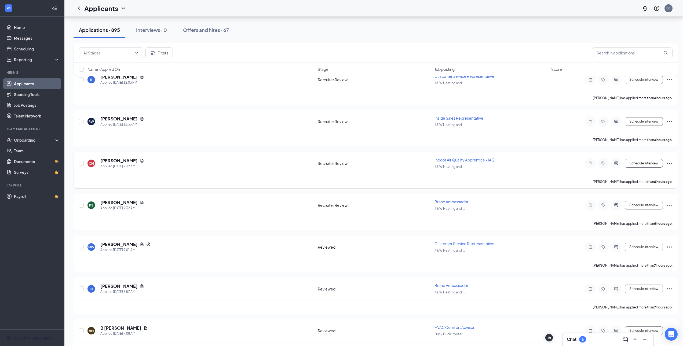
scroll to position [231, 0]
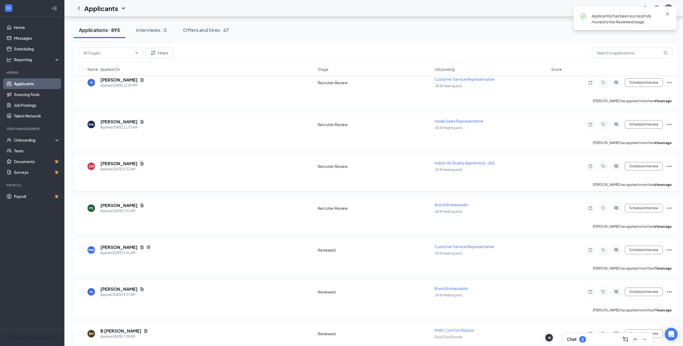
click at [668, 165] on icon "Ellipses" at bounding box center [669, 166] width 6 height 6
click at [646, 218] on p "Move to stage" at bounding box center [645, 217] width 46 height 5
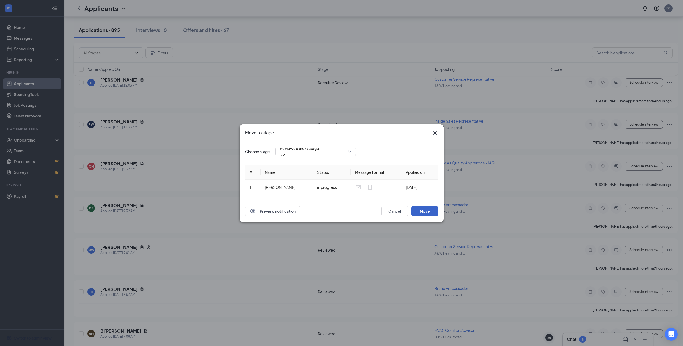
click at [420, 211] on button "Move" at bounding box center [424, 211] width 27 height 11
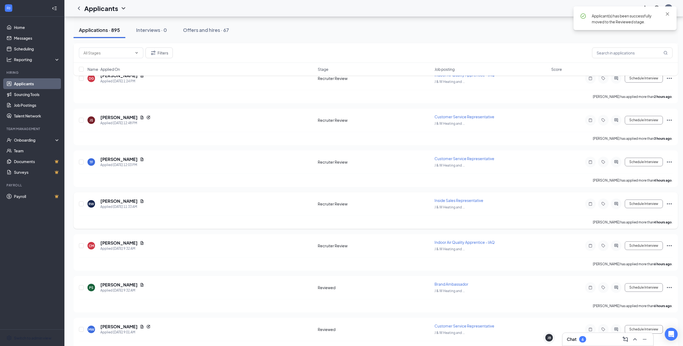
scroll to position [151, 0]
click at [670, 205] on icon "Ellipses" at bounding box center [669, 205] width 6 height 6
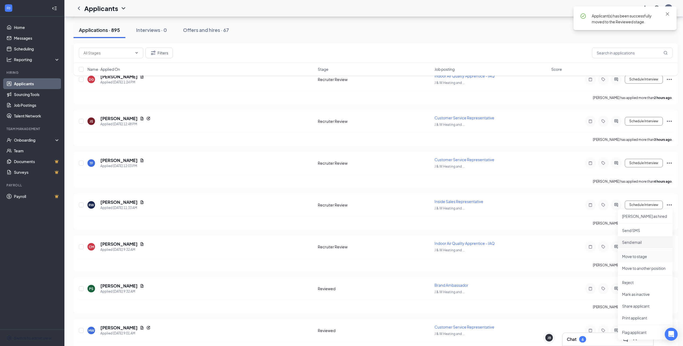
click at [641, 257] on p "Move to stage" at bounding box center [645, 256] width 46 height 5
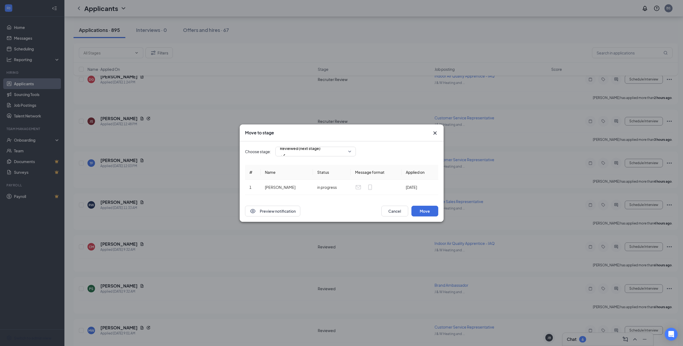
click at [409, 209] on div "Cancel Move" at bounding box center [409, 211] width 57 height 11
click at [418, 212] on button "Move" at bounding box center [424, 211] width 27 height 11
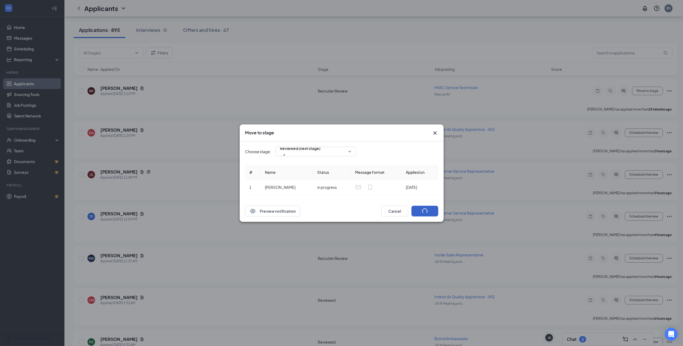
scroll to position [97, 0]
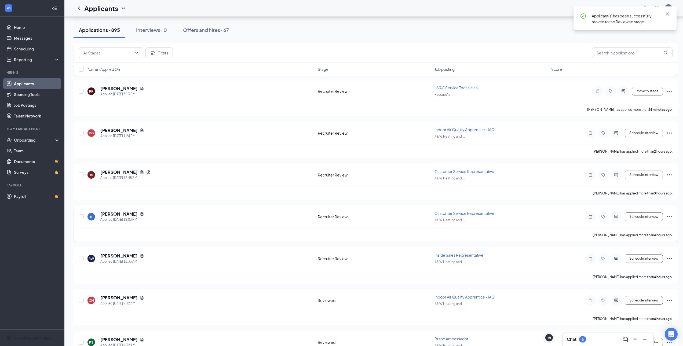
click at [670, 216] on icon "Ellipses" at bounding box center [669, 216] width 6 height 6
click at [648, 271] on li "Move to stage" at bounding box center [644, 268] width 55 height 12
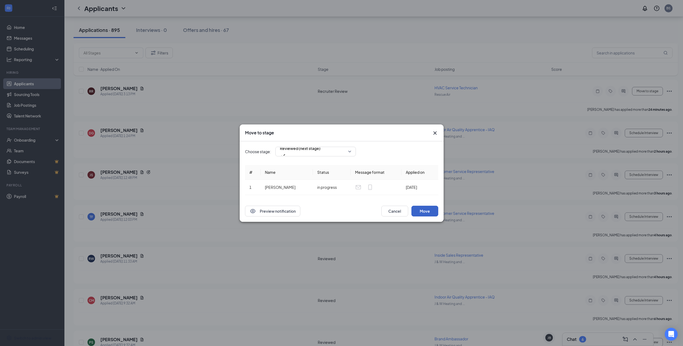
drag, startPoint x: 428, startPoint y: 212, endPoint x: 456, endPoint y: 210, distance: 28.7
click at [427, 212] on button "Move" at bounding box center [424, 211] width 27 height 11
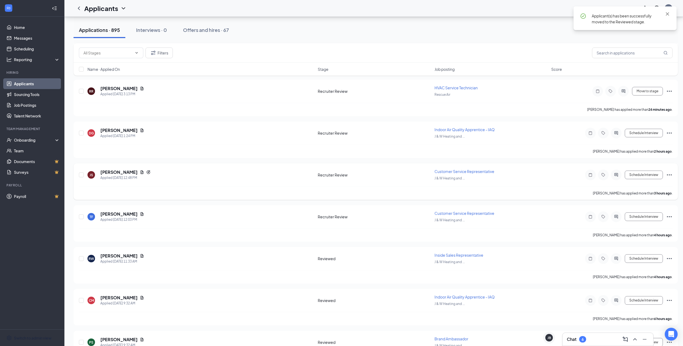
click at [672, 175] on div "JS [PERSON_NAME] Applied [DATE] 12:48 PM Recruiter Review Customer Service Repr…" at bounding box center [375, 181] width 604 height 36
click at [670, 175] on icon "Ellipses" at bounding box center [669, 175] width 6 height 6
click at [642, 226] on p "Move to stage" at bounding box center [645, 226] width 46 height 5
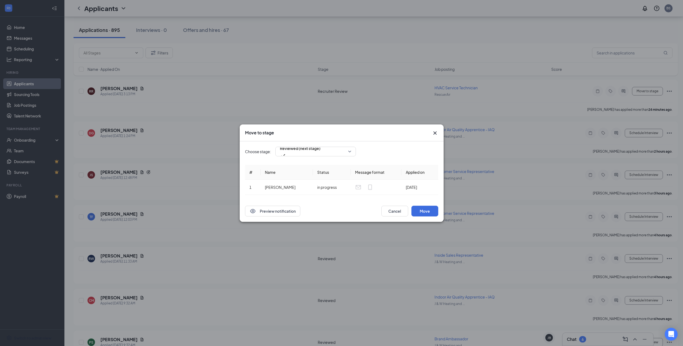
click at [433, 205] on div "Preview notification Cancel Move" at bounding box center [342, 210] width 204 height 21
click at [432, 207] on button "Move" at bounding box center [424, 211] width 27 height 11
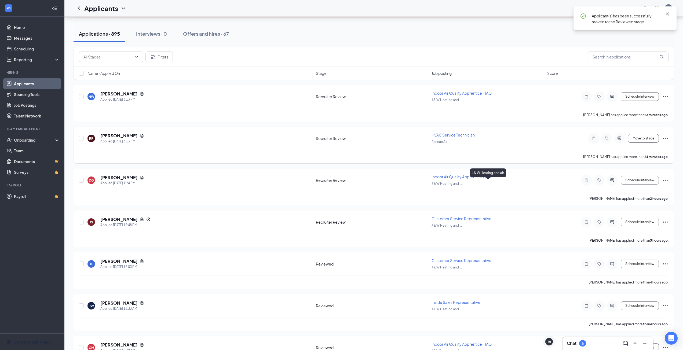
scroll to position [17, 0]
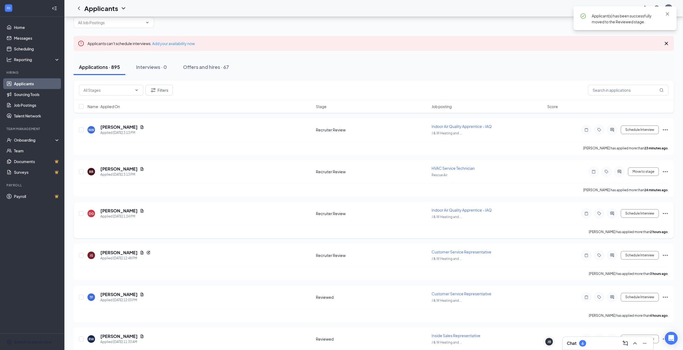
click at [665, 215] on icon "Ellipses" at bounding box center [665, 213] width 6 height 6
click at [643, 268] on li "Move to stage" at bounding box center [640, 265] width 55 height 12
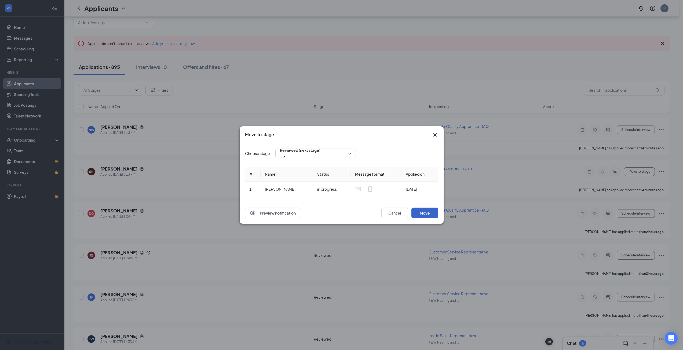
click at [422, 214] on button "Move" at bounding box center [424, 213] width 27 height 11
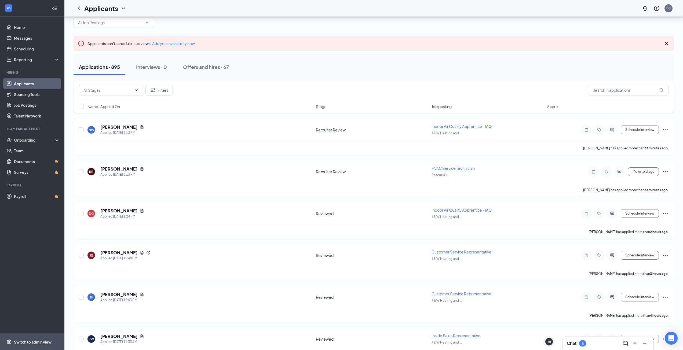
click at [19, 338] on span "Switch to admin view" at bounding box center [37, 342] width 46 height 16
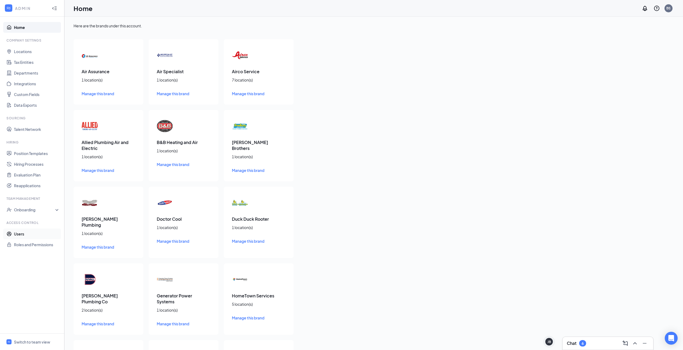
click at [21, 231] on link "Users" at bounding box center [37, 234] width 46 height 11
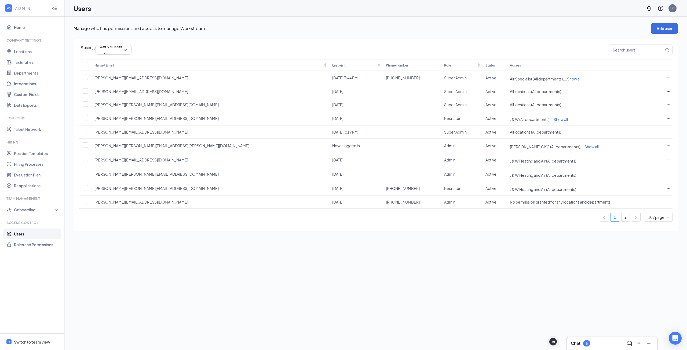
click at [624, 222] on ul "1 2 10 / page" at bounding box center [375, 217] width 593 height 9
click at [625, 221] on link "2" at bounding box center [625, 217] width 8 height 8
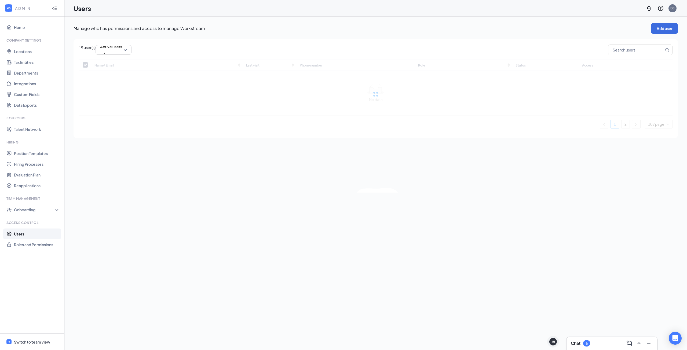
checkbox input "false"
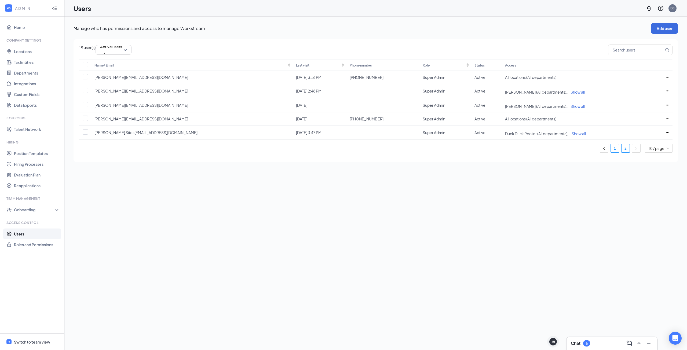
click at [617, 152] on link "1" at bounding box center [614, 148] width 8 height 8
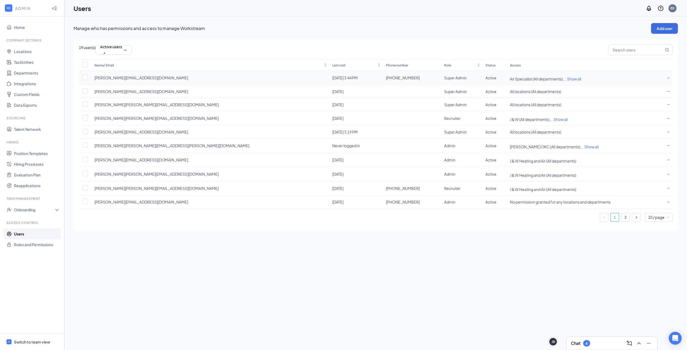
click at [667, 79] on icon "ActionsIcon" at bounding box center [668, 77] width 3 height 3
click at [639, 88] on span "Edit user" at bounding box center [636, 90] width 15 height 5
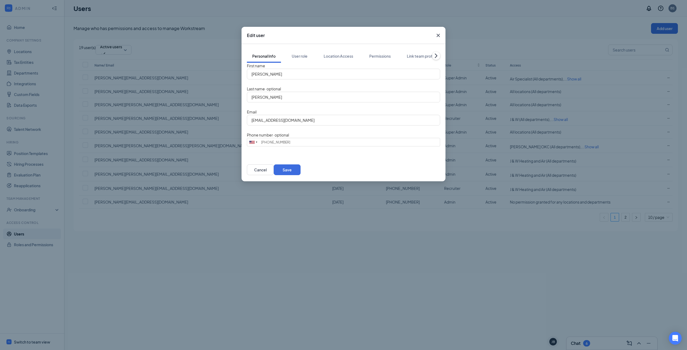
click at [439, 35] on icon "Cross" at bounding box center [438, 35] width 6 height 6
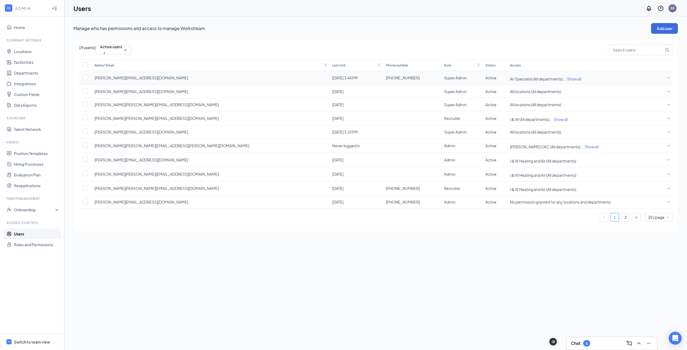
click at [667, 79] on icon "ActionsIcon" at bounding box center [668, 77] width 3 height 3
click at [636, 89] on span "Edit user" at bounding box center [636, 90] width 15 height 5
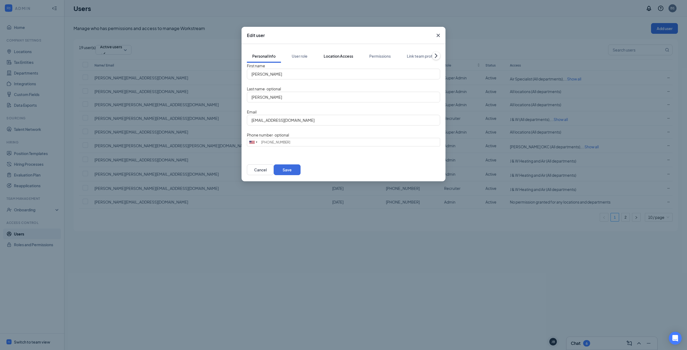
click at [343, 53] on div "Location Access" at bounding box center [338, 55] width 30 height 5
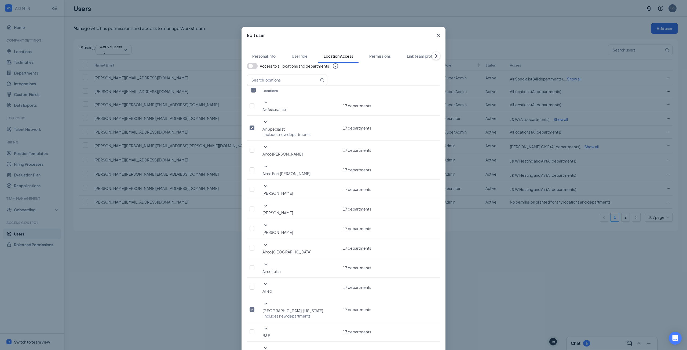
scroll to position [285, 0]
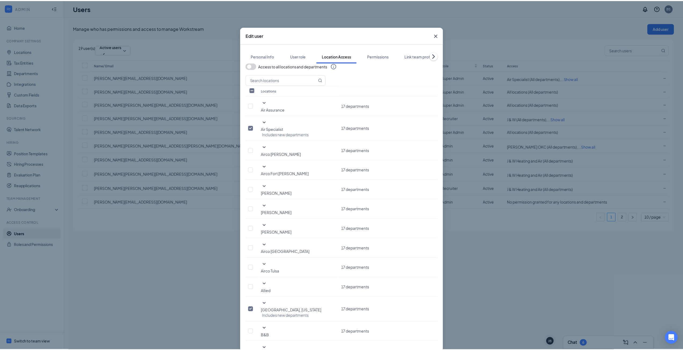
scroll to position [339, 0]
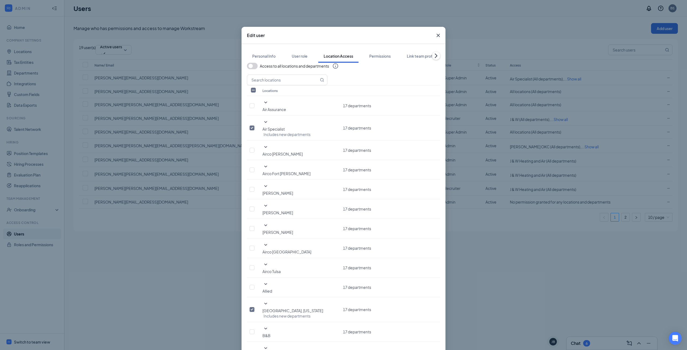
checkbox input "true"
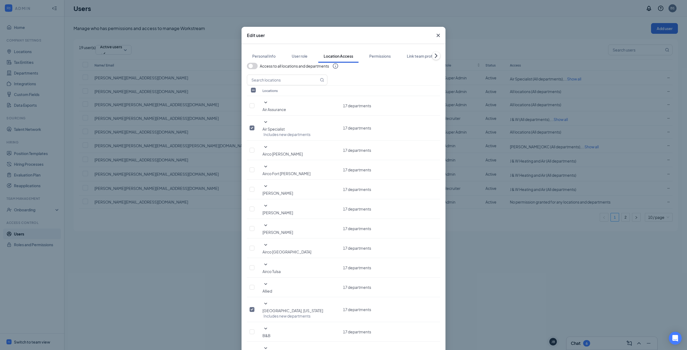
checkbox input "true"
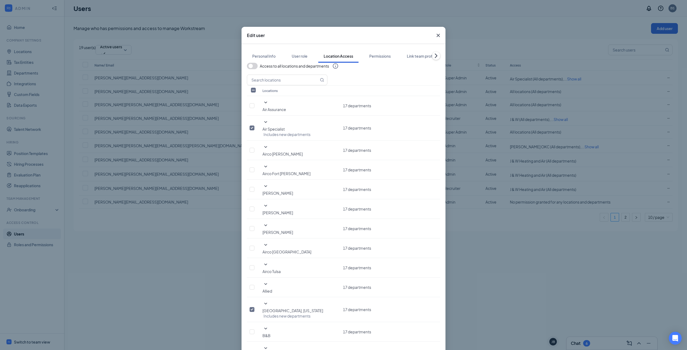
checkbox input "true"
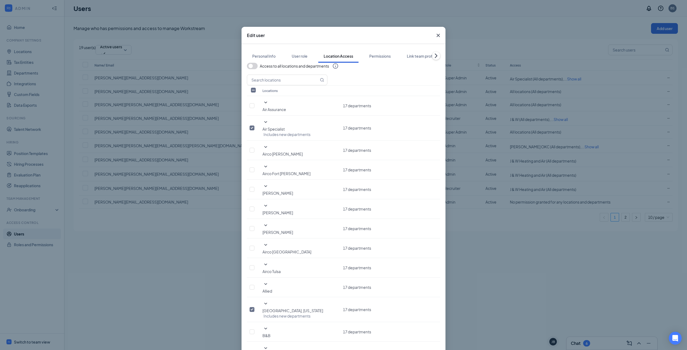
checkbox input "true"
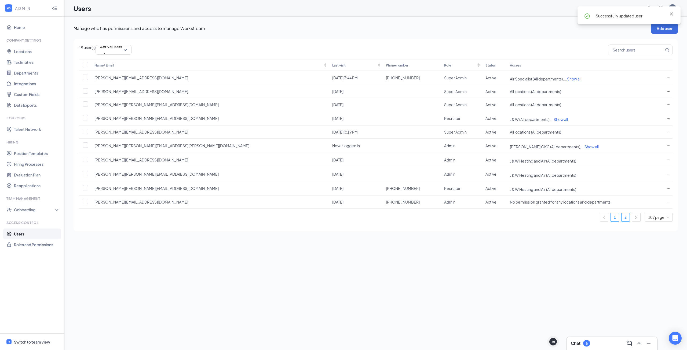
click at [624, 221] on link "2" at bounding box center [625, 217] width 8 height 8
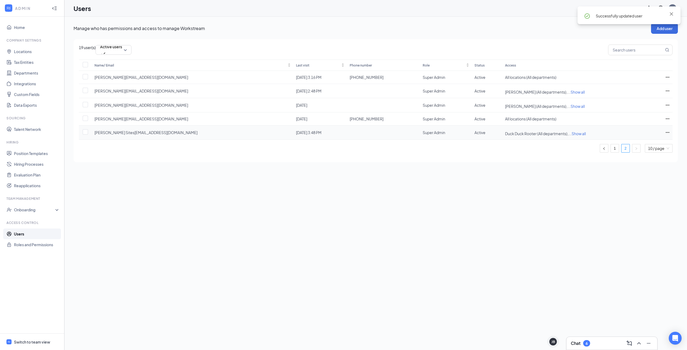
click at [665, 135] on icon "ActionsIcon" at bounding box center [667, 132] width 5 height 5
click at [654, 157] on span "Edit user" at bounding box center [656, 156] width 15 height 5
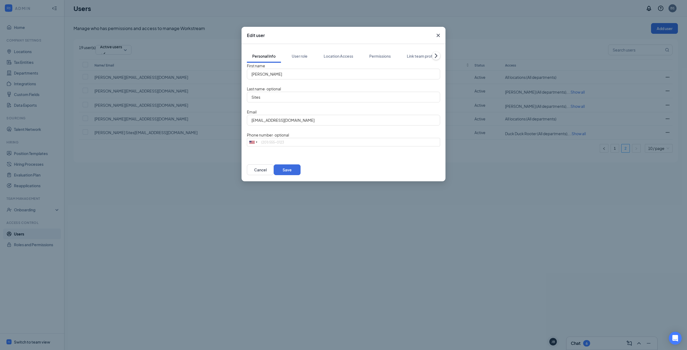
click at [438, 35] on icon "Cross" at bounding box center [437, 35] width 3 height 3
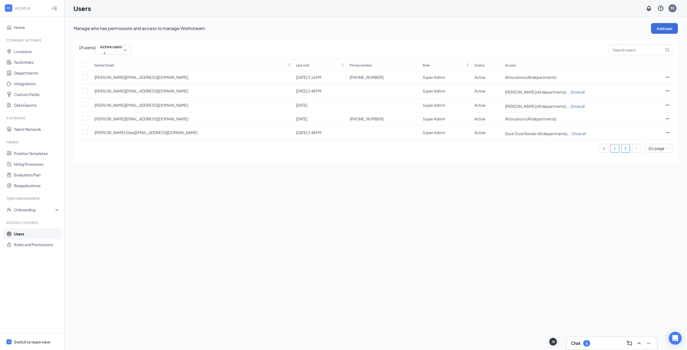
click at [612, 152] on link "1" at bounding box center [614, 148] width 8 height 8
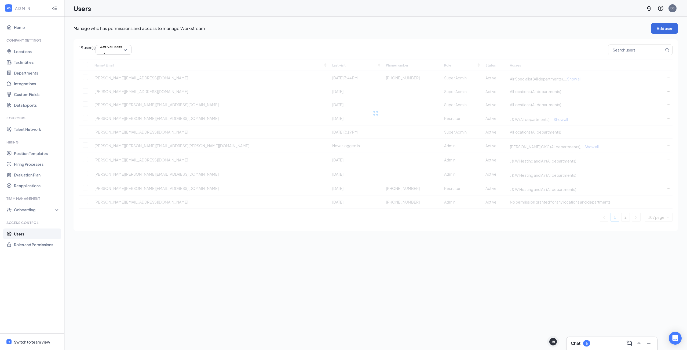
click at [612, 222] on div "Name/ Email Last visit Phone number Role Status Access [PERSON_NAME] [EMAIL_ADD…" at bounding box center [375, 141] width 593 height 162
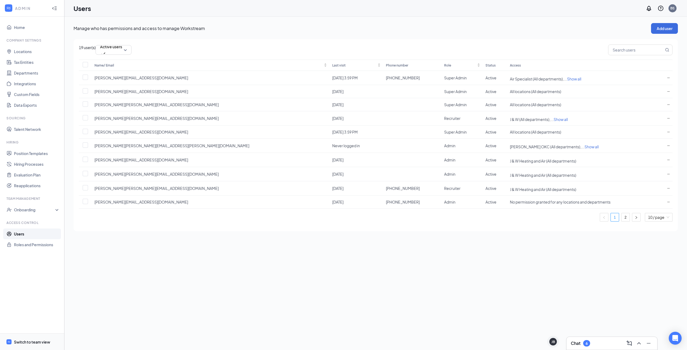
click at [28, 338] on span "Switch to team view" at bounding box center [37, 342] width 46 height 16
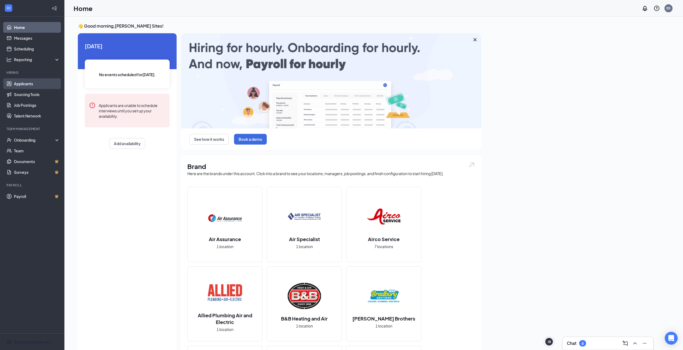
click at [19, 83] on link "Applicants" at bounding box center [37, 83] width 46 height 11
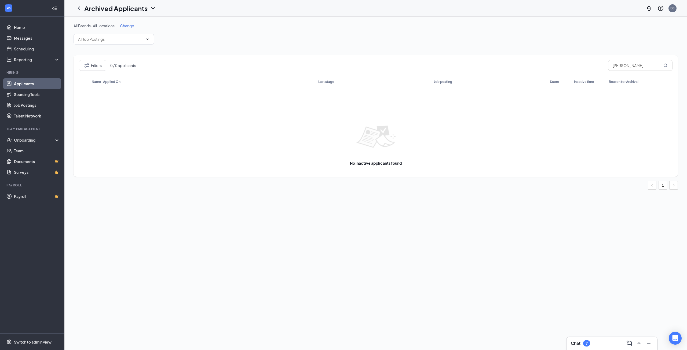
drag, startPoint x: 639, startPoint y: 64, endPoint x: 580, endPoint y: 65, distance: 58.8
click at [580, 65] on div "Filters 0 / 0 applicants nicholas bunjaj" at bounding box center [375, 68] width 593 height 16
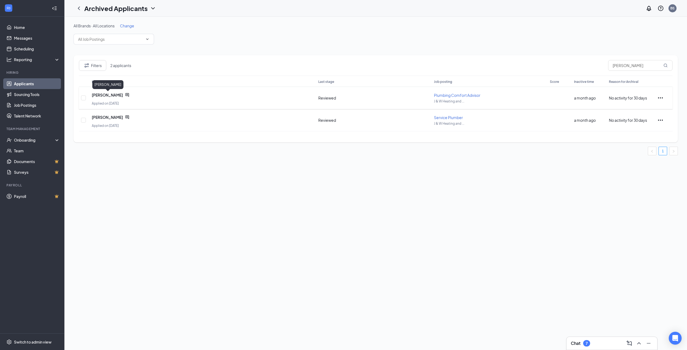
type input "ricky maldon"
click at [108, 94] on span "Ricky Maldonado" at bounding box center [107, 94] width 31 height 5
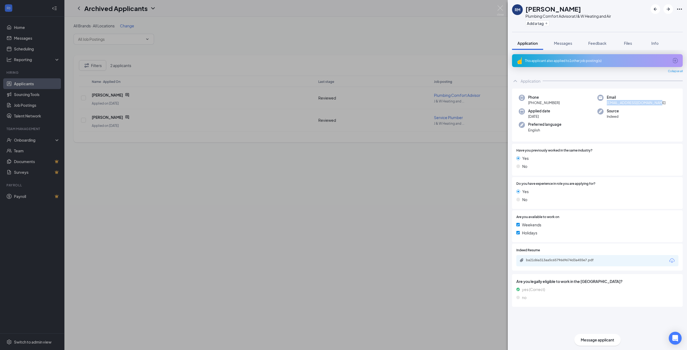
drag, startPoint x: 663, startPoint y: 104, endPoint x: 607, endPoint y: 104, distance: 56.1
click at [607, 104] on div "Email rickymaldonado87@gmail.com" at bounding box center [636, 100] width 79 height 11
copy span "rickymaldonado87@gmail.com"
click at [627, 117] on div "Source Indeed" at bounding box center [636, 113] width 79 height 11
drag, startPoint x: 566, startPoint y: 105, endPoint x: 533, endPoint y: 102, distance: 33.4
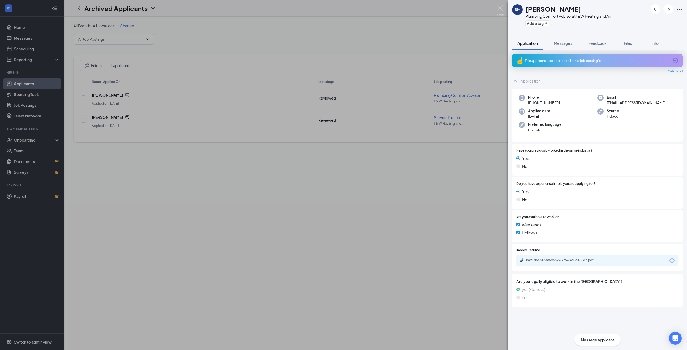
click at [533, 102] on div "Phone +1 (805) 710-0660" at bounding box center [557, 100] width 79 height 11
copy span "[PHONE_NUMBER]"
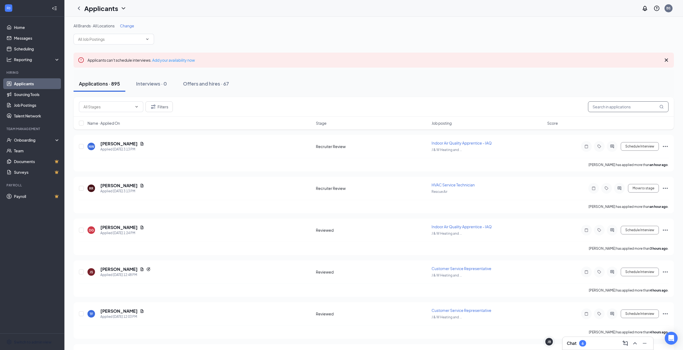
click at [622, 105] on input "text" at bounding box center [628, 106] width 80 height 11
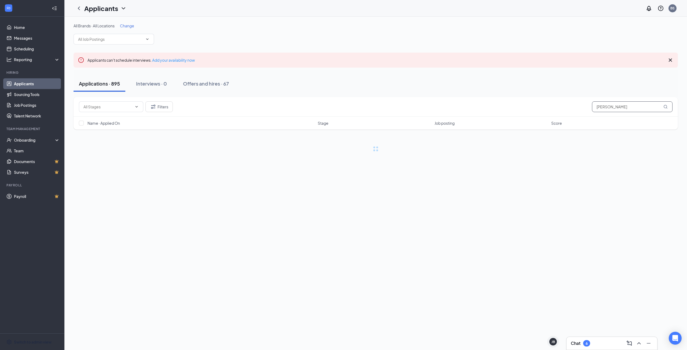
type input "steve wilkeson"
click at [244, 87] on button "Offers and hires · 0 / 67" at bounding box center [225, 84] width 64 height 16
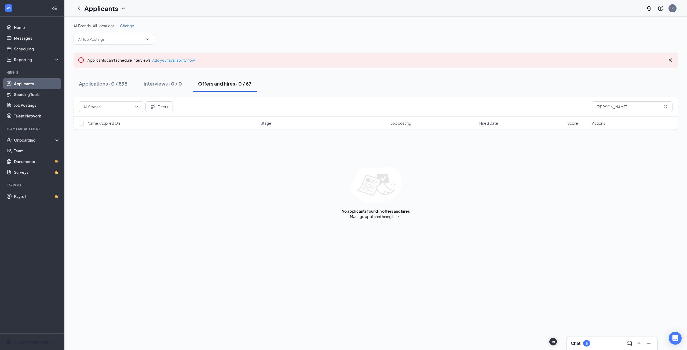
click at [128, 24] on span "Change" at bounding box center [127, 25] width 14 height 5
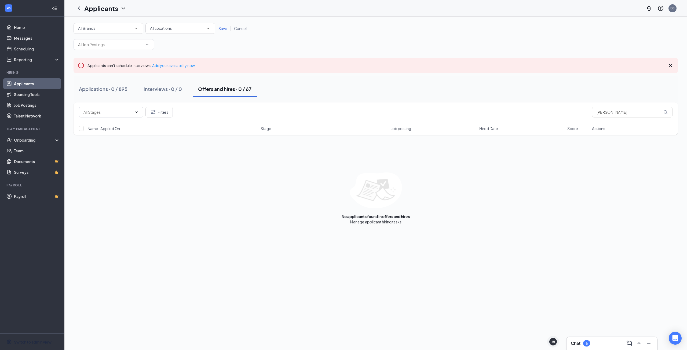
click at [127, 6] on icon "ChevronDown" at bounding box center [123, 8] width 6 height 6
click at [114, 34] on link "Archived applicants" at bounding box center [116, 34] width 58 height 5
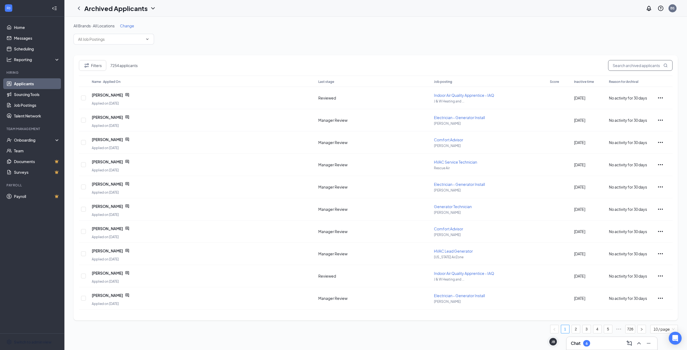
click at [625, 63] on input "text" at bounding box center [640, 65] width 64 height 11
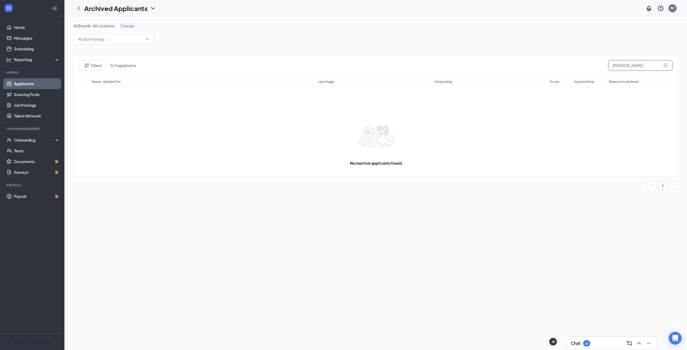
drag, startPoint x: 644, startPoint y: 67, endPoint x: 579, endPoint y: 68, distance: 65.7
click at [579, 68] on div "Filters 0 / 0 applicants steve wilkeson" at bounding box center [375, 68] width 593 height 16
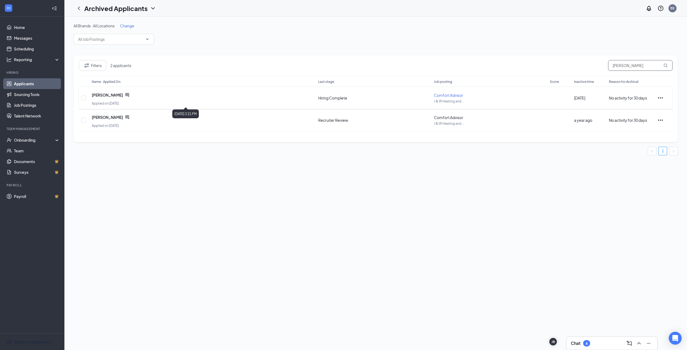
type input "steven wilkeson"
click at [115, 92] on div "Steven Wilkeson" at bounding box center [190, 95] width 197 height 11
click at [21, 80] on link "Applicants" at bounding box center [37, 83] width 46 height 11
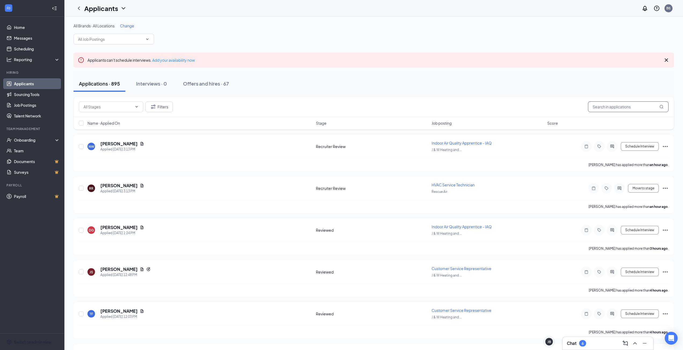
click at [613, 109] on input "text" at bounding box center [628, 106] width 80 height 11
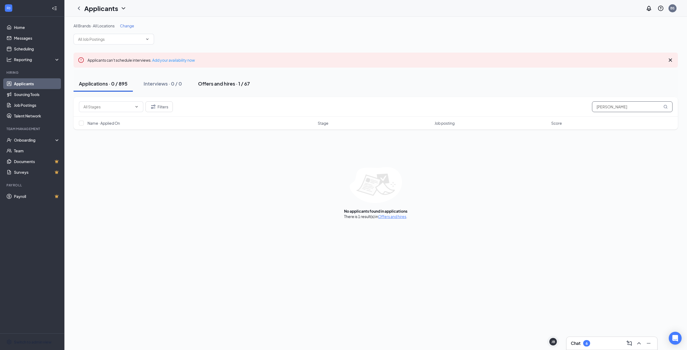
type input "steven wilkeson"
click at [233, 82] on div "Offers and hires · 1 / 67" at bounding box center [224, 83] width 52 height 7
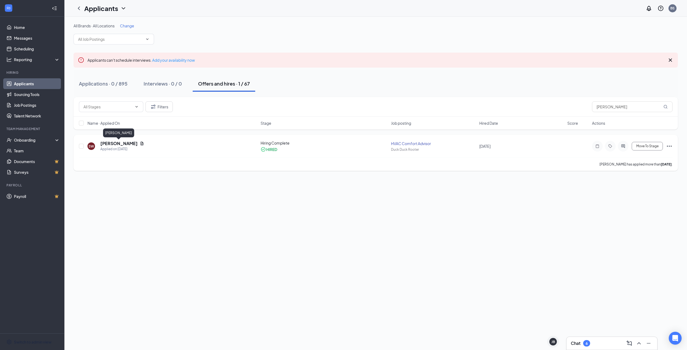
click at [128, 145] on h5 "Steven Wilkeson" at bounding box center [118, 144] width 37 height 6
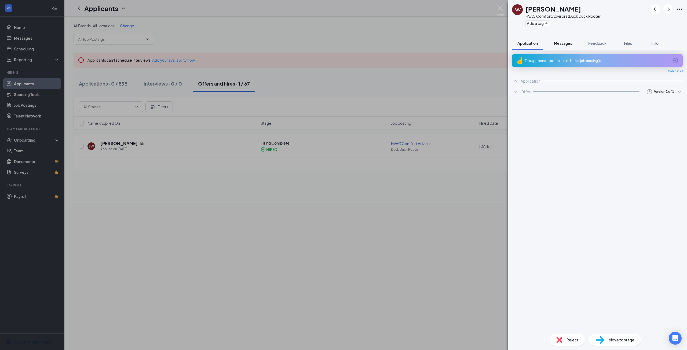
click at [565, 47] on button "Messages" at bounding box center [562, 42] width 29 height 13
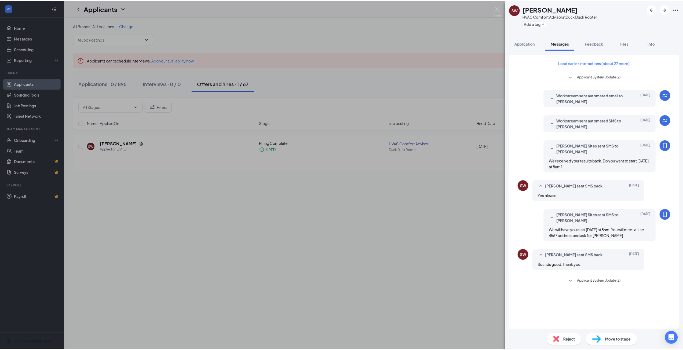
scroll to position [17, 0]
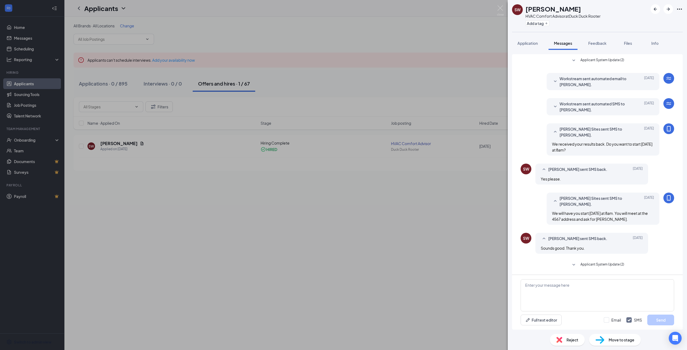
click at [296, 226] on div "SW Steven Wilkeson HVAC Comfort Advisor at Duck Duck Rooter Add a tag Applicati…" at bounding box center [343, 175] width 687 height 350
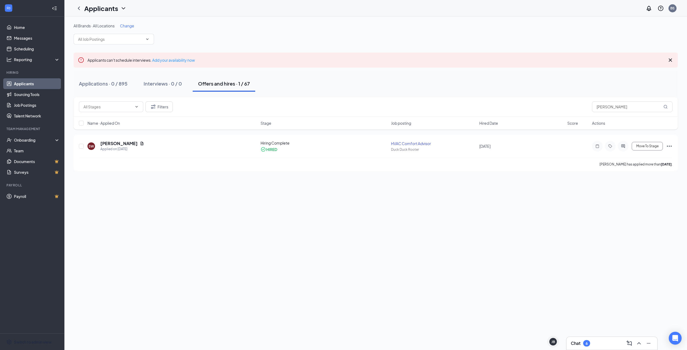
click at [31, 89] on link "Applicants" at bounding box center [37, 83] width 46 height 11
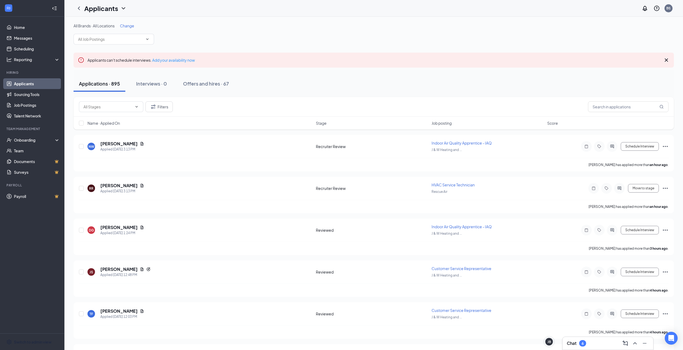
click at [588, 341] on div "Chat 6" at bounding box center [607, 343] width 82 height 9
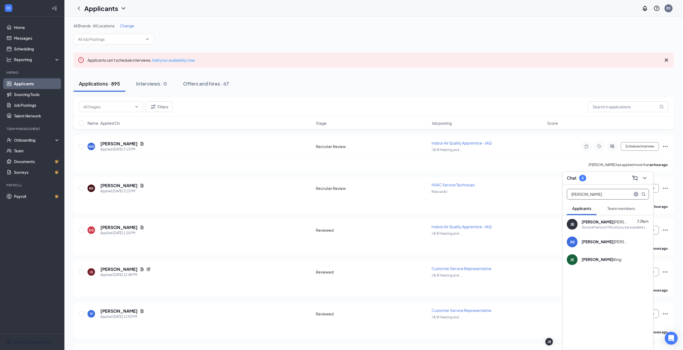
click at [635, 193] on icon "close-circle" at bounding box center [636, 194] width 4 height 4
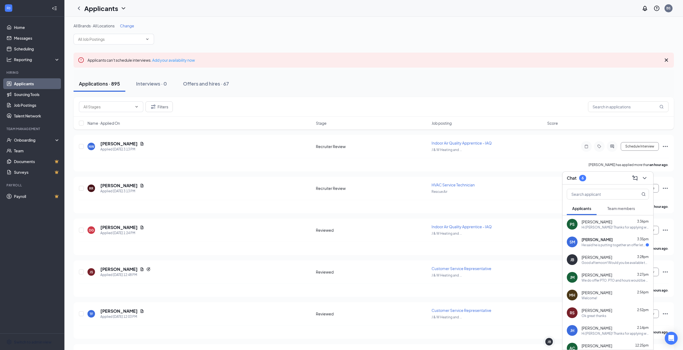
click at [608, 245] on div "He said he is putting together an offer letter" at bounding box center [613, 245] width 64 height 5
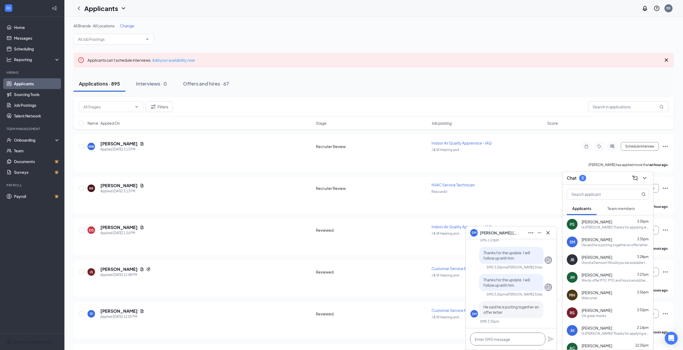
click at [506, 338] on textarea at bounding box center [507, 339] width 75 height 13
type textarea "C"
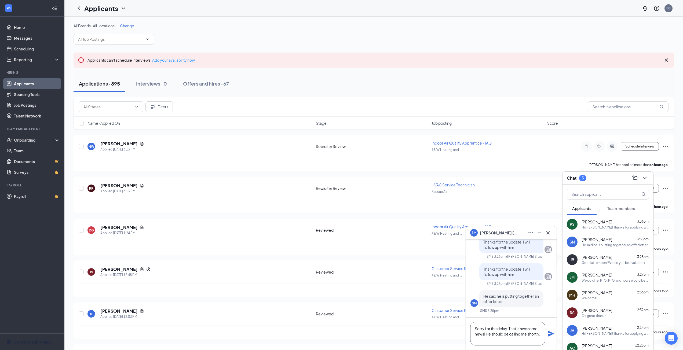
type textarea "Sorry for the delay. That is awesome news! He should be calling me shortly."
click at [551, 336] on icon "Plane" at bounding box center [550, 333] width 6 height 6
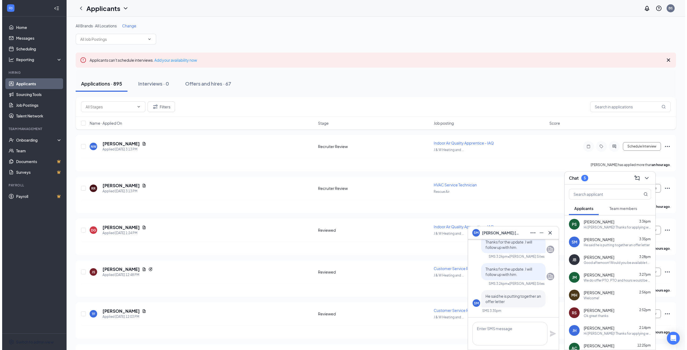
scroll to position [0, 0]
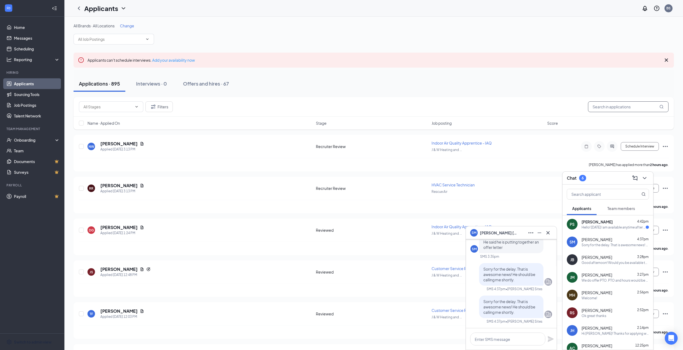
click at [615, 107] on input "text" at bounding box center [628, 106] width 80 height 11
type input "shawn mason"
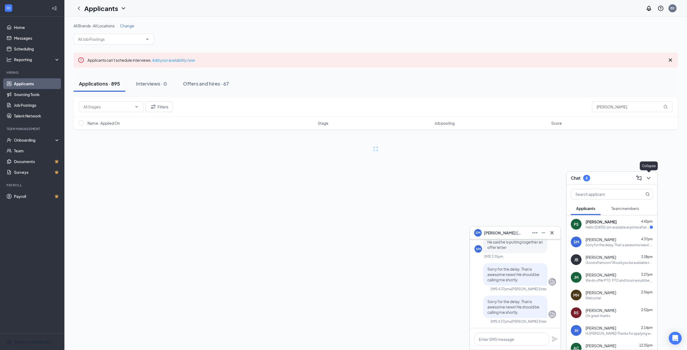
click at [648, 176] on icon "ChevronDown" at bounding box center [648, 178] width 6 height 6
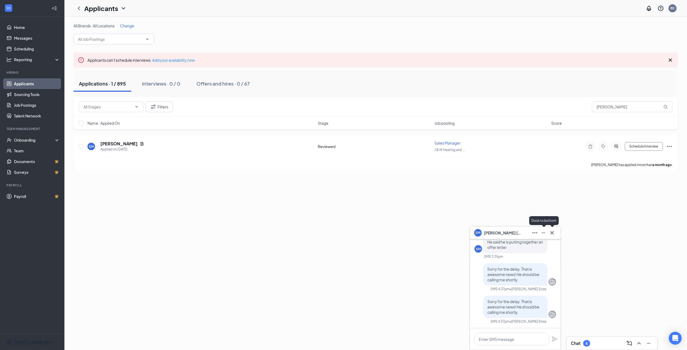
click at [544, 232] on icon "Minimize" at bounding box center [543, 233] width 6 height 6
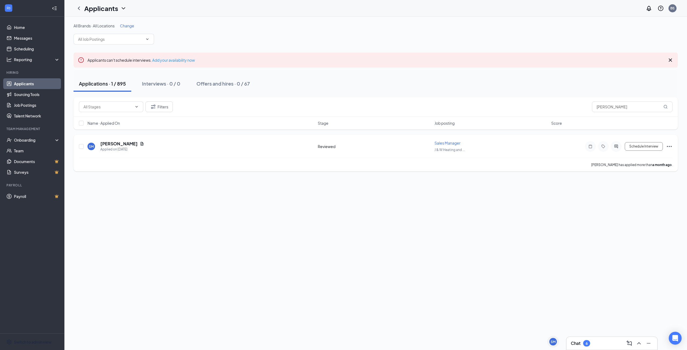
click at [114, 143] on h5 "[PERSON_NAME]" at bounding box center [118, 144] width 37 height 6
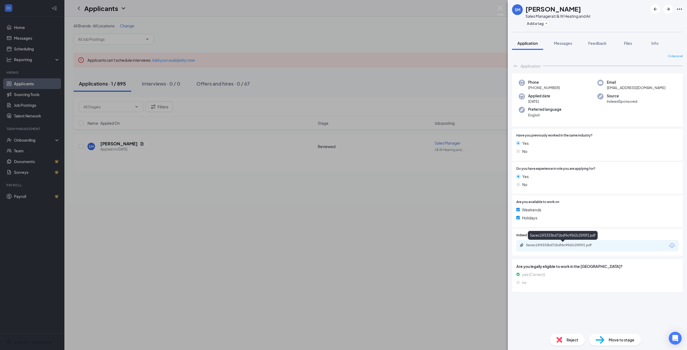
click at [547, 244] on div "5acec15f5333bd71bdf6c9562c25f0f2.pdf" at bounding box center [563, 245] width 75 height 4
click at [491, 315] on div "SM Shawn Mason Sales Manager at J & W Heating and Air Add a tag Application Mes…" at bounding box center [343, 175] width 687 height 350
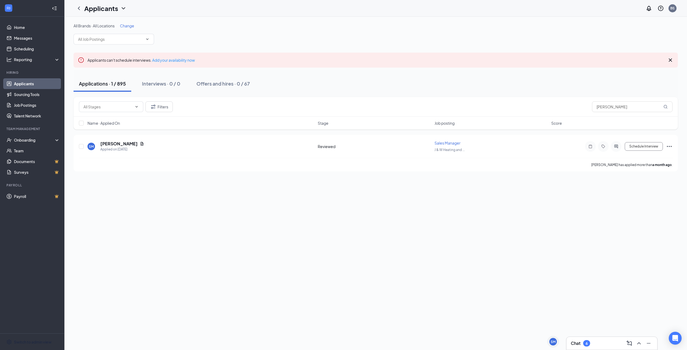
click at [586, 341] on div "6" at bounding box center [586, 343] width 7 height 6
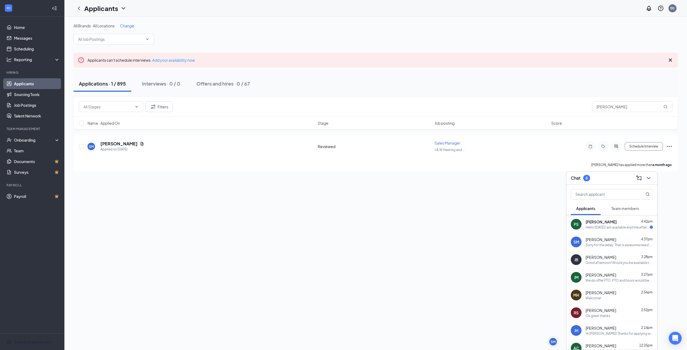
click at [608, 243] on div "Sorry for the delay. That is awesome news! He should be calling me shortly." at bounding box center [618, 245] width 67 height 5
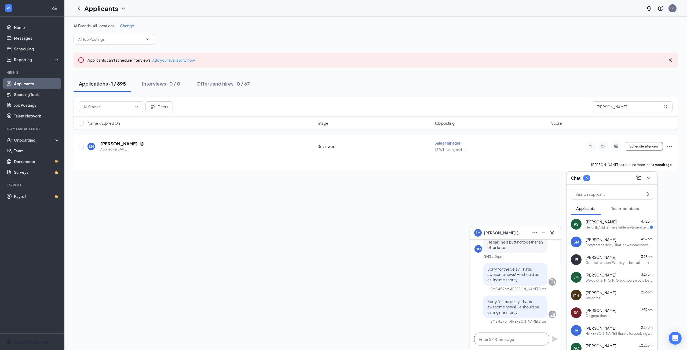
click at [504, 333] on textarea at bounding box center [511, 339] width 75 height 13
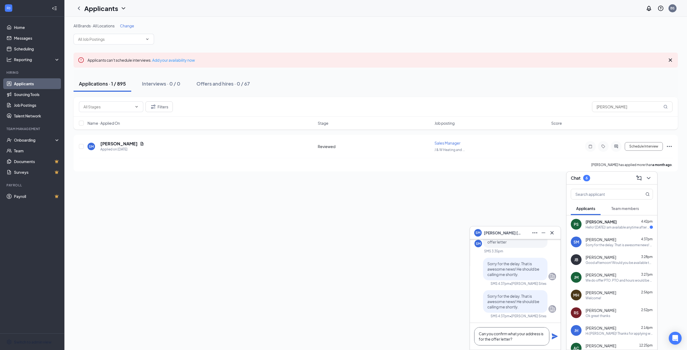
type textarea "Can you confirm what your address is for the offer letter?"
click at [553, 337] on icon "Plane" at bounding box center [554, 336] width 6 height 6
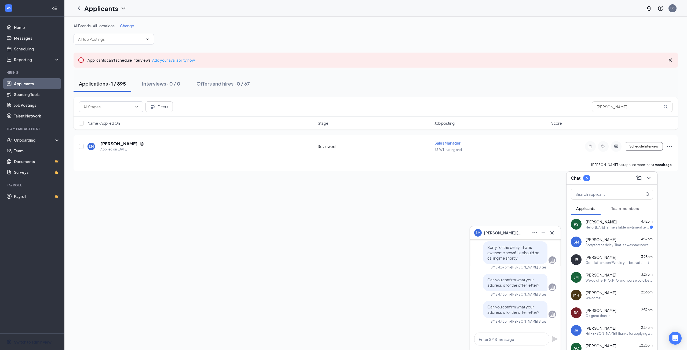
click at [607, 245] on div "Sorry for the delay. That is awesome news! He should be calling me shortly." at bounding box center [618, 245] width 67 height 5
click at [111, 141] on h5 "[PERSON_NAME]" at bounding box center [118, 144] width 37 height 6
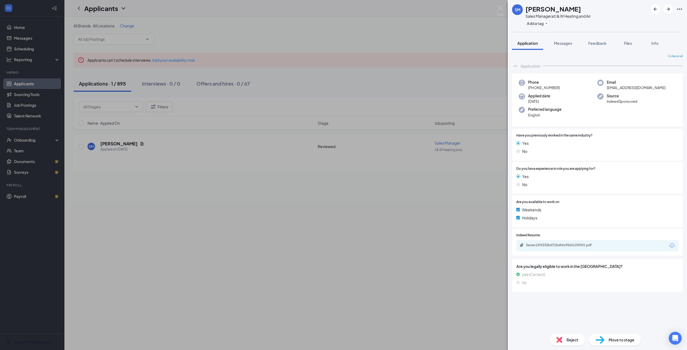
click at [566, 249] on div "5acec15f5333bd71bdf6c9562c25f0f2.pdf" at bounding box center [597, 245] width 162 height 11
click at [566, 245] on div "5acec15f5333bd71bdf6c9562c25f0f2.pdf" at bounding box center [563, 245] width 75 height 4
drag, startPoint x: 648, startPoint y: 87, endPoint x: 608, endPoint y: 89, distance: 40.8
click at [608, 89] on div "Email mason1201@msn.com" at bounding box center [636, 85] width 79 height 11
copy span "mason1201@msn.com"
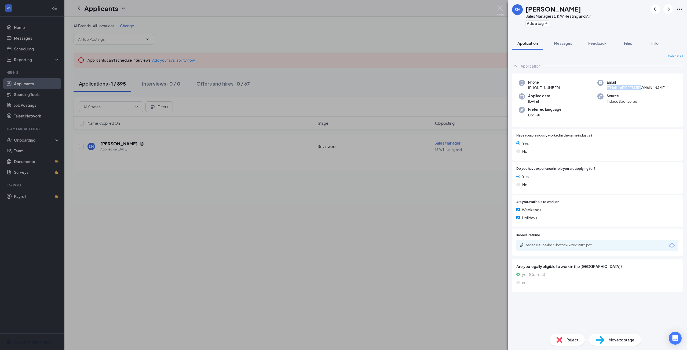
click at [360, 247] on div "SM Shawn Mason Sales Manager at J & W Heating and Air Add a tag Application Mes…" at bounding box center [343, 175] width 687 height 350
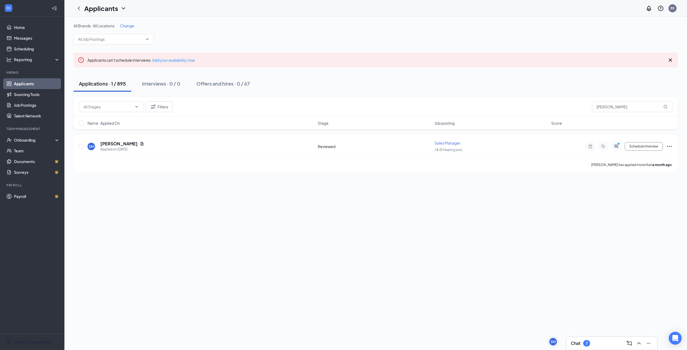
click at [604, 342] on div "Chat 7" at bounding box center [611, 343] width 82 height 9
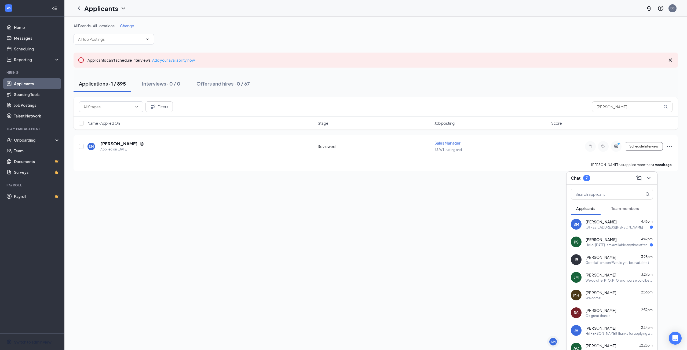
click at [620, 224] on div "Shawn Mason 4:46pm" at bounding box center [618, 221] width 67 height 5
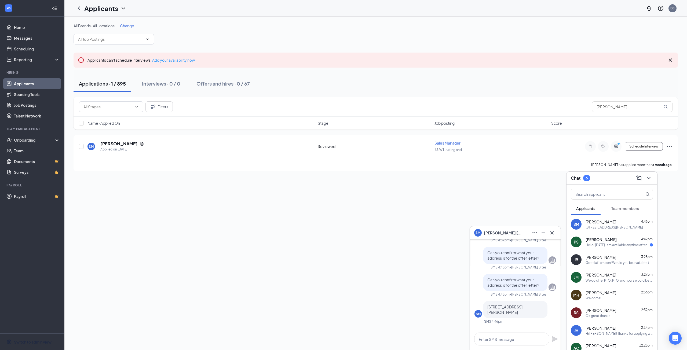
click at [591, 230] on div "SM Shawn Mason 4:46pm 45 Carlson Court Ponte Vedra FL 32081" at bounding box center [611, 224] width 91 height 18
click at [595, 227] on div "45 Carlson Court Ponte Vedra FL 32081" at bounding box center [613, 227] width 57 height 5
click at [497, 341] on textarea at bounding box center [511, 339] width 75 height 13
type textarea "Thanks!"
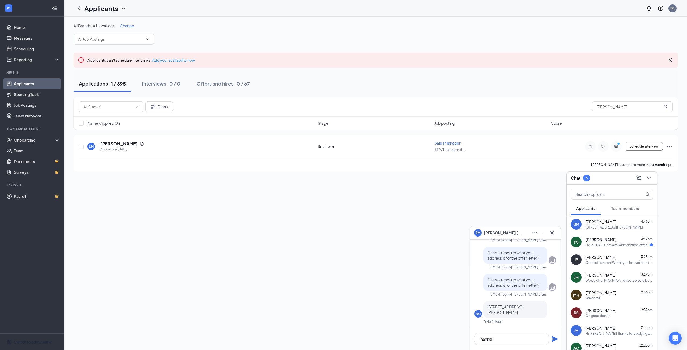
click at [555, 339] on icon "Plane" at bounding box center [554, 339] width 6 height 6
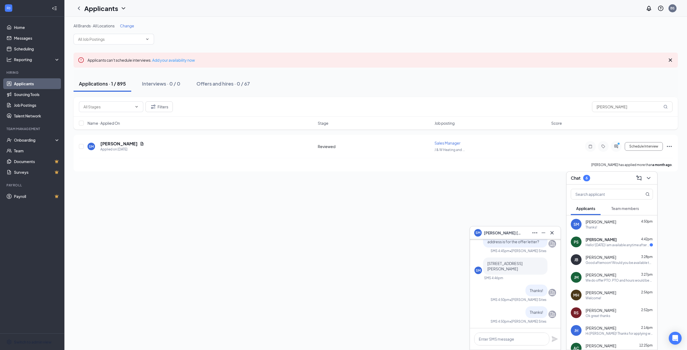
click at [27, 84] on link "Applicants" at bounding box center [37, 83] width 46 height 11
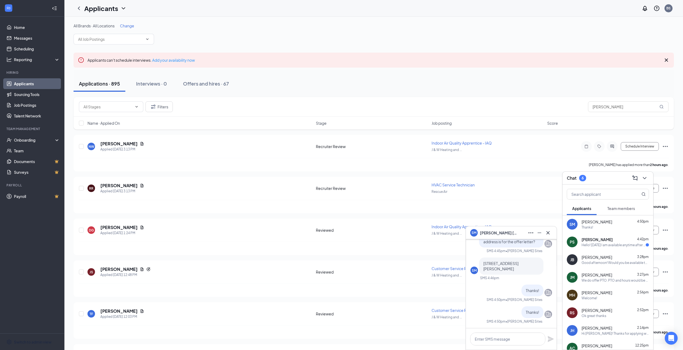
click at [500, 71] on div "Applications · 895 Interviews · 0 Offers and hires · 67" at bounding box center [373, 83] width 600 height 27
click at [518, 341] on textarea at bounding box center [507, 339] width 75 height 13
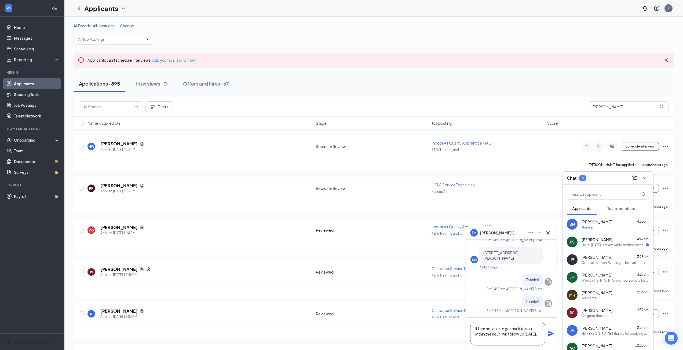
type textarea "If I am not able to get back to you within the hour I will follow up tomorrow."
click at [552, 333] on icon "Plane" at bounding box center [550, 334] width 6 height 6
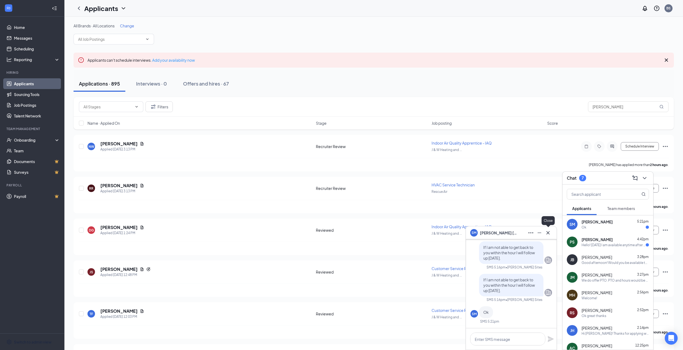
click at [547, 234] on icon "Cross" at bounding box center [547, 233] width 6 height 6
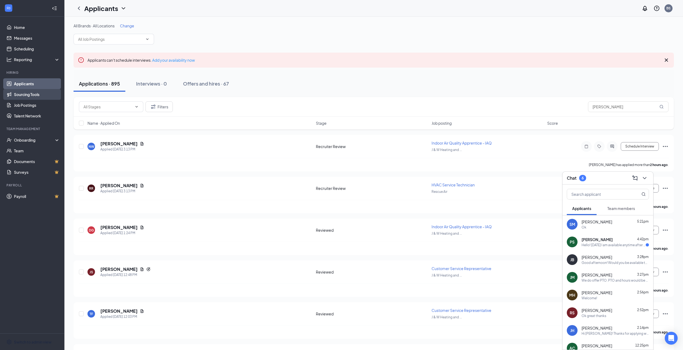
click at [39, 91] on link "Sourcing Tools" at bounding box center [37, 94] width 46 height 11
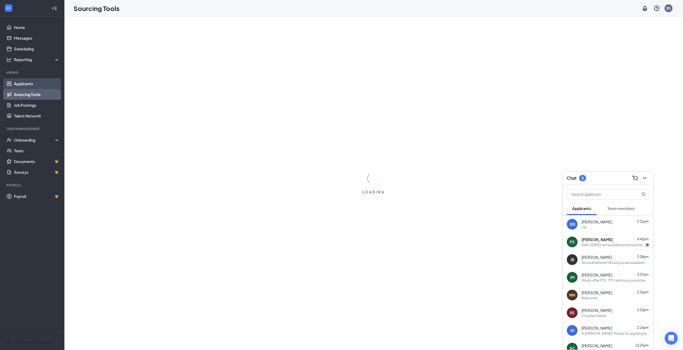
click at [31, 84] on link "Applicants" at bounding box center [37, 83] width 46 height 11
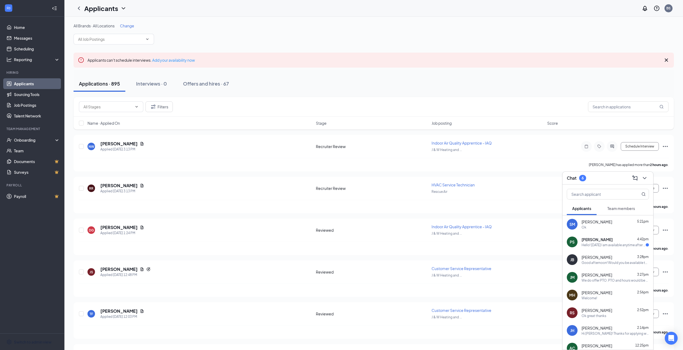
click at [607, 264] on div "Good afternoon! Would you be available to come in for an interview [DATE] at 12…" at bounding box center [614, 262] width 67 height 5
